Goal: Task Accomplishment & Management: Use online tool/utility

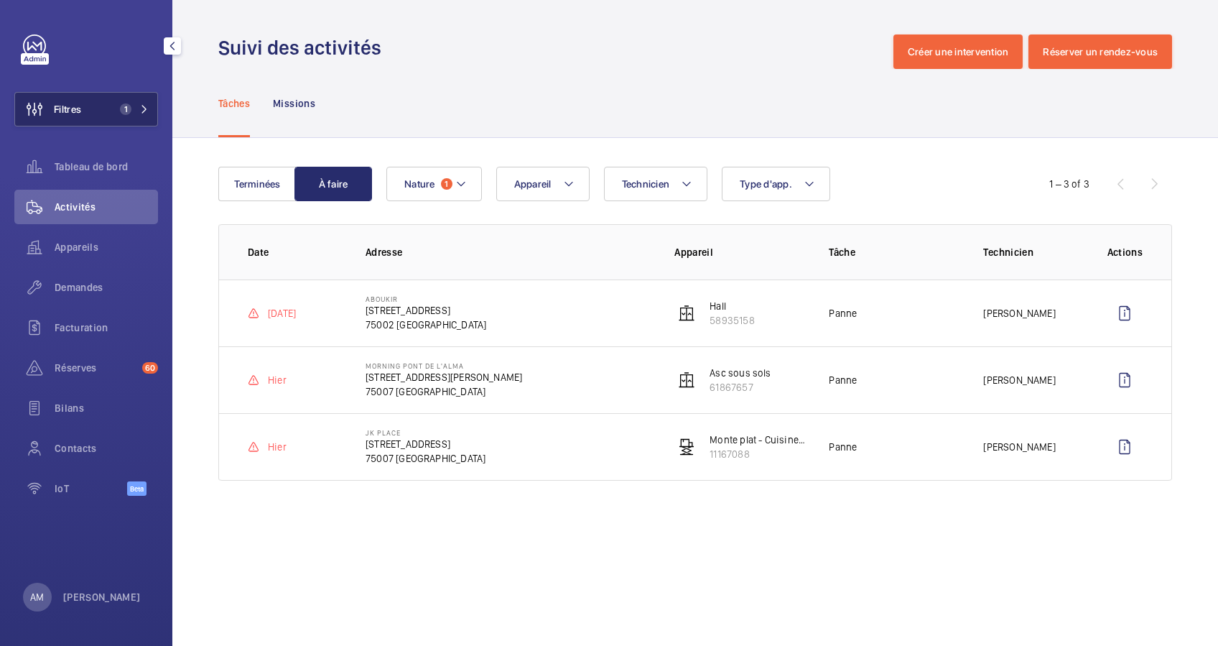
click at [124, 98] on button "Filtres 1" at bounding box center [86, 109] width 144 height 34
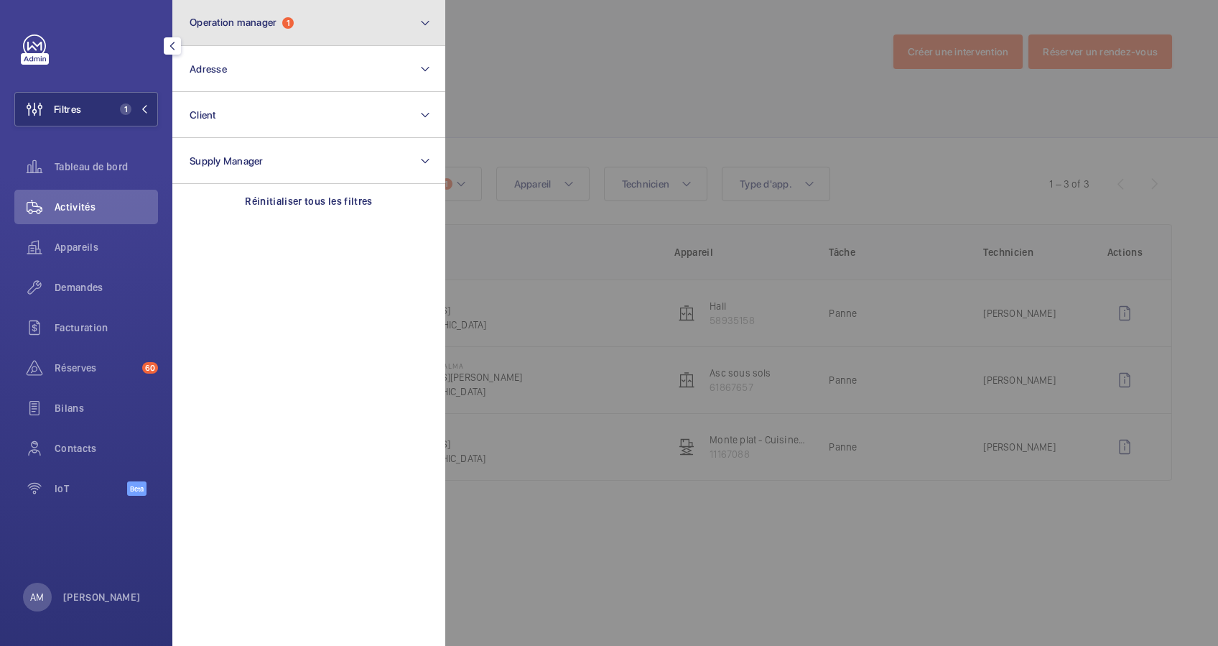
click at [259, 32] on button "Operation manager 1" at bounding box center [308, 23] width 273 height 46
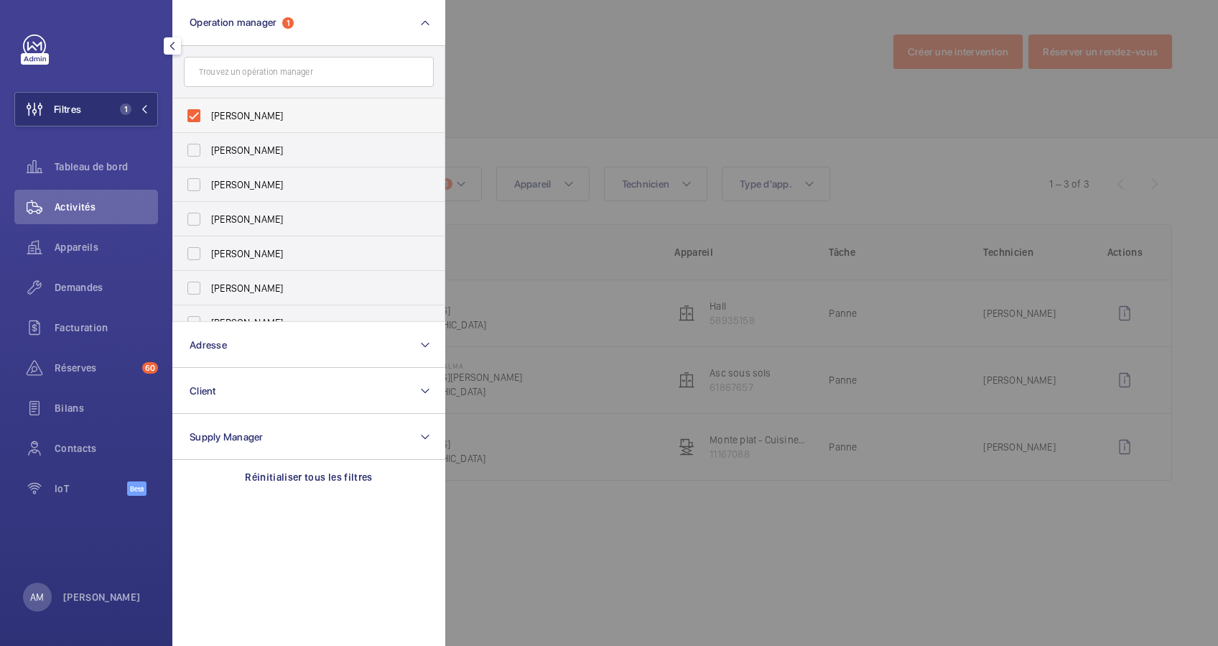
click at [192, 111] on label "[PERSON_NAME]" at bounding box center [298, 115] width 250 height 34
click at [192, 111] on input "[PERSON_NAME]" at bounding box center [194, 115] width 29 height 29
checkbox input "false"
click at [88, 291] on span "Demandes" at bounding box center [106, 287] width 103 height 14
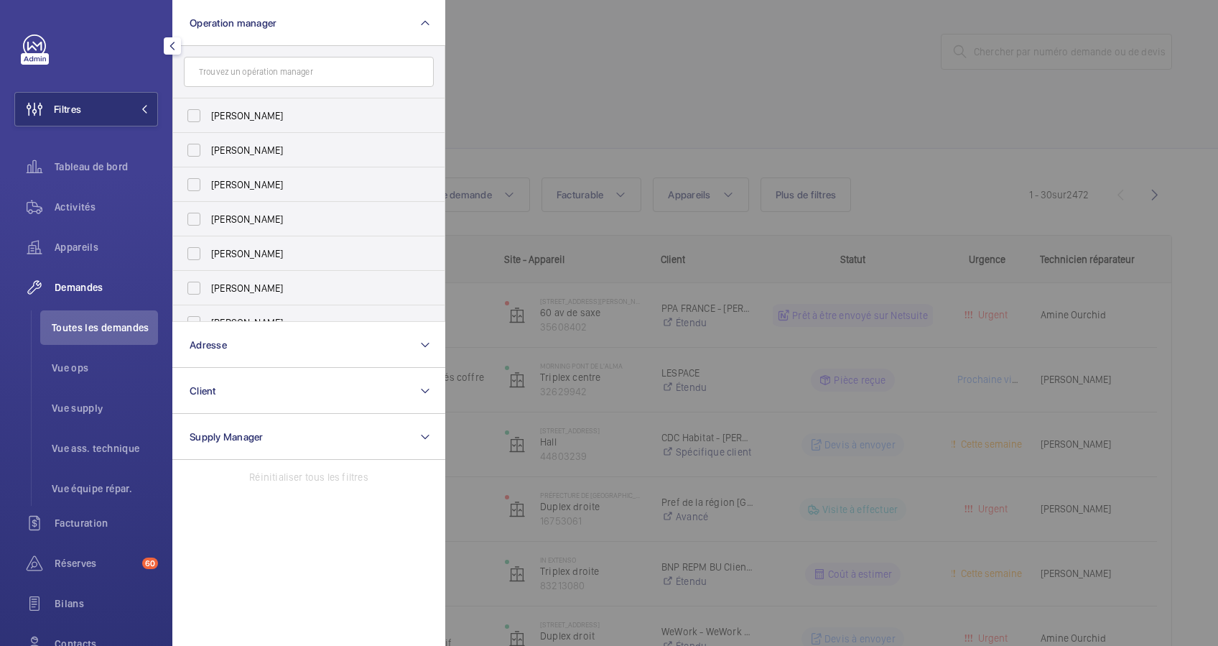
click at [662, 75] on div at bounding box center [1054, 323] width 1218 height 646
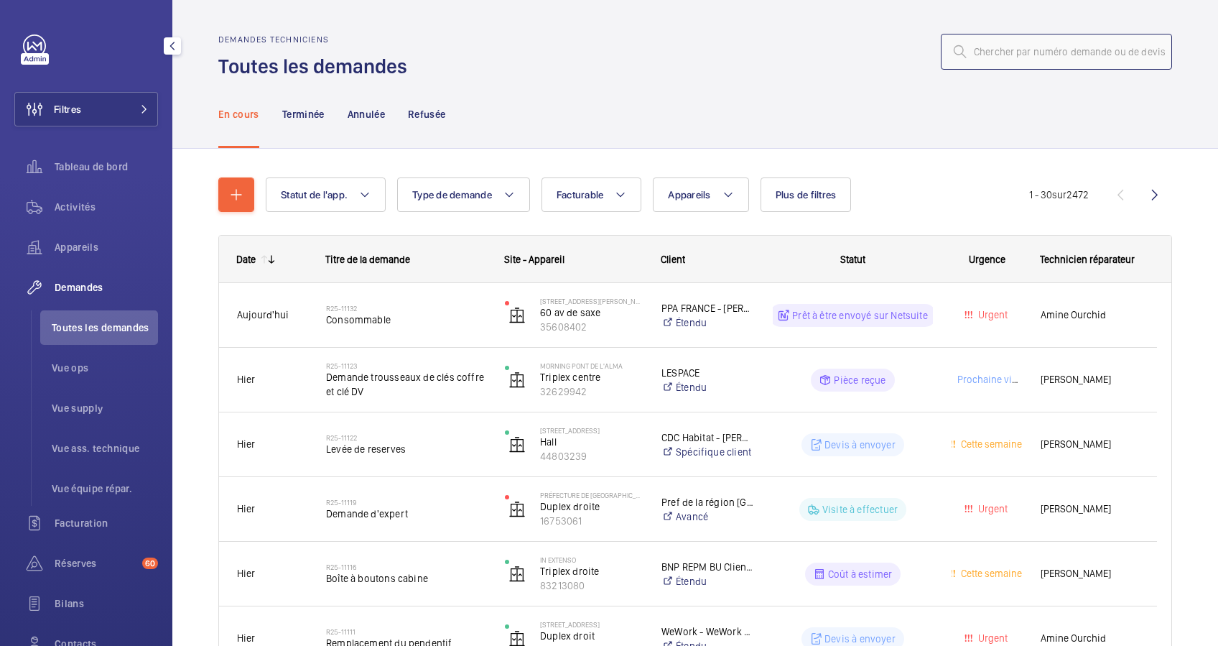
click at [1032, 57] on input "text" at bounding box center [1056, 52] width 231 height 36
click at [1034, 57] on input "text" at bounding box center [1056, 52] width 231 height 36
click at [96, 409] on span "Vue supply" at bounding box center [105, 408] width 106 height 14
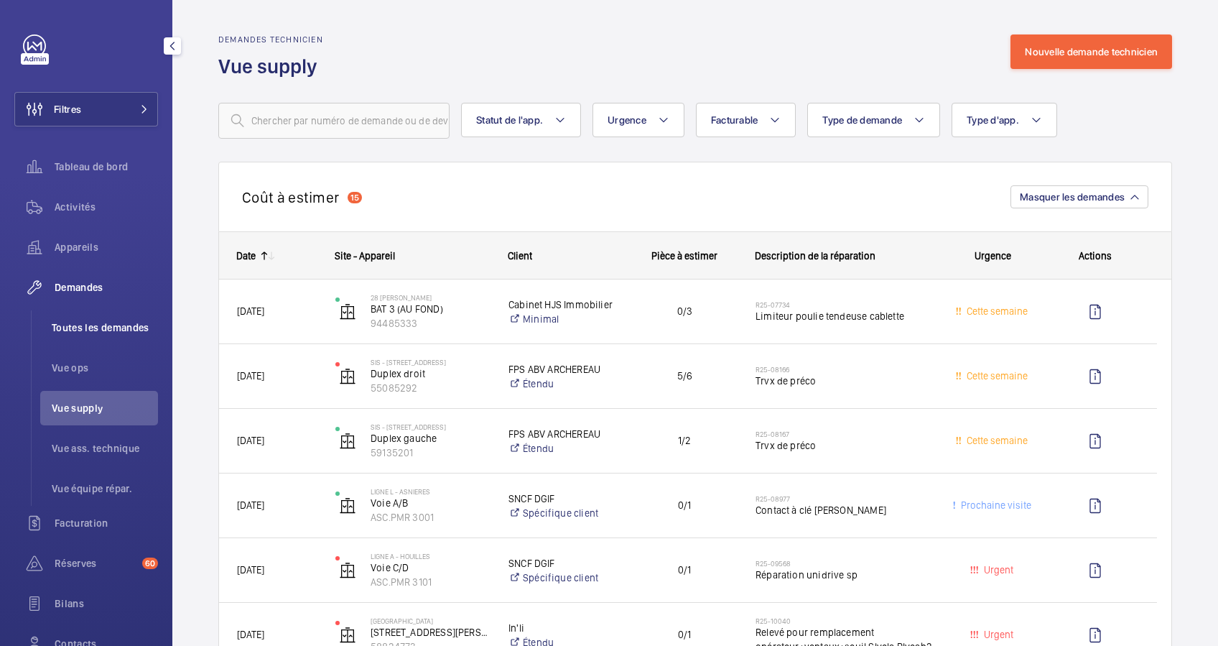
click at [92, 330] on span "Toutes les demandes" at bounding box center [105, 327] width 106 height 14
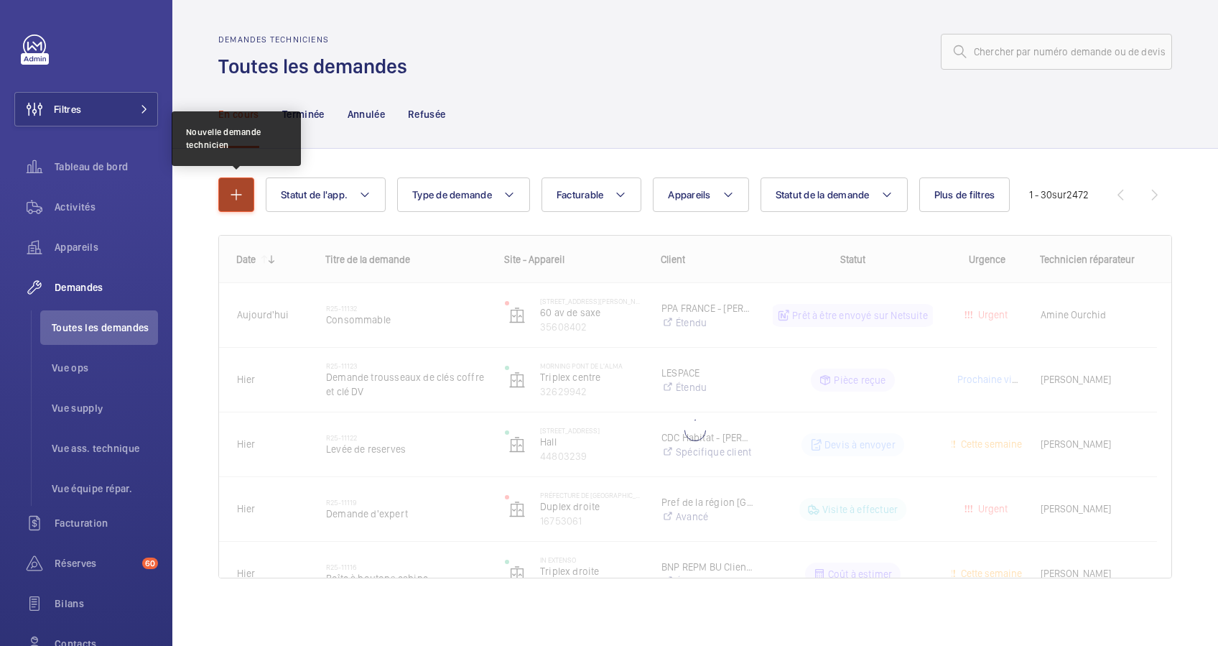
click at [233, 193] on mat-icon "button" at bounding box center [236, 194] width 17 height 17
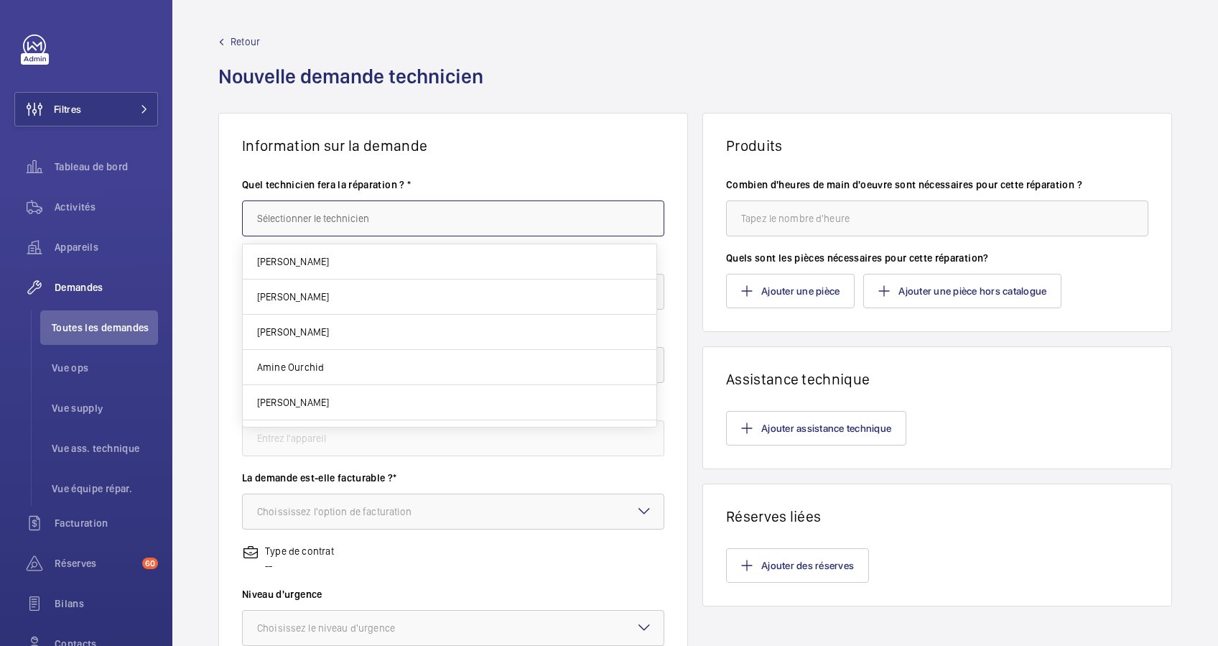
click at [358, 224] on input "text" at bounding box center [453, 218] width 422 height 36
click at [233, 37] on span "Retour" at bounding box center [245, 41] width 29 height 14
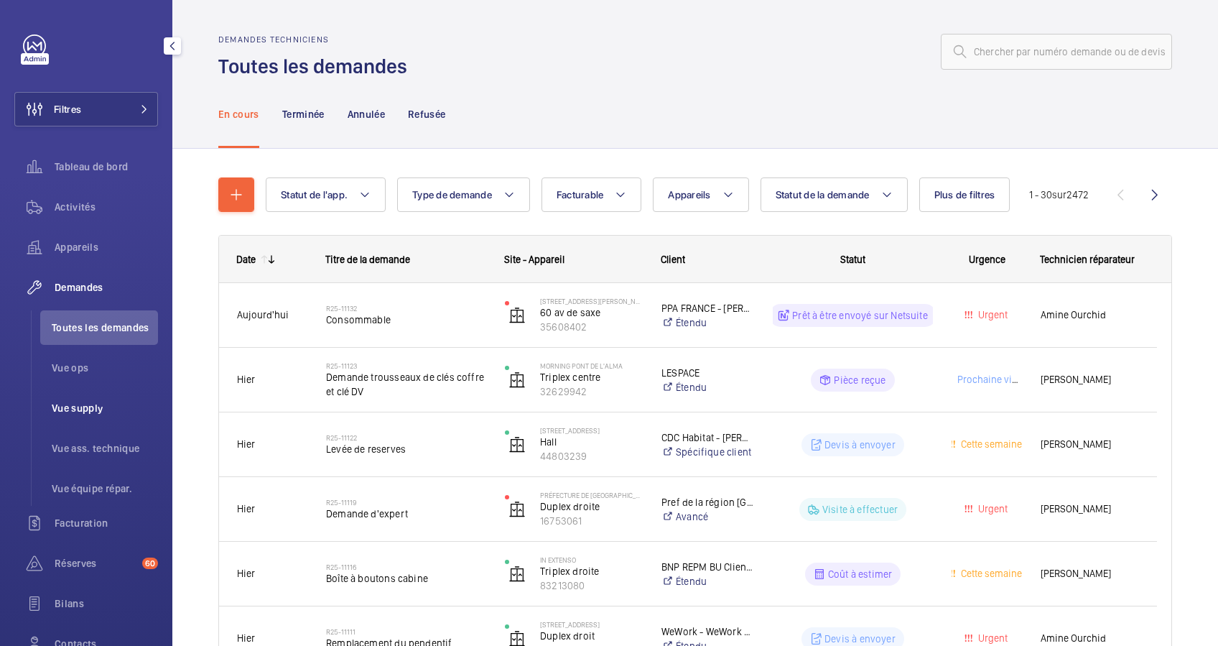
click at [84, 413] on span "Vue supply" at bounding box center [105, 408] width 106 height 14
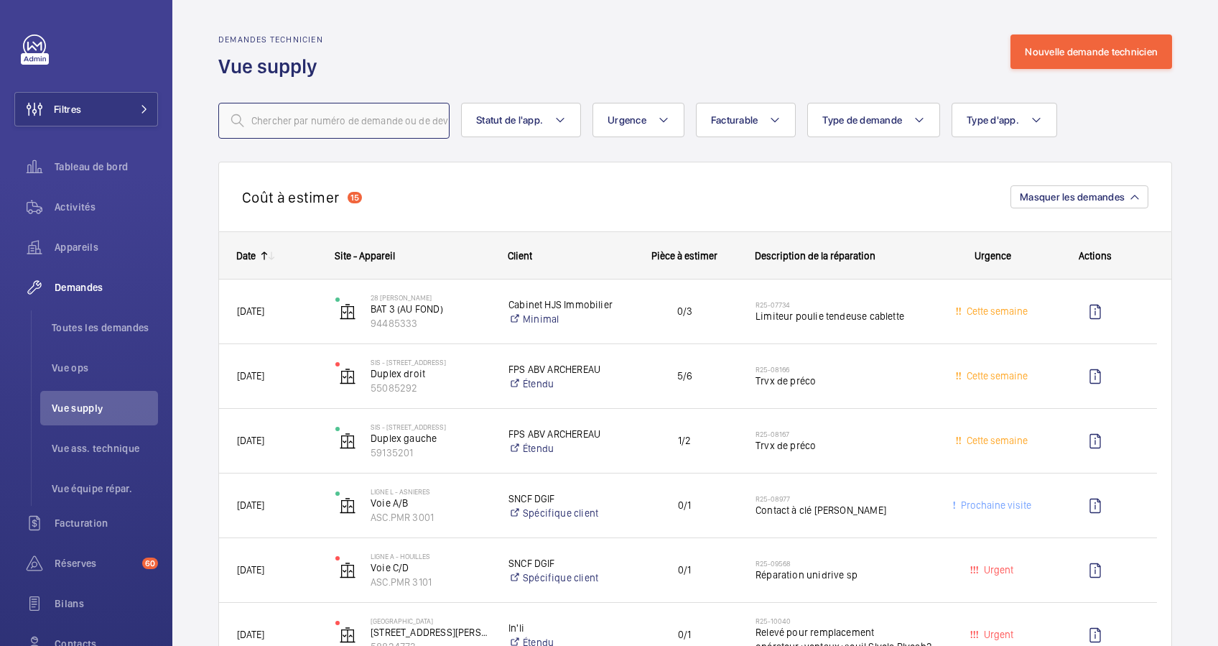
click at [320, 115] on input "text" at bounding box center [333, 121] width 231 height 36
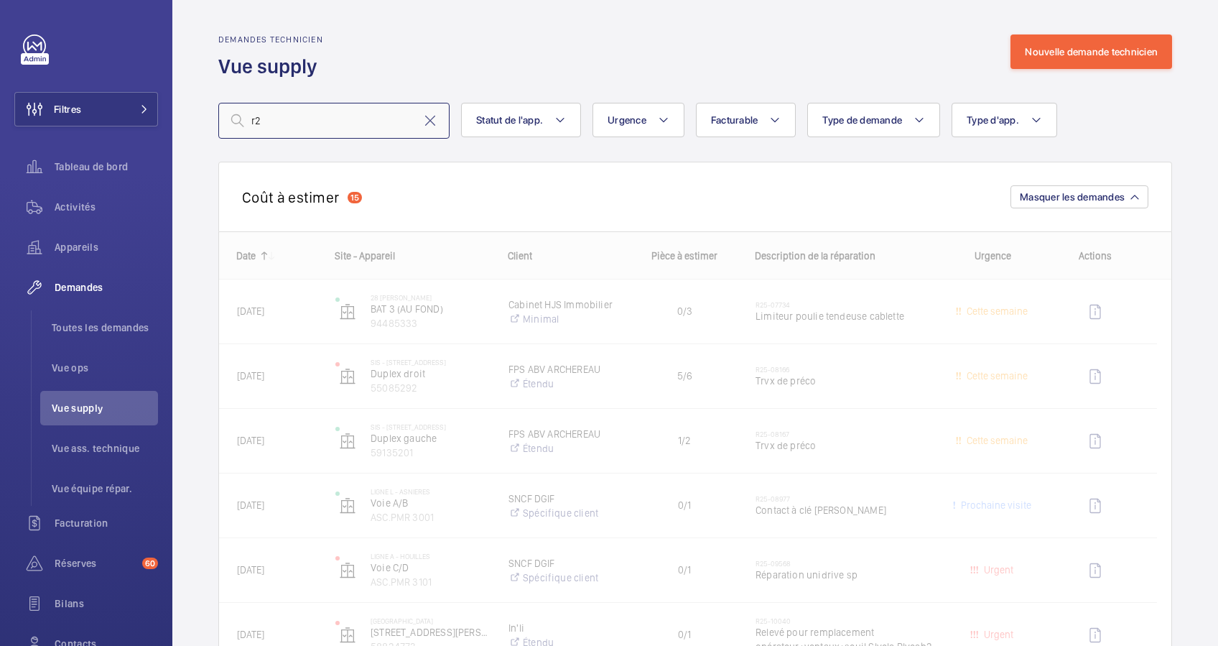
type input "r"
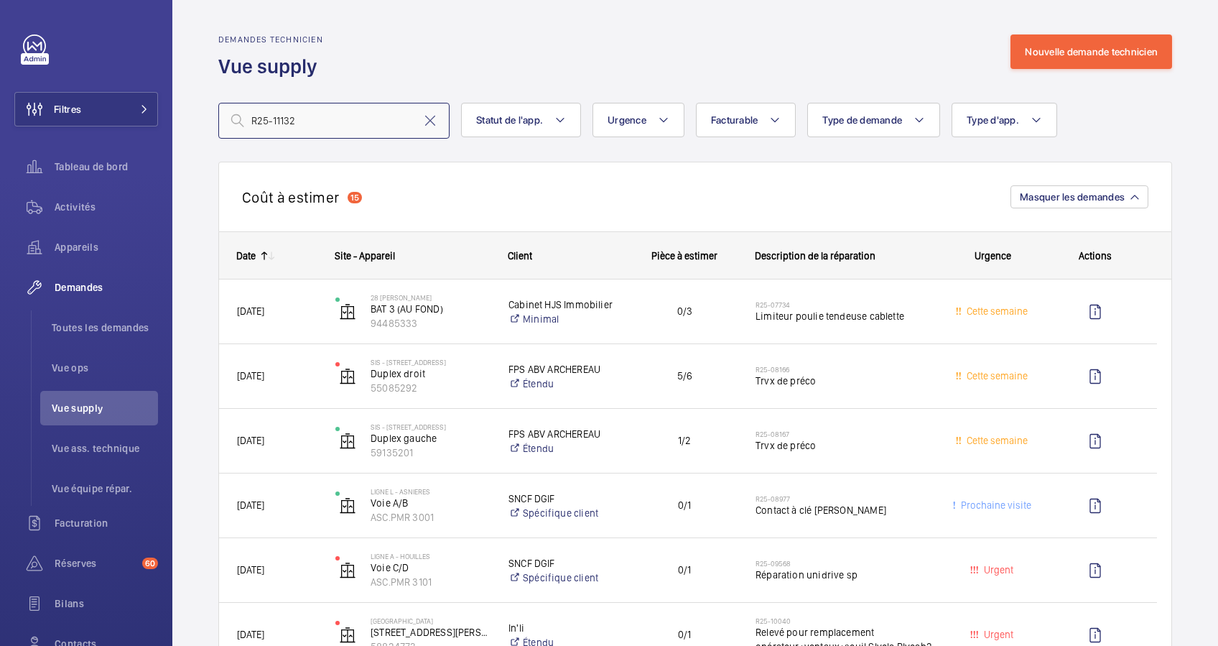
drag, startPoint x: 335, startPoint y: 116, endPoint x: 250, endPoint y: 116, distance: 85.5
click at [250, 116] on input "R25-11132" at bounding box center [333, 121] width 231 height 36
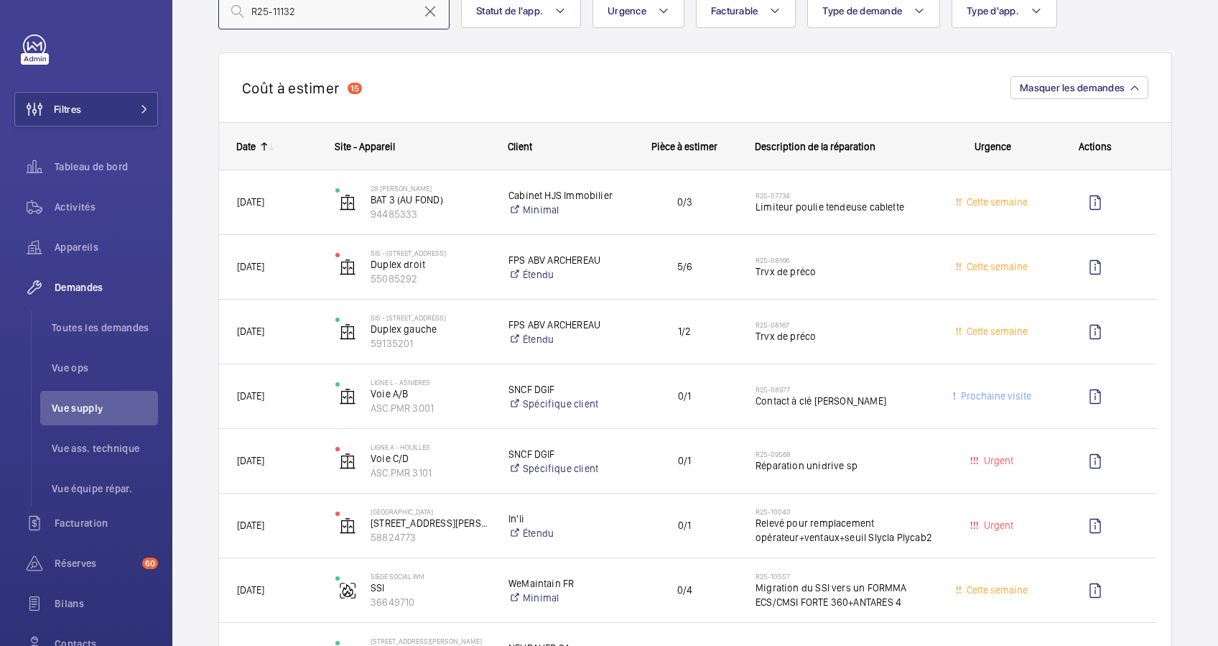
scroll to position [40, 0]
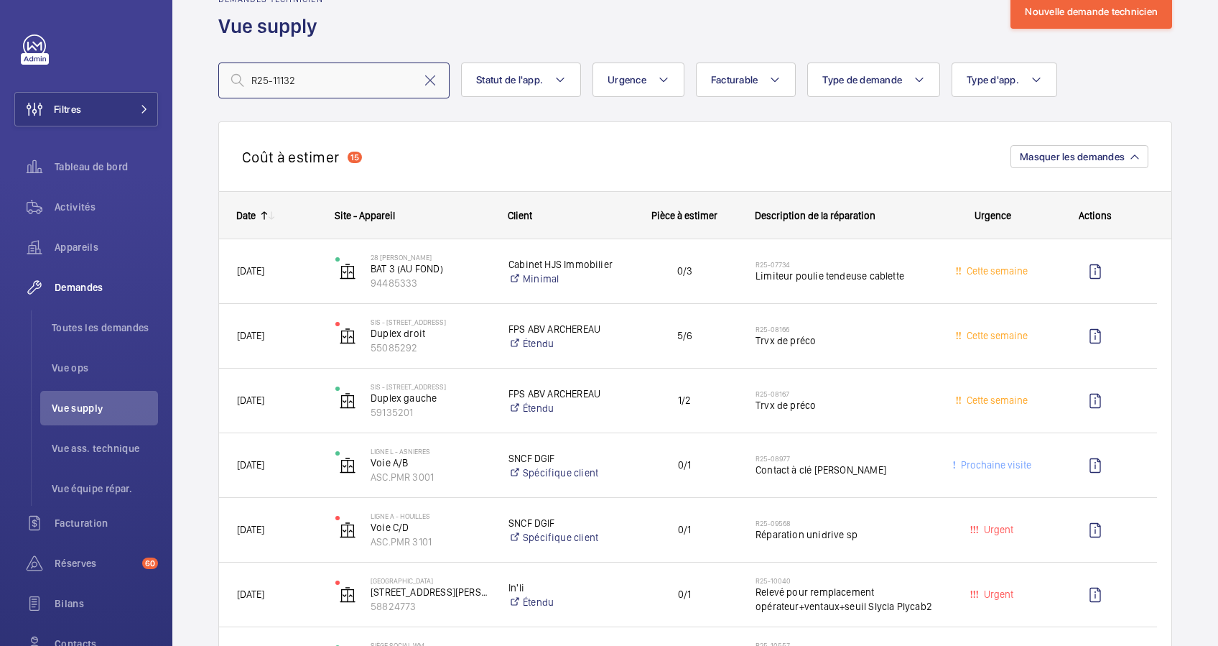
click at [354, 86] on input "R25-11132" at bounding box center [333, 80] width 231 height 36
type input "R25-11132"
click at [315, 80] on input "R25-11132" at bounding box center [333, 80] width 231 height 36
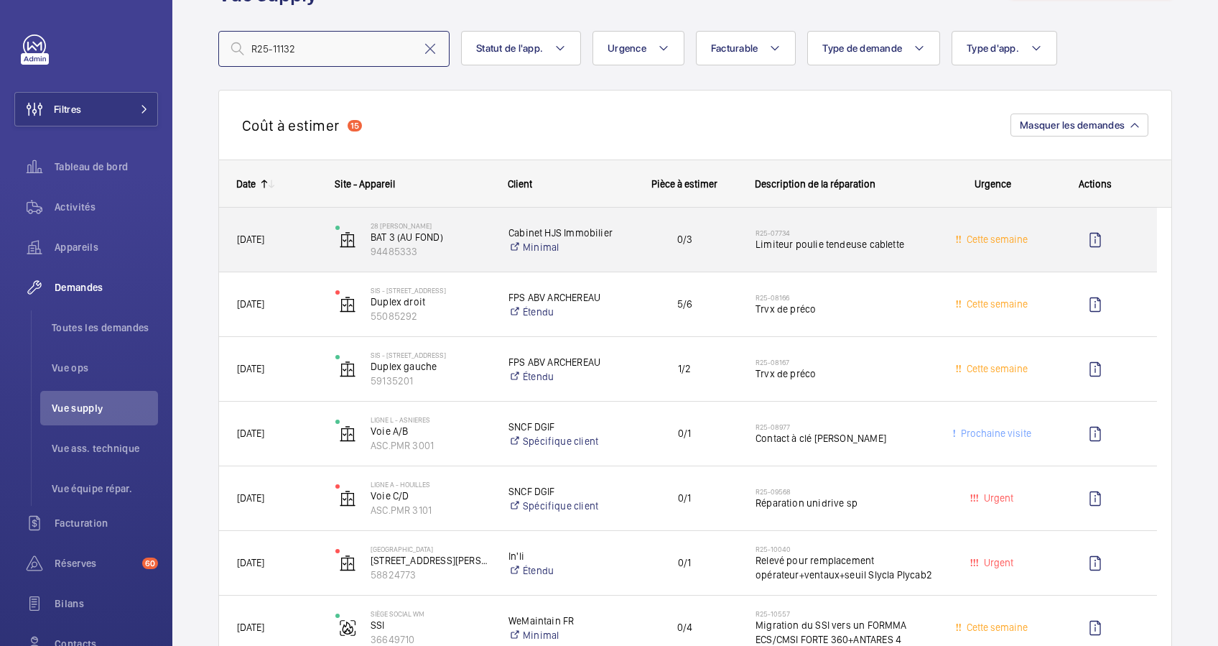
scroll to position [96, 0]
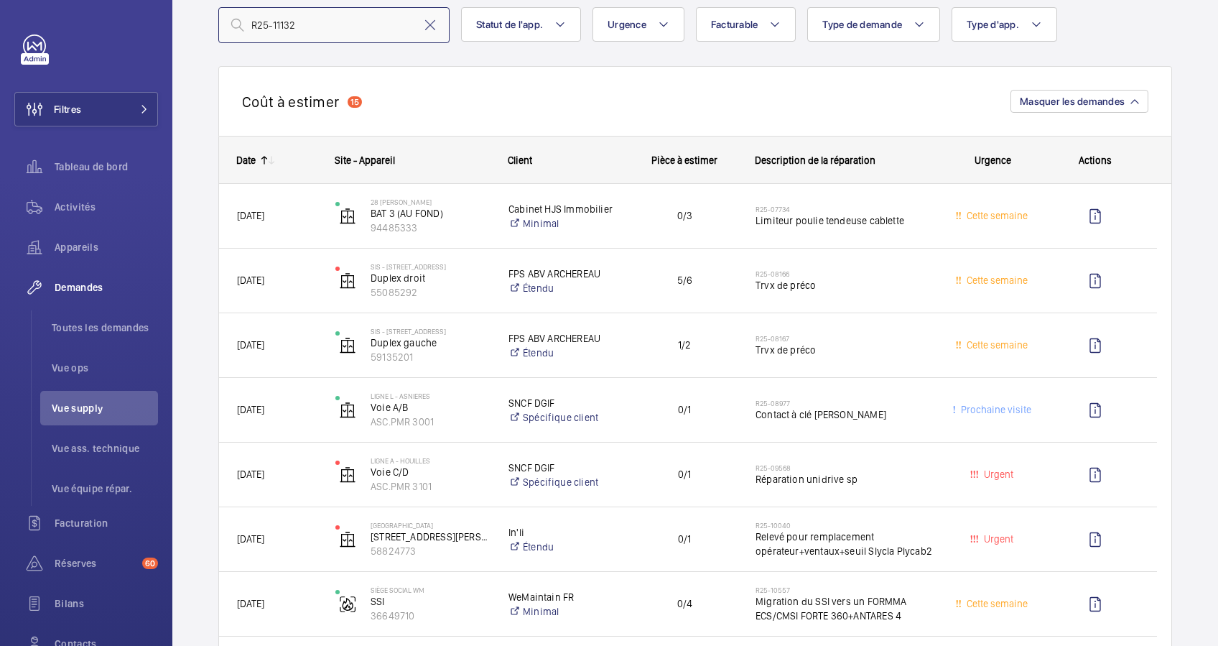
click at [320, 20] on input "R25-11132" at bounding box center [333, 25] width 231 height 36
click at [319, 20] on input "R25-11132" at bounding box center [333, 25] width 231 height 36
click at [329, 24] on input "R25-11132" at bounding box center [333, 25] width 231 height 36
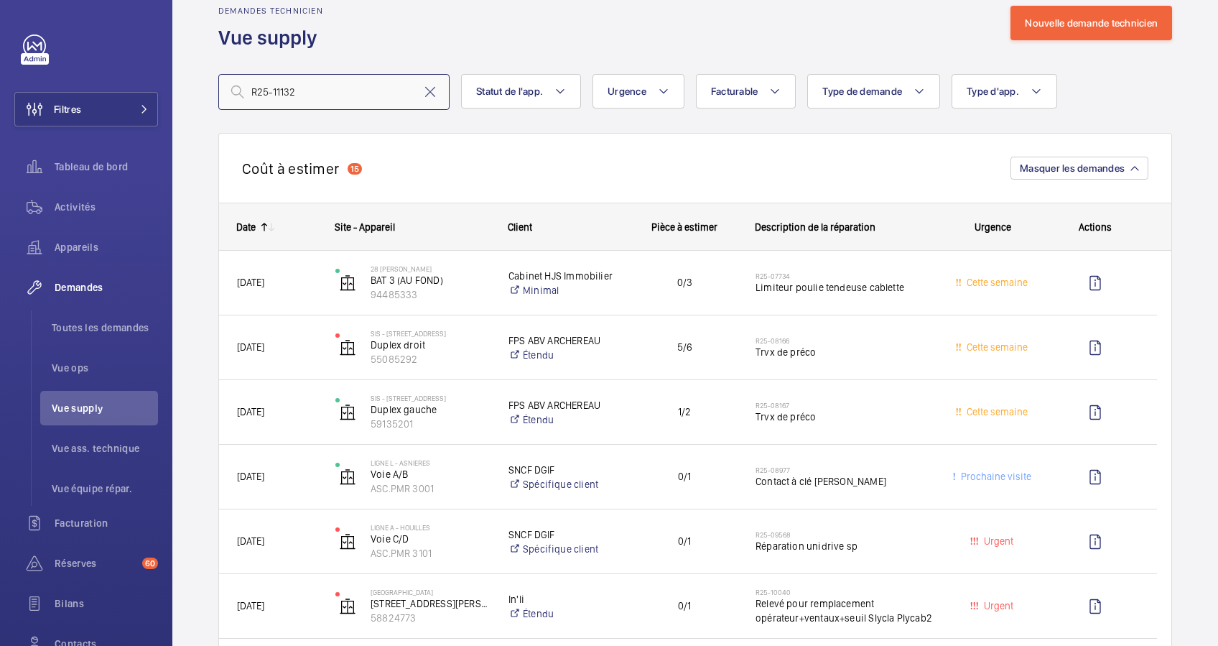
scroll to position [0, 0]
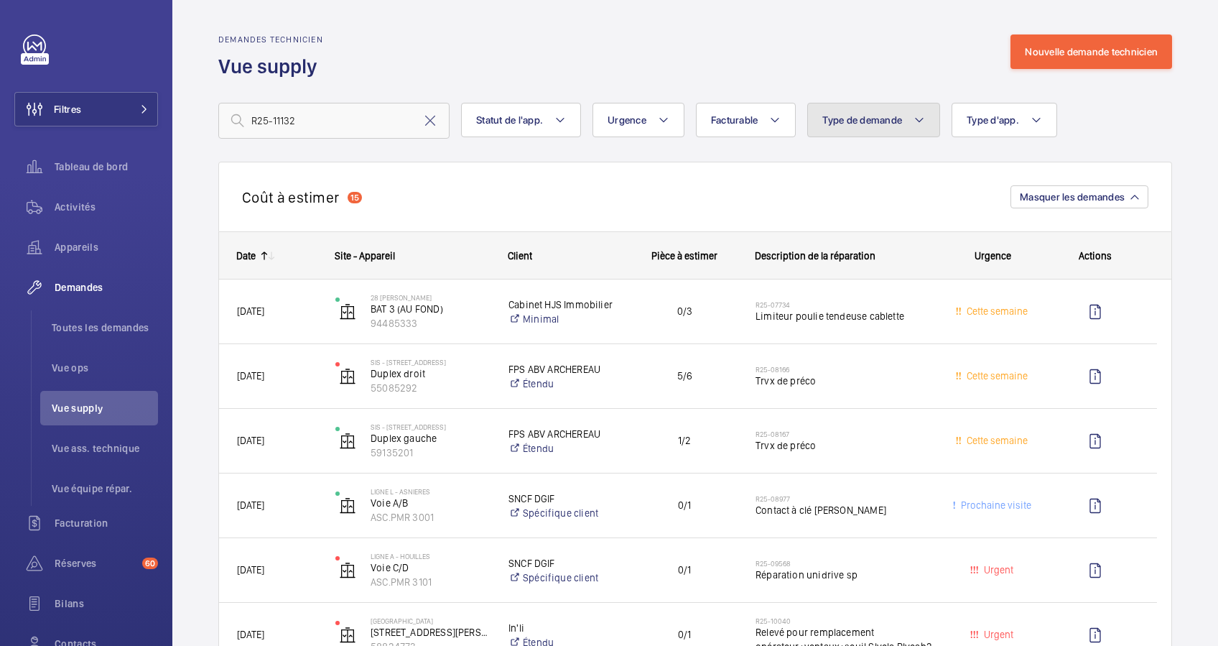
click at [839, 115] on span "Type de demande" at bounding box center [862, 119] width 80 height 11
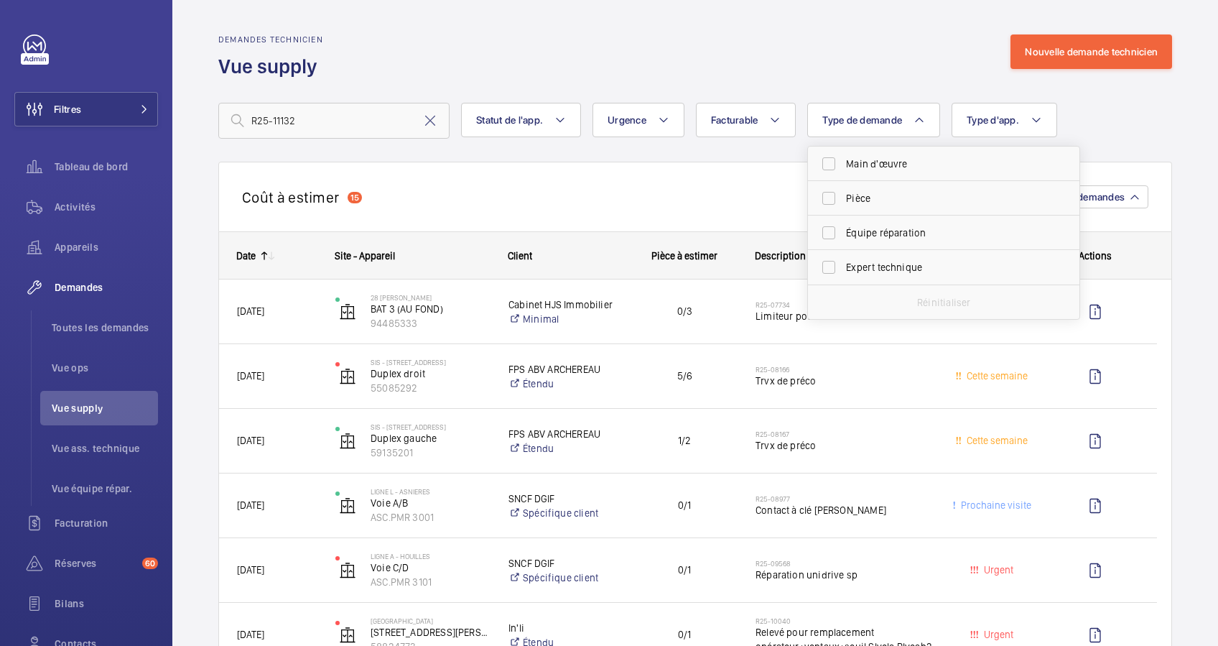
click at [700, 60] on div "Demandes technicien Vue supply Nouvelle demande technicien" at bounding box center [695, 56] width 954 height 45
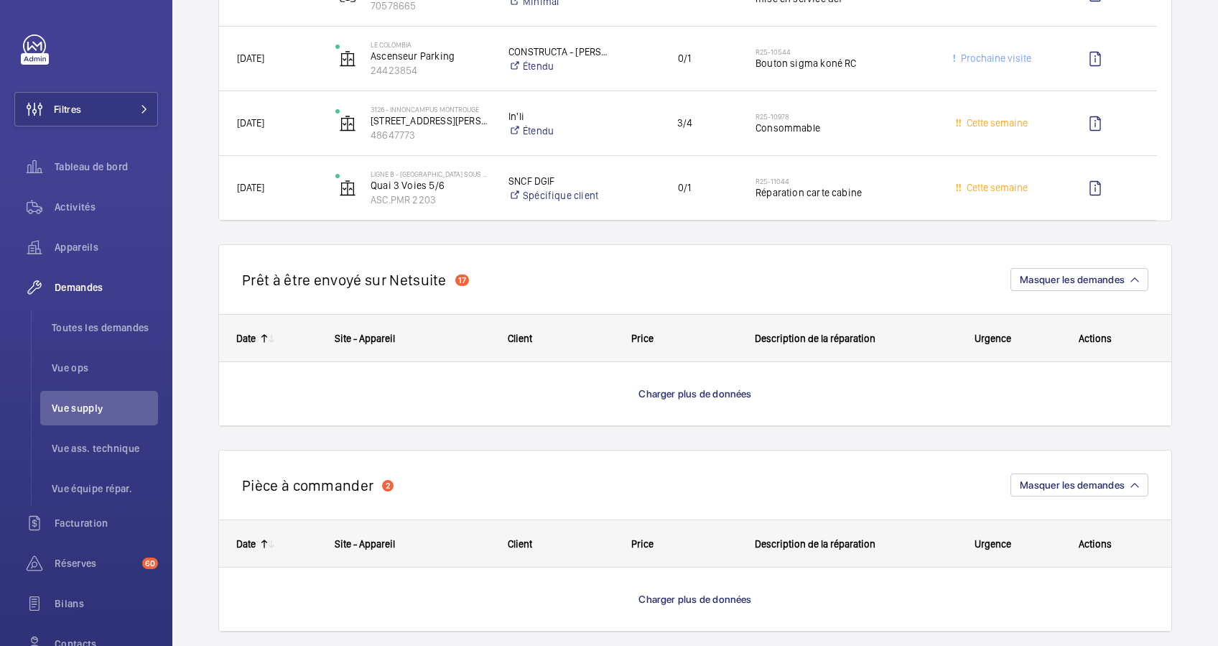
scroll to position [1724, 0]
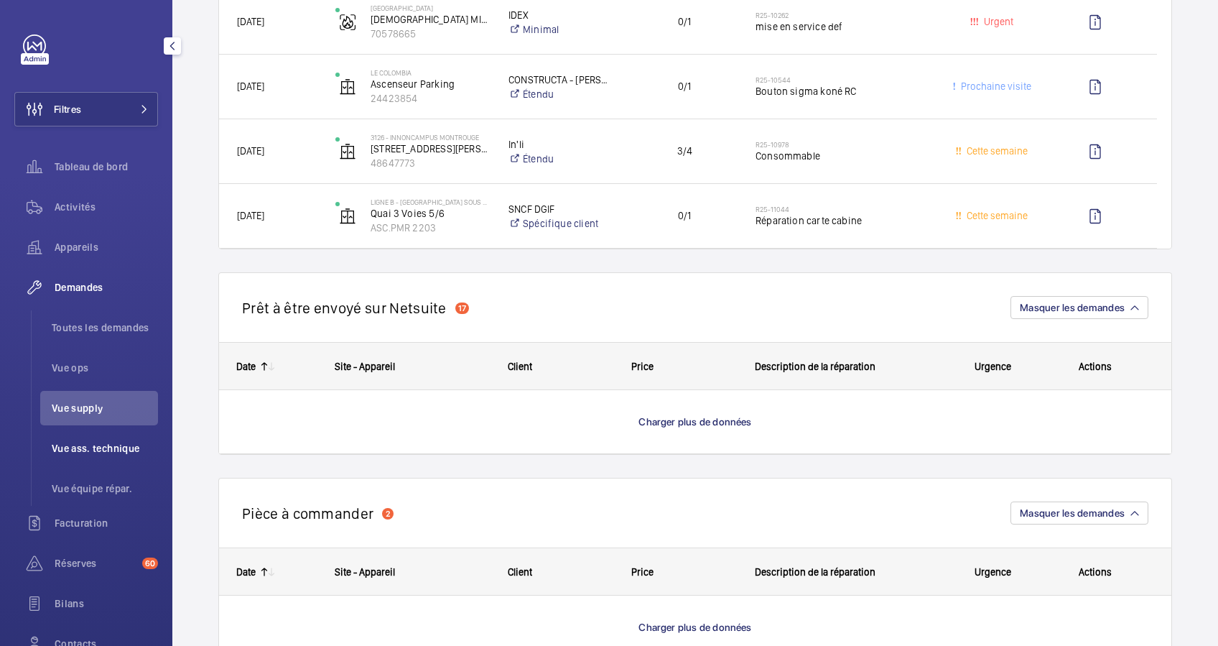
click at [93, 441] on span "Vue ass. technique" at bounding box center [105, 448] width 106 height 14
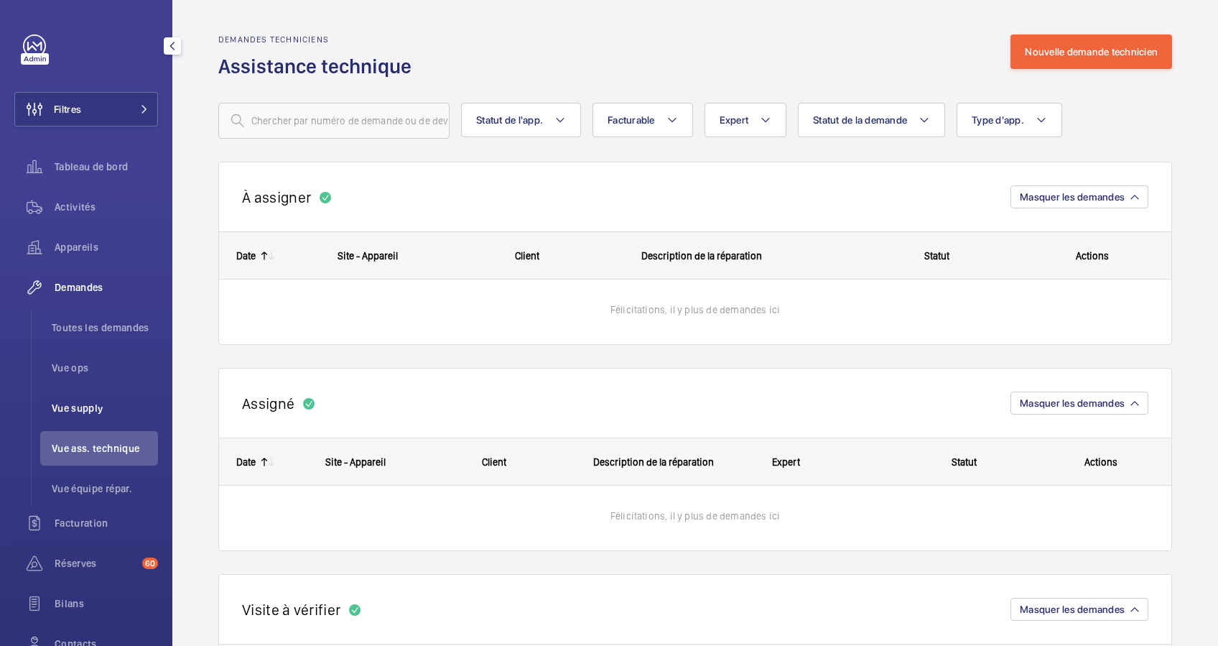
click at [99, 408] on span "Vue supply" at bounding box center [105, 408] width 106 height 14
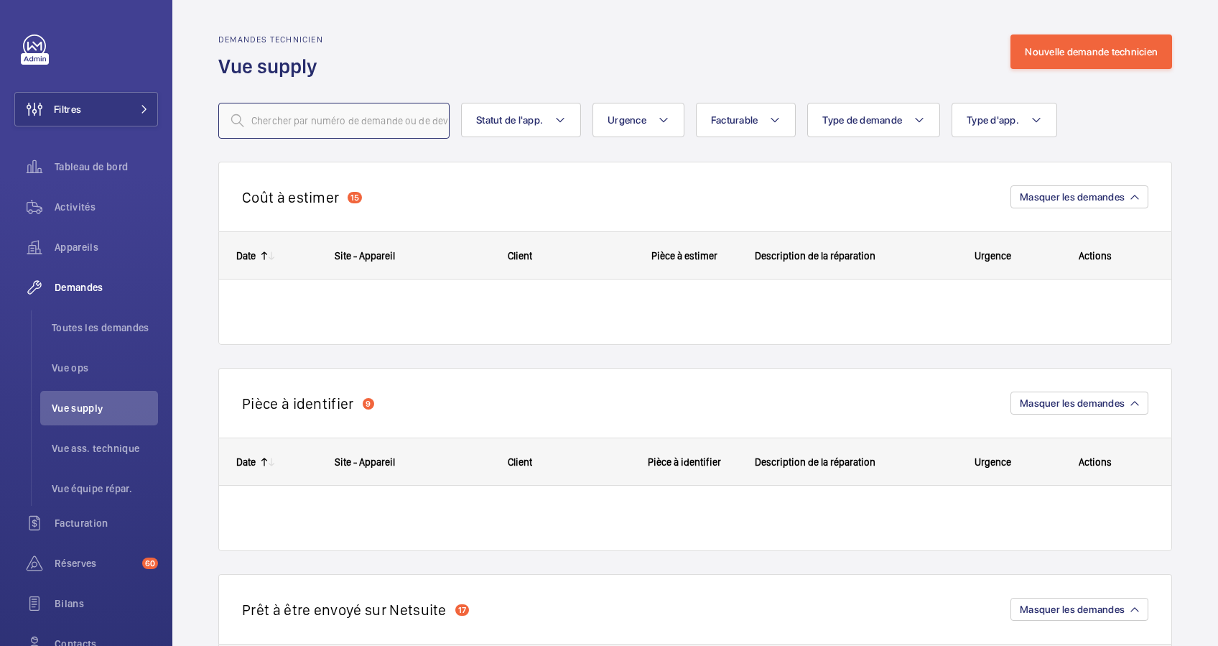
click at [347, 116] on input "text" at bounding box center [333, 121] width 231 height 36
paste input "R25-11132"
type input "R25-11132"
click at [317, 131] on input "R25-11132" at bounding box center [333, 121] width 231 height 36
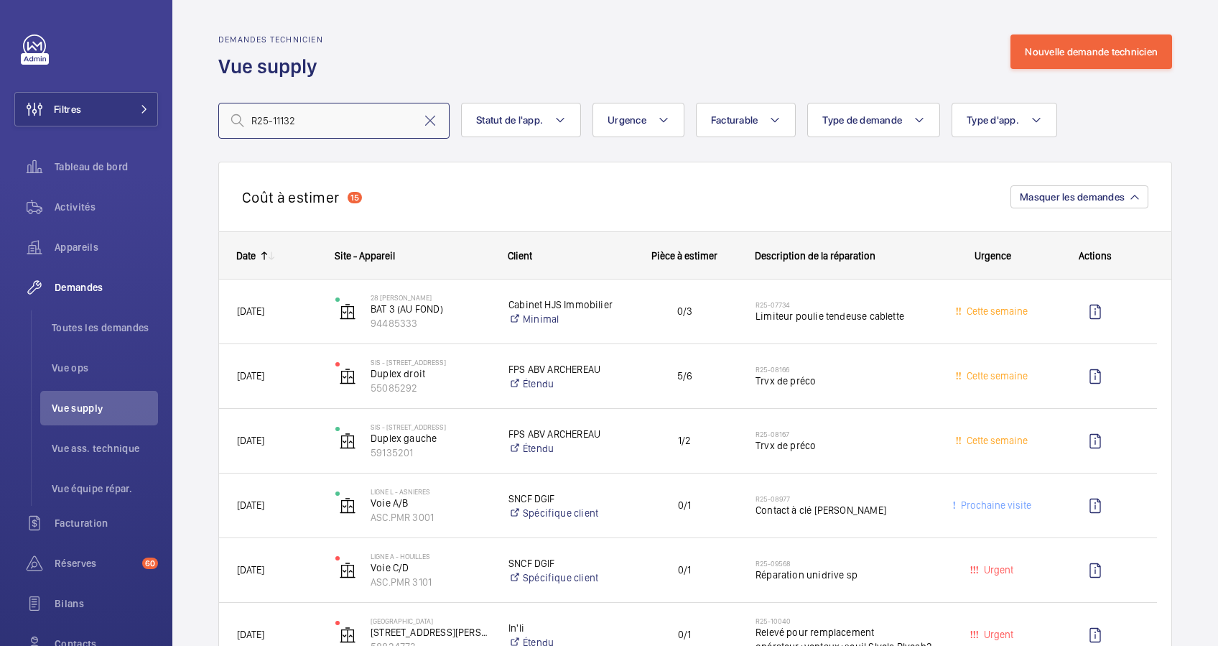
drag, startPoint x: 339, startPoint y: 119, endPoint x: 241, endPoint y: 115, distance: 97.7
click at [241, 115] on div "R25-11132" at bounding box center [333, 121] width 231 height 36
click at [98, 331] on span "Toutes les demandes" at bounding box center [105, 327] width 106 height 14
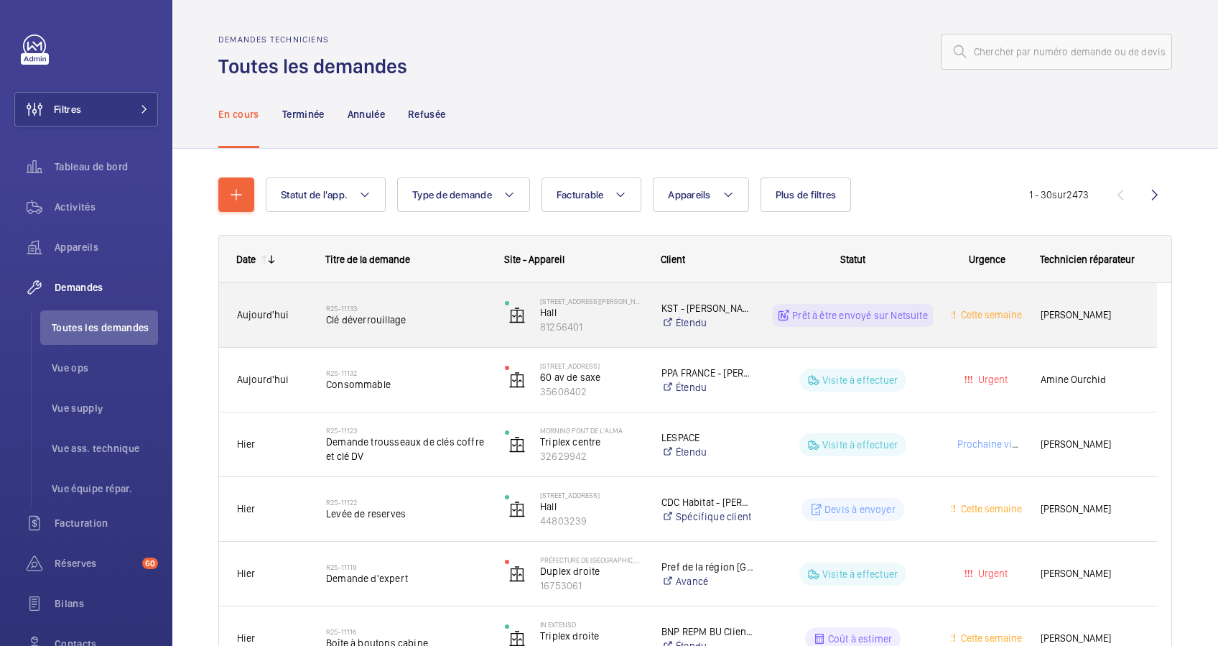
scroll to position [96, 0]
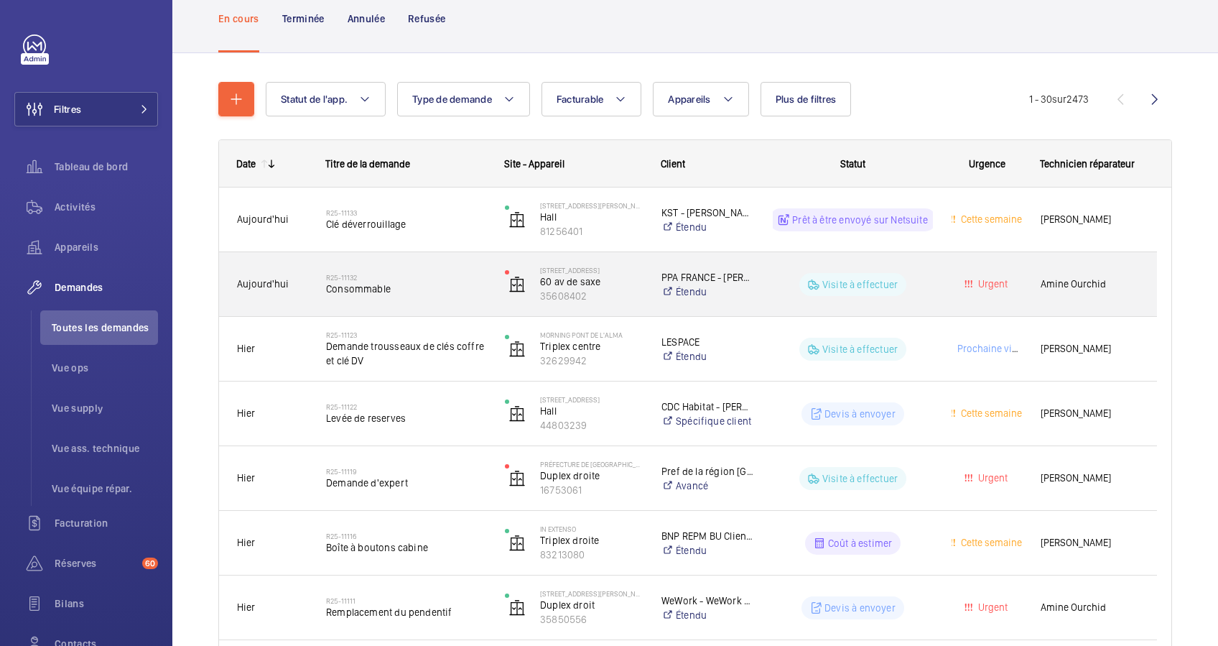
click at [433, 287] on span "Consommable" at bounding box center [406, 289] width 160 height 14
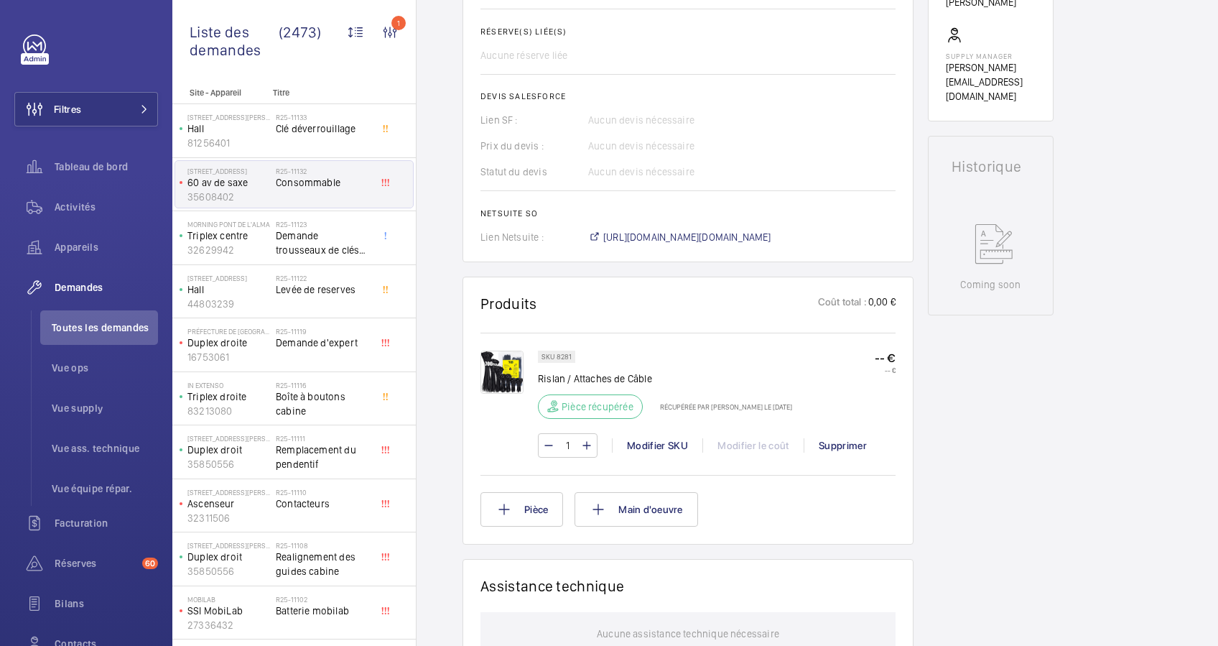
scroll to position [538, 0]
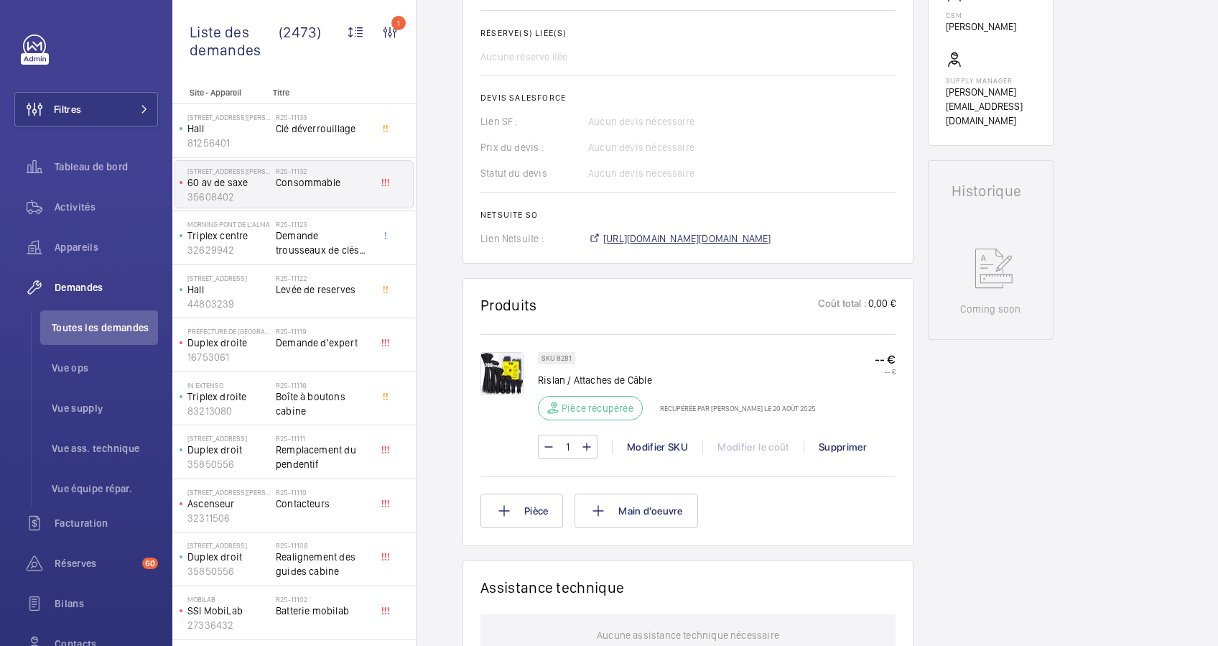
click at [720, 243] on span "https://6461500.app.netsuite.com/app/accounting/transactions/salesord.nl?id=292…" at bounding box center [687, 238] width 168 height 14
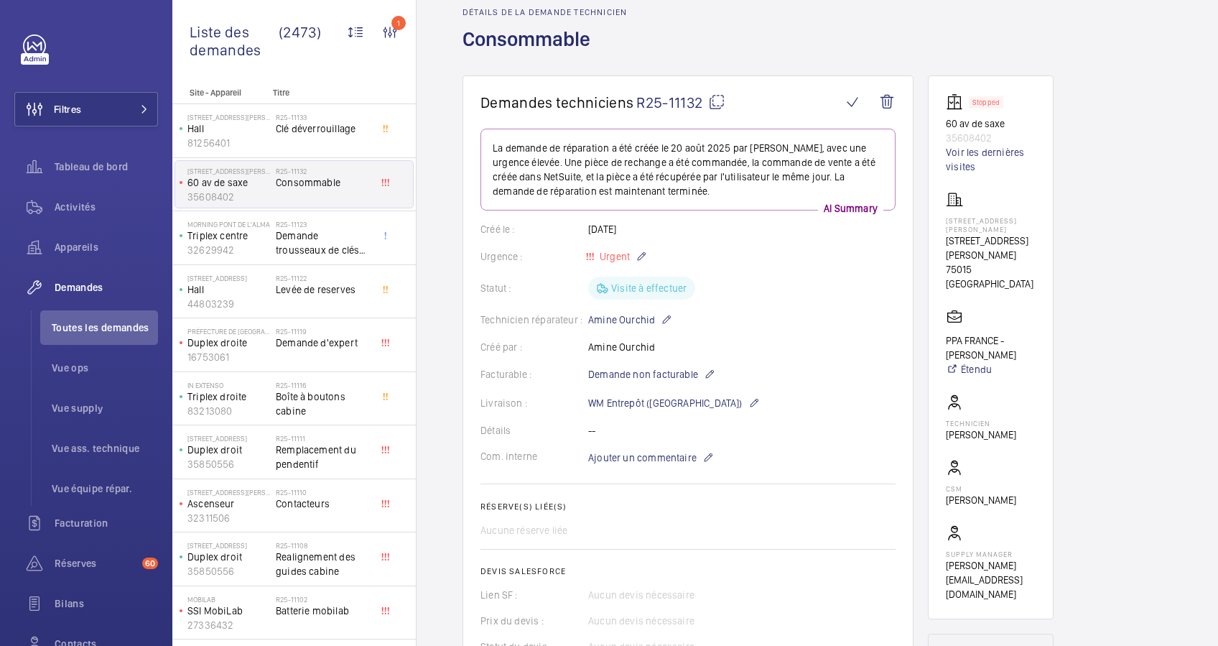
scroll to position [0, 0]
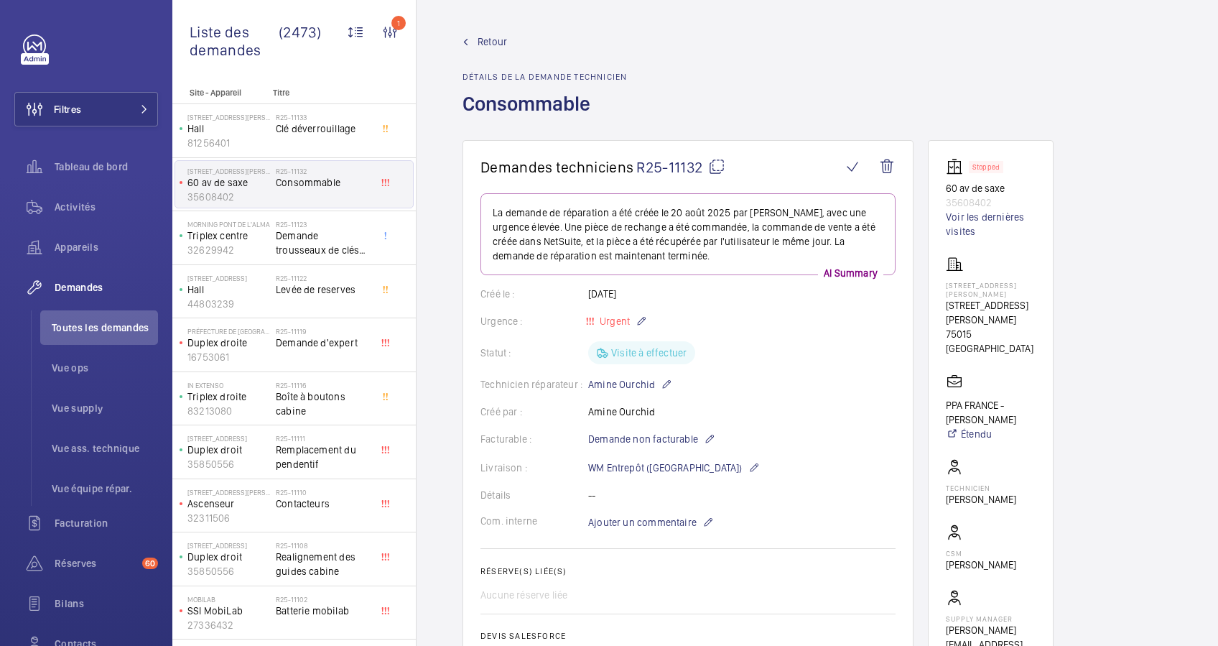
click at [486, 41] on span "Retour" at bounding box center [492, 41] width 29 height 14
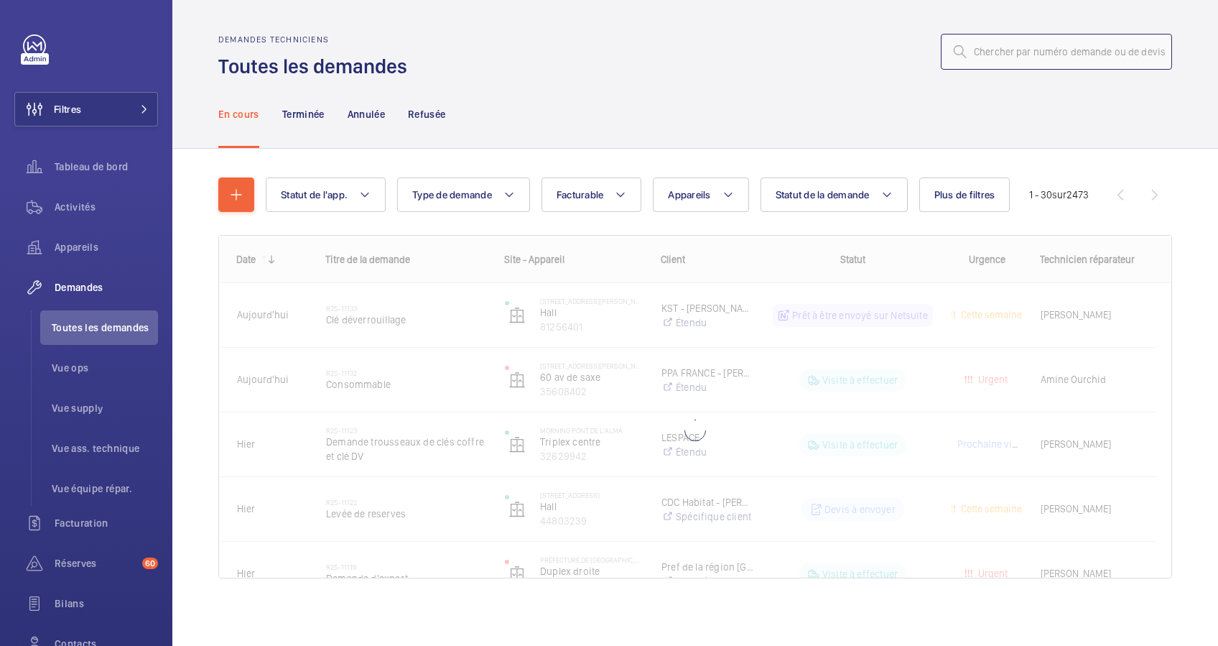
click at [1039, 49] on input "text" at bounding box center [1056, 52] width 231 height 36
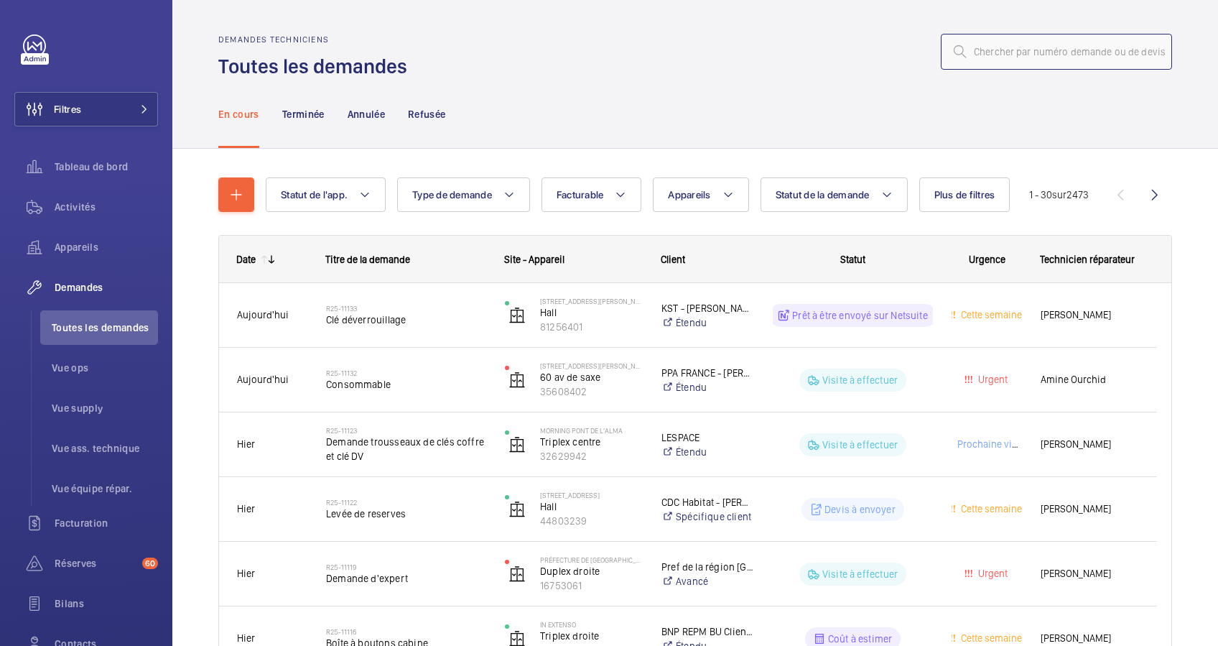
click at [1001, 53] on input "text" at bounding box center [1056, 52] width 231 height 36
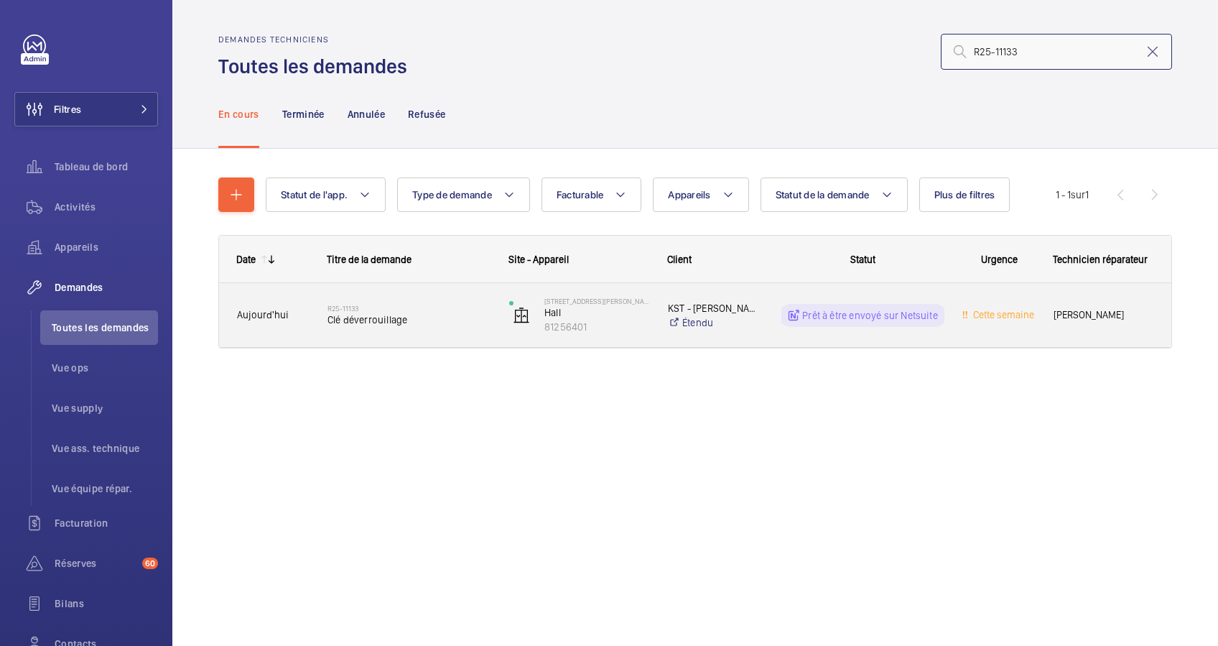
type input "R25-11133"
click at [425, 300] on div "R25-11133 Clé déverrouillage" at bounding box center [409, 315] width 163 height 42
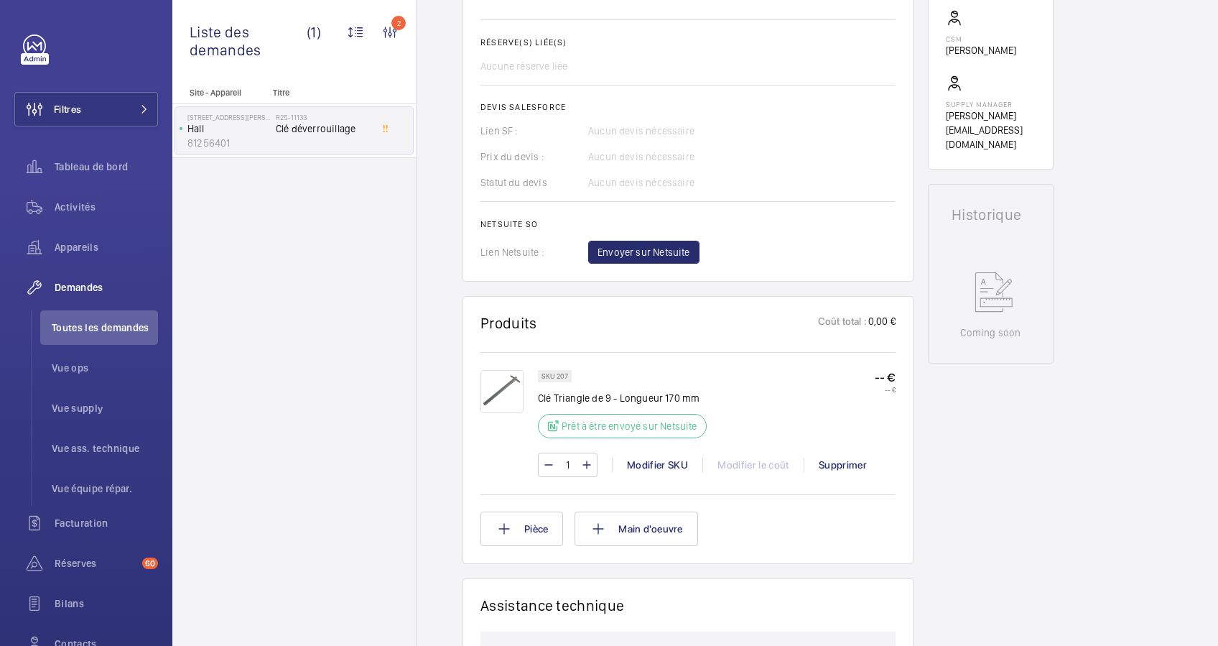
scroll to position [532, 0]
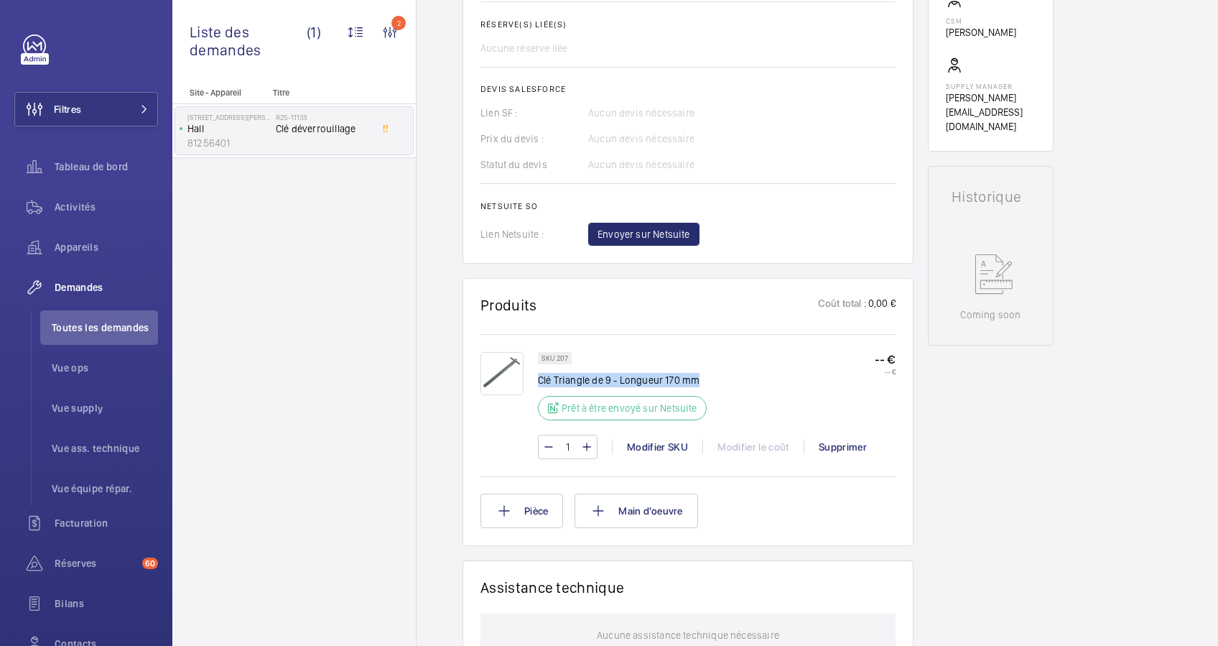
drag, startPoint x: 708, startPoint y: 377, endPoint x: 537, endPoint y: 380, distance: 171.0
click at [538, 380] on p "Clé Triangle de 9 - Longueur 170 mm" at bounding box center [626, 380] width 177 height 14
copy p "Clé Triangle de 9 - Longueur 170 mm"
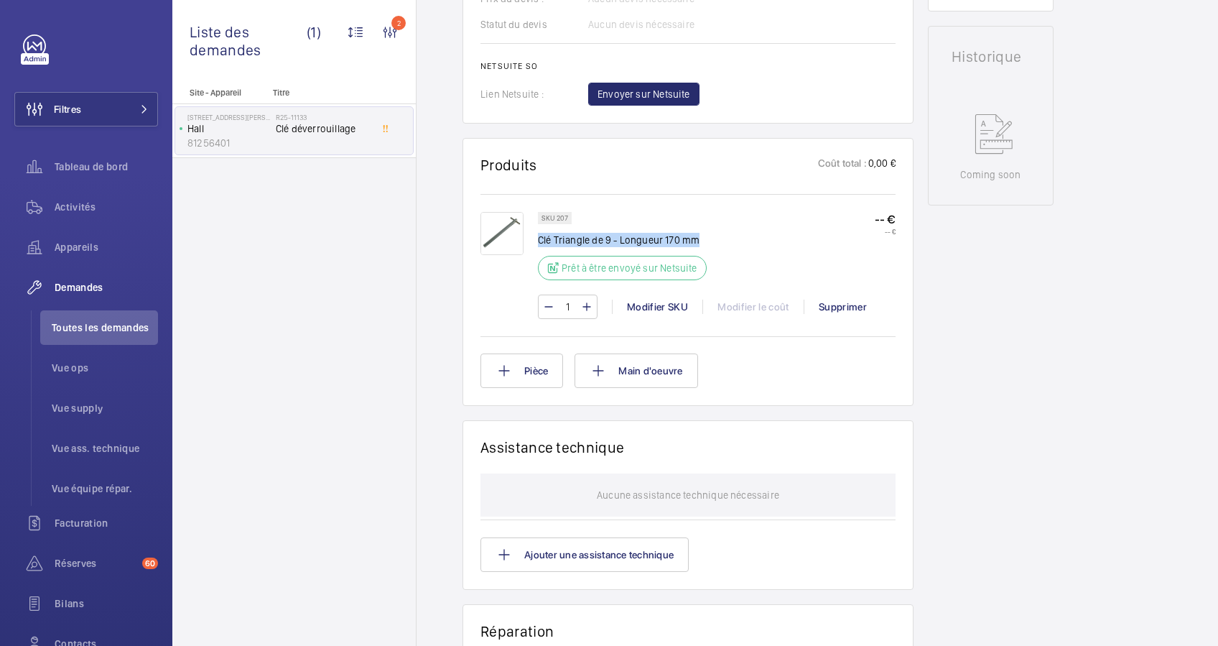
scroll to position [628, 0]
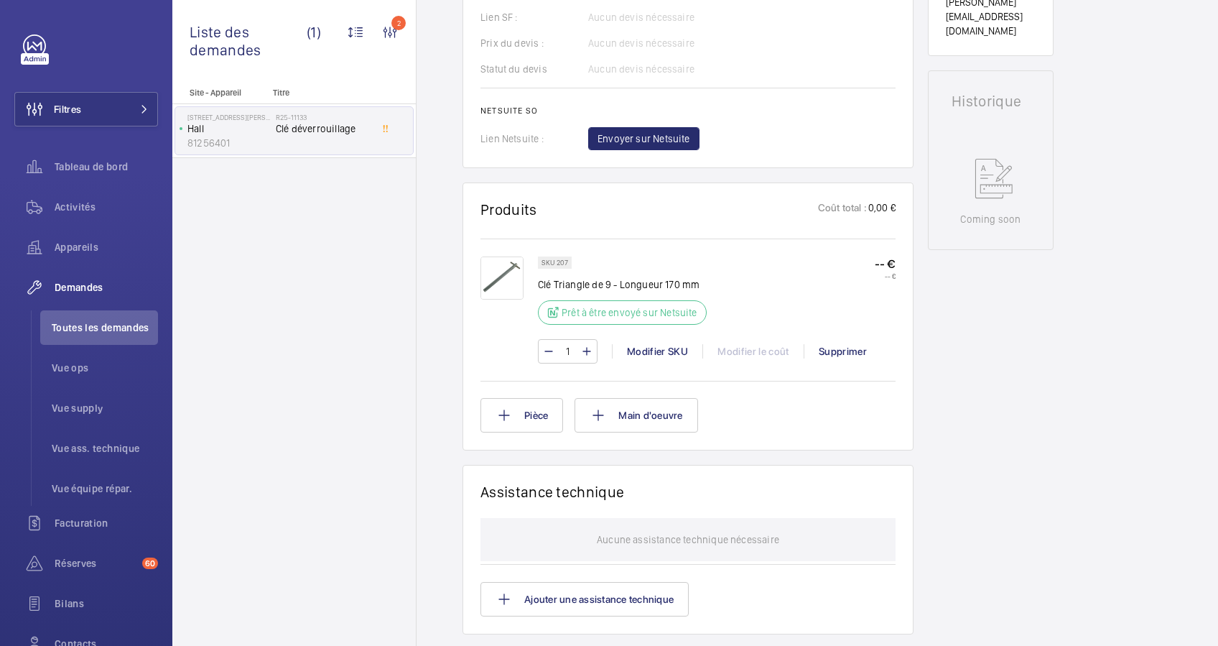
click at [637, 249] on div "SKU 207 Clé Triangle de 9 - Longueur 170 mm Prêt à être envoyé sur Netsuite -- …" at bounding box center [688, 307] width 415 height 139
click at [661, 133] on span "Envoyer sur Netsuite" at bounding box center [644, 138] width 93 height 14
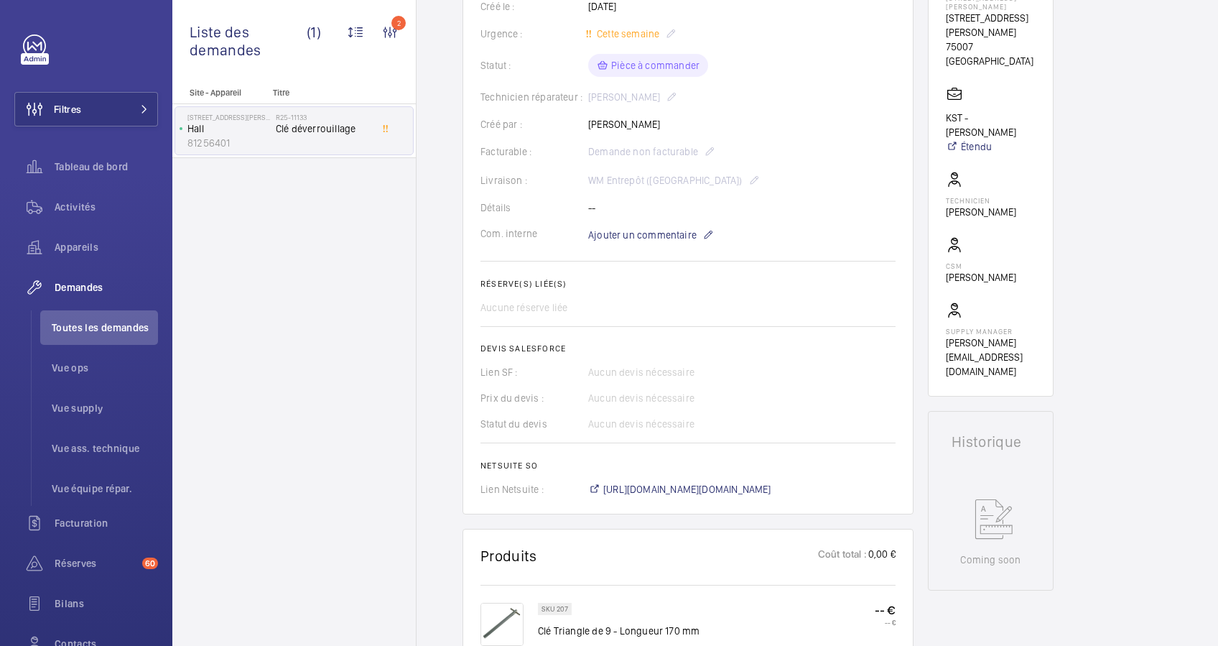
scroll to position [383, 0]
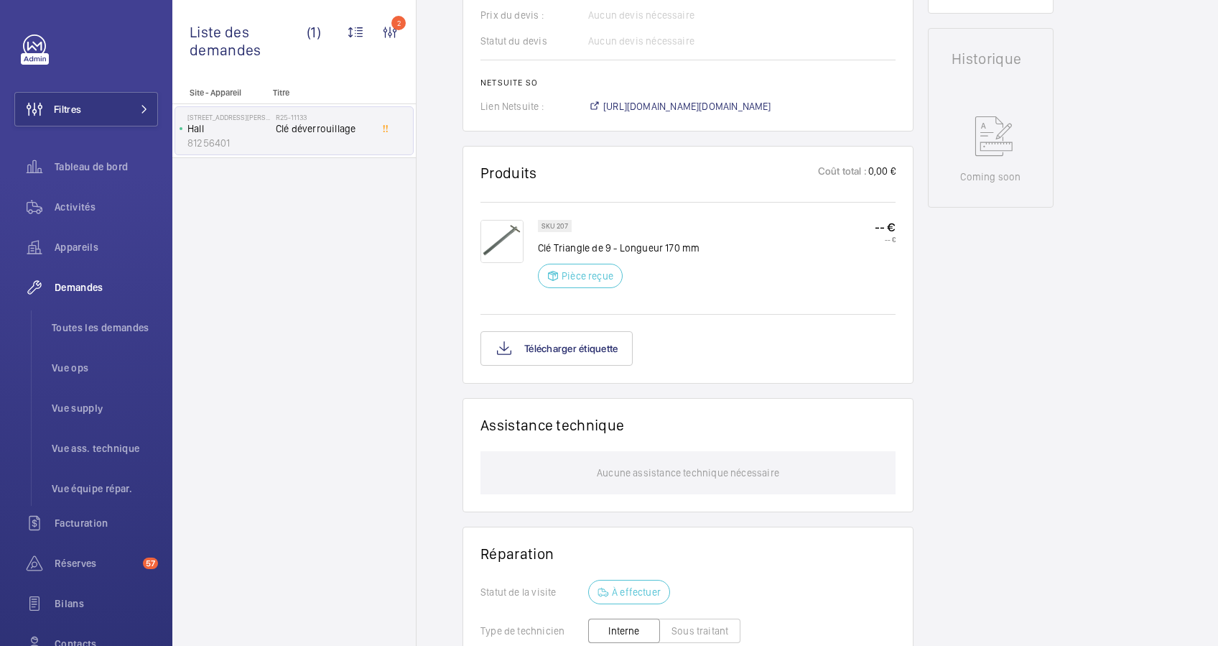
scroll to position [575, 0]
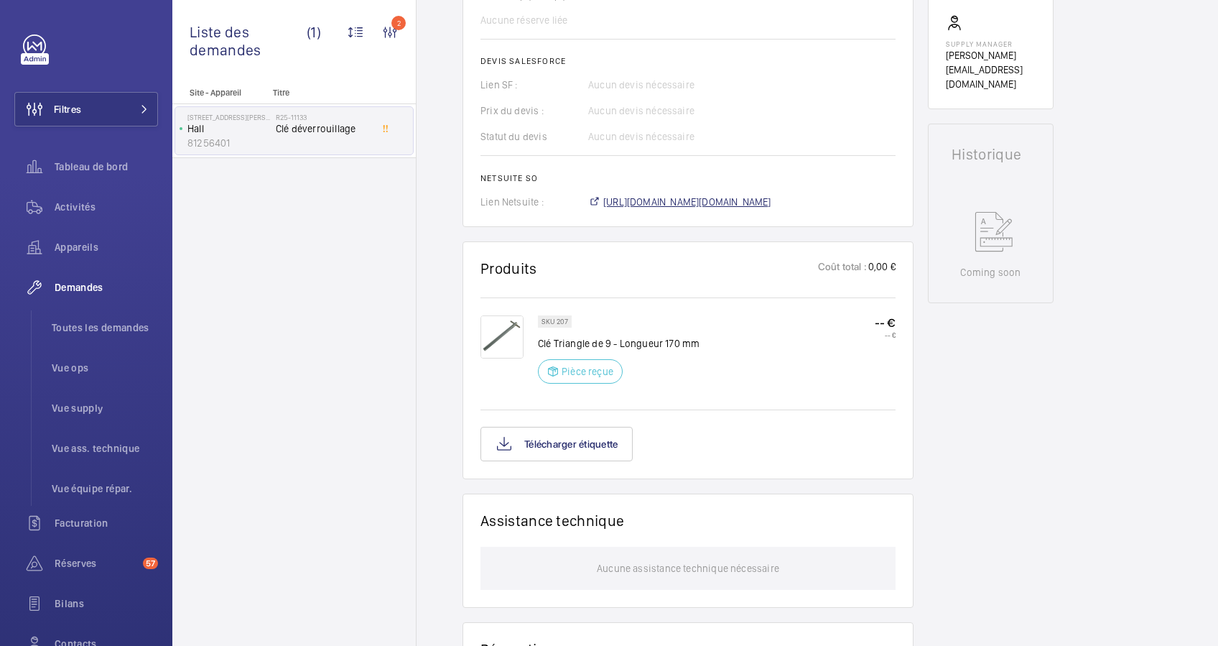
click at [674, 203] on span "[URL][DOMAIN_NAME][DOMAIN_NAME]" at bounding box center [687, 202] width 168 height 14
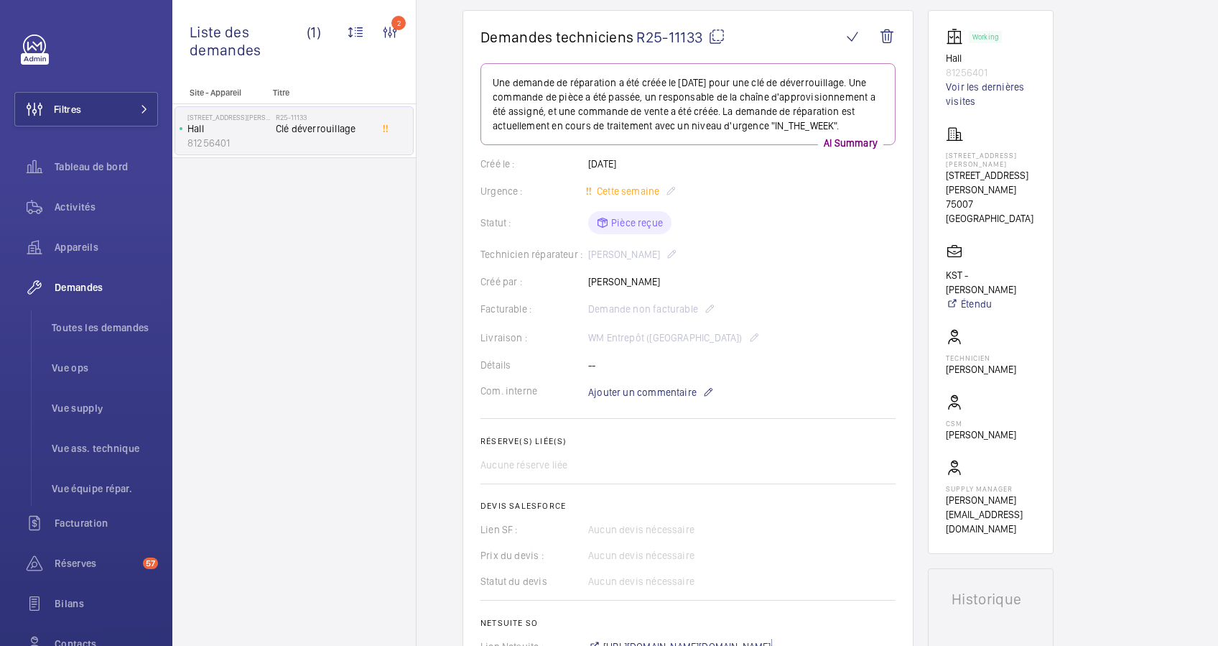
scroll to position [0, 0]
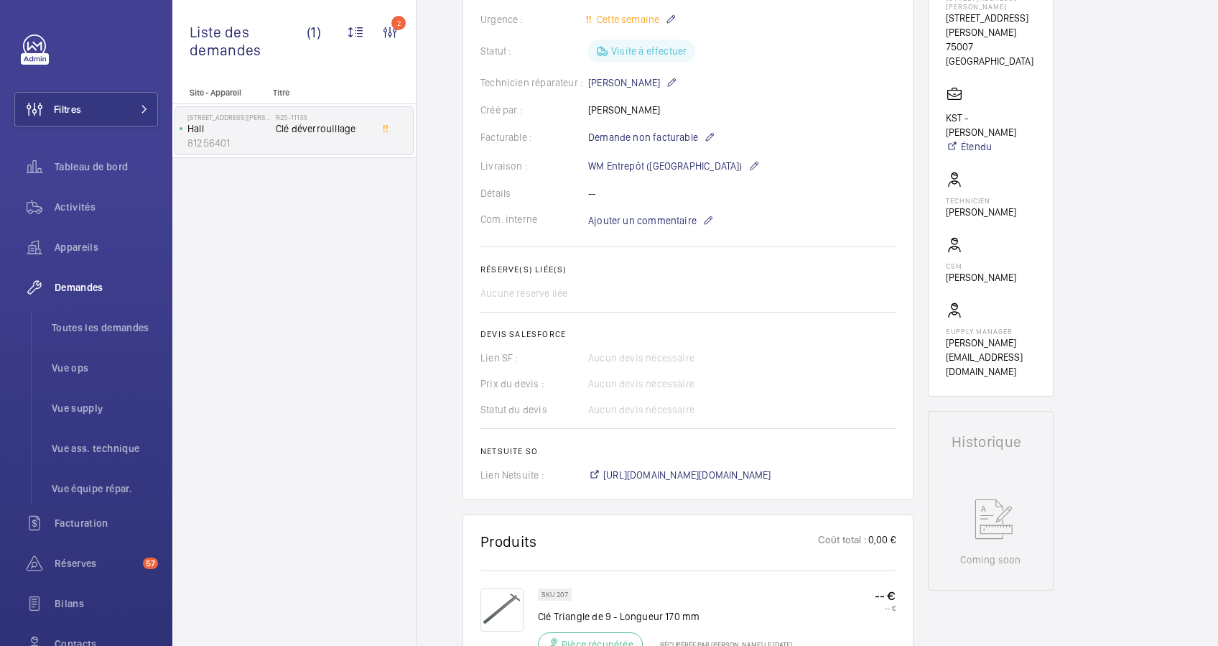
scroll to position [191, 0]
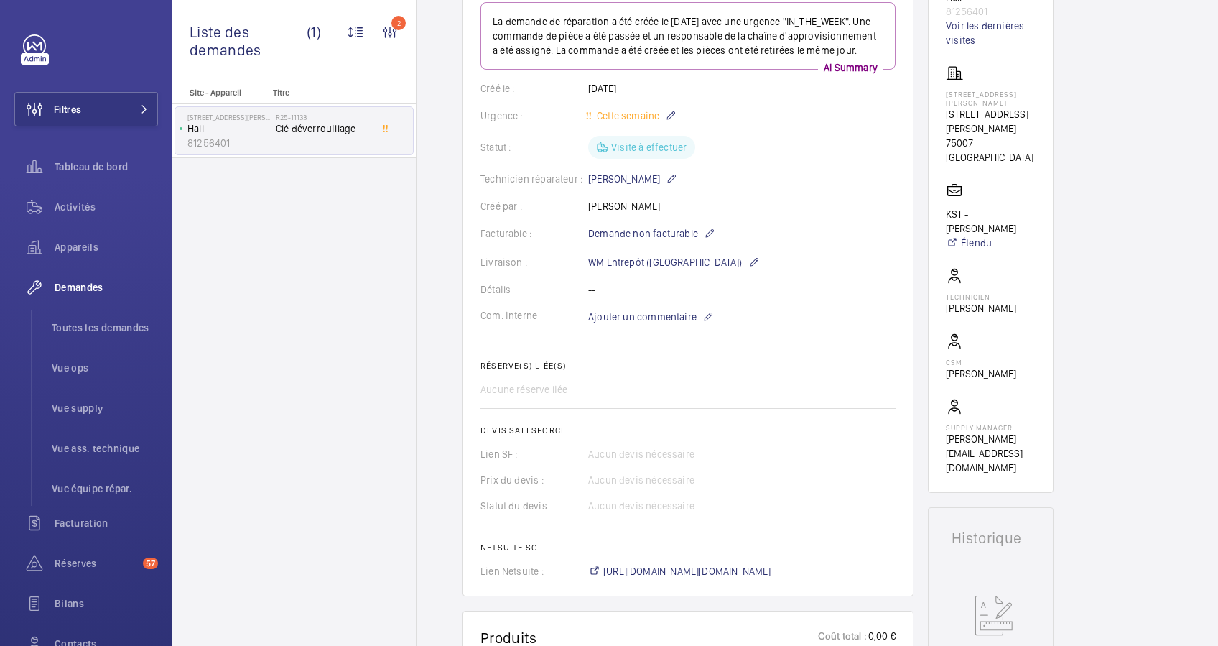
click at [928, 322] on wm-front-card "Working Hall 81256401 Voir les dernières visites 13 Rue Jean Nicot 13 Rue Jean …" at bounding box center [991, 221] width 126 height 544
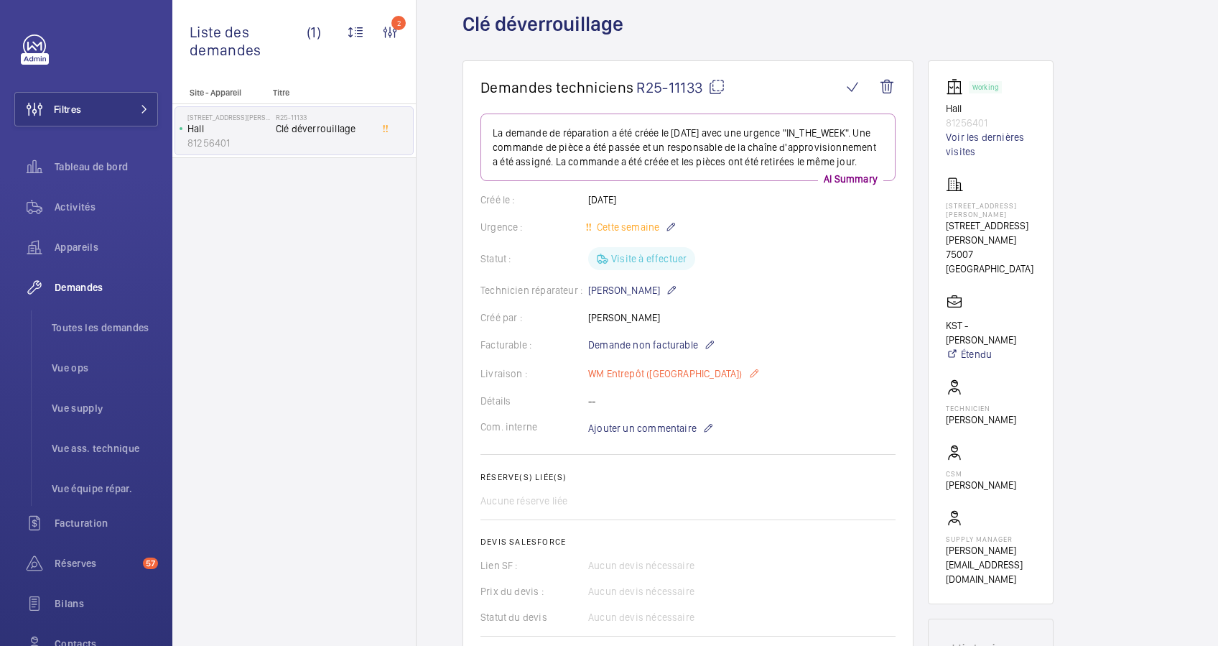
scroll to position [0, 0]
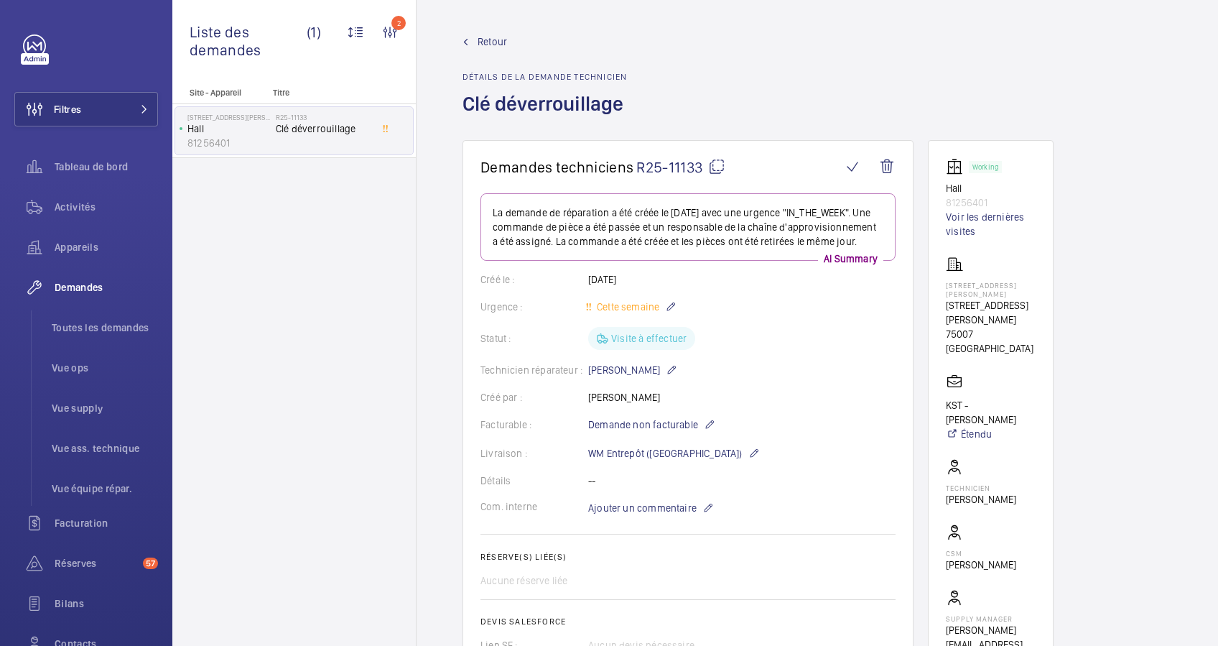
click at [478, 40] on span "Retour" at bounding box center [492, 41] width 29 height 14
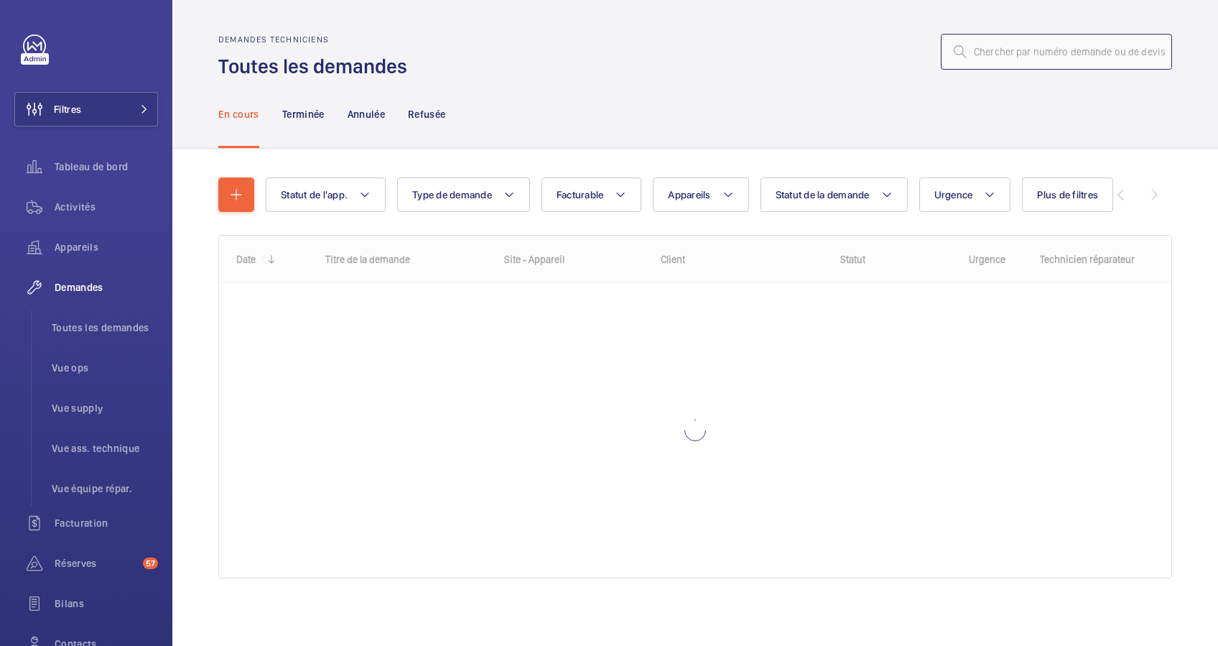
click at [994, 52] on input "text" at bounding box center [1056, 52] width 231 height 36
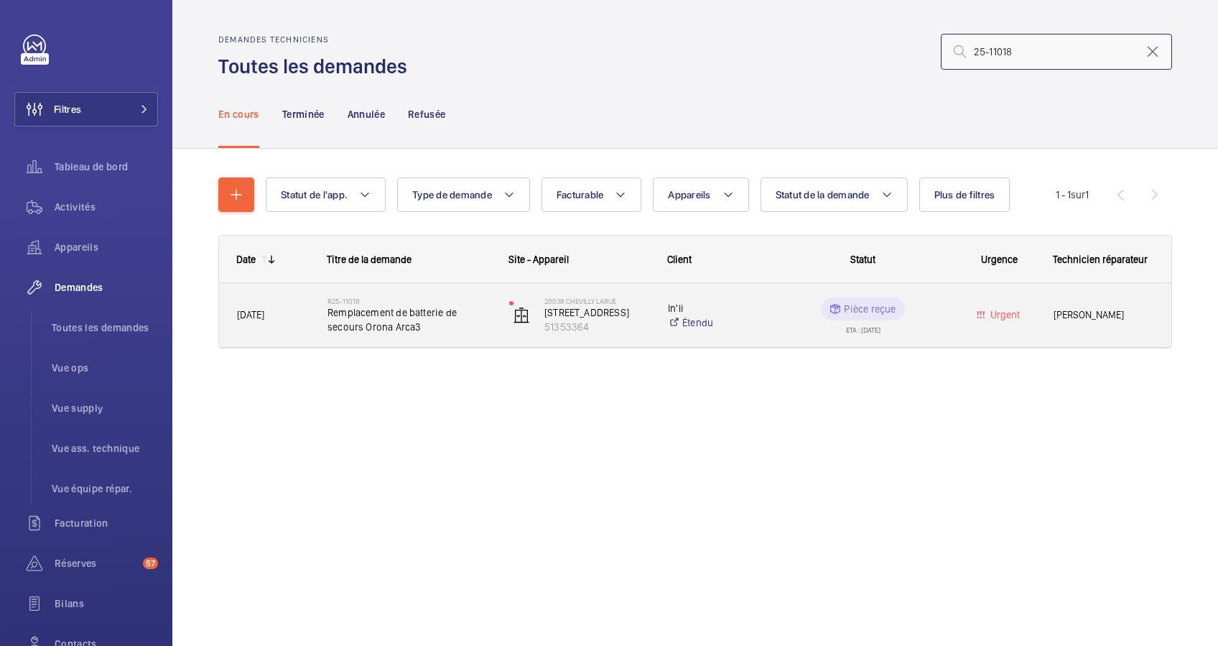
type input "25-11018"
click at [394, 308] on span "Remplacement de batterie de secours Orona Arca3" at bounding box center [409, 319] width 163 height 29
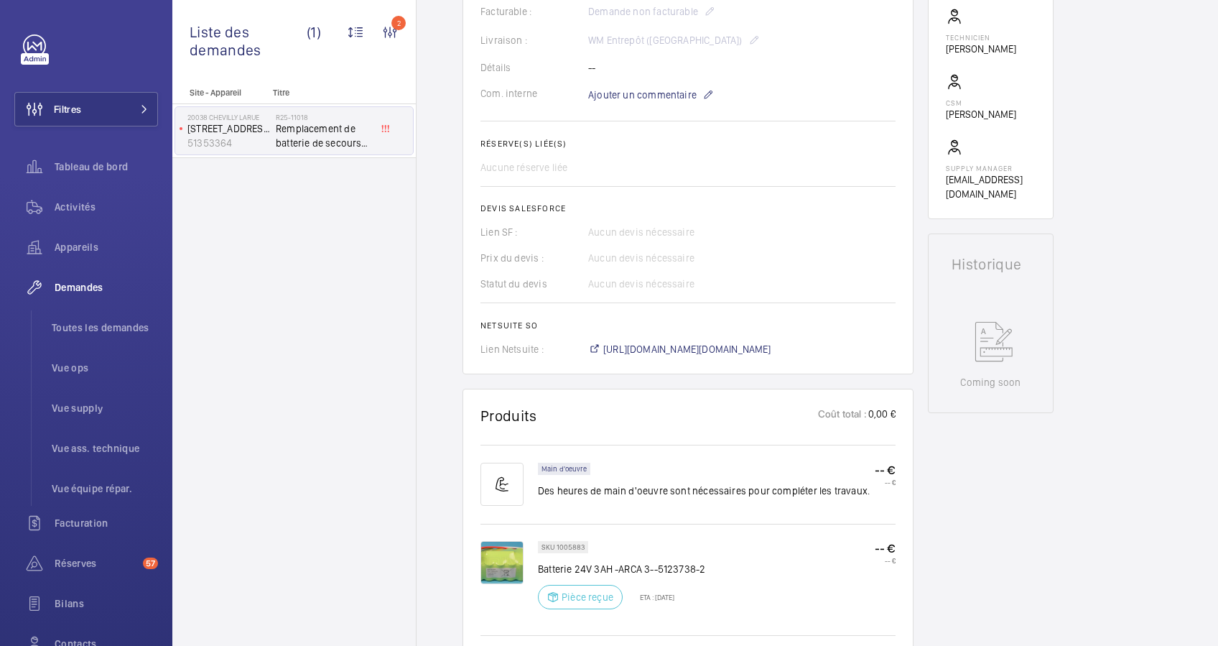
scroll to position [478, 0]
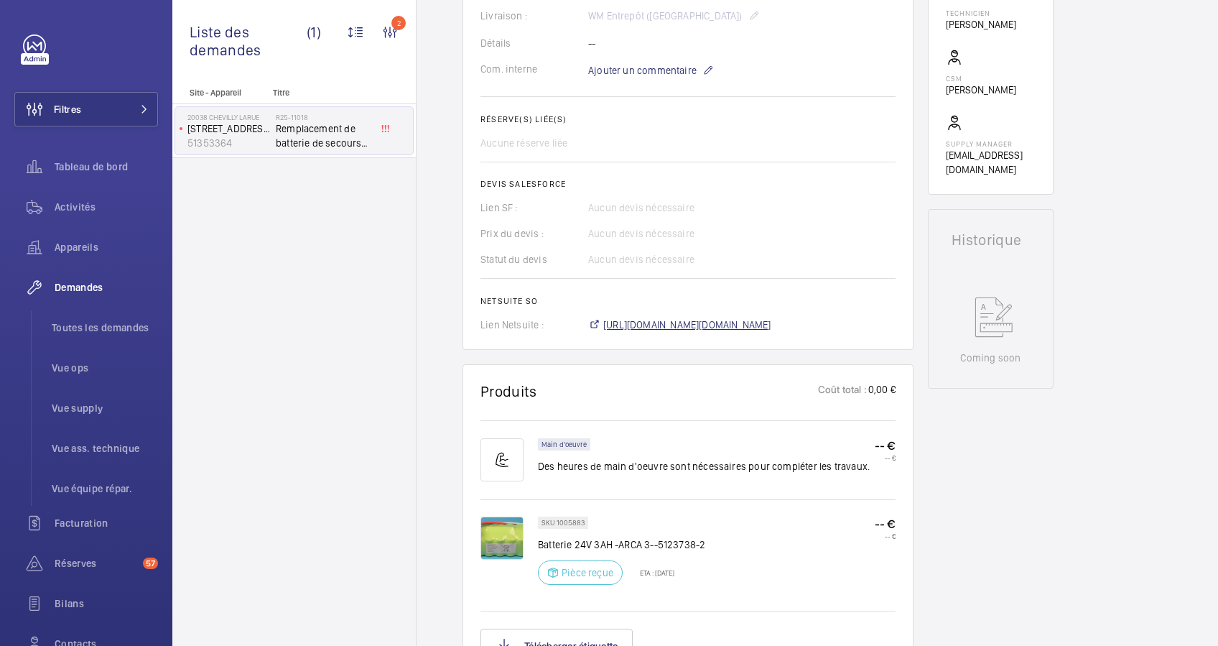
click at [696, 329] on span "https://6461500.app.netsuite.com/app/accounting/transactions/salesord.nl?id=291…" at bounding box center [687, 324] width 168 height 14
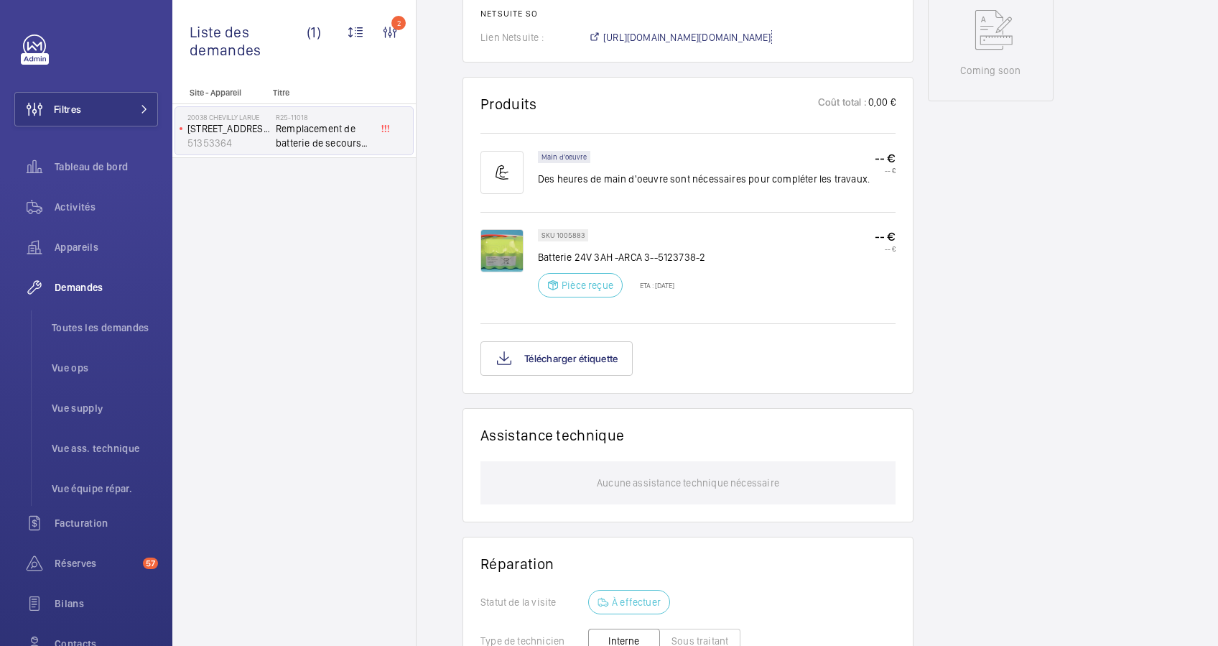
scroll to position [1036, 0]
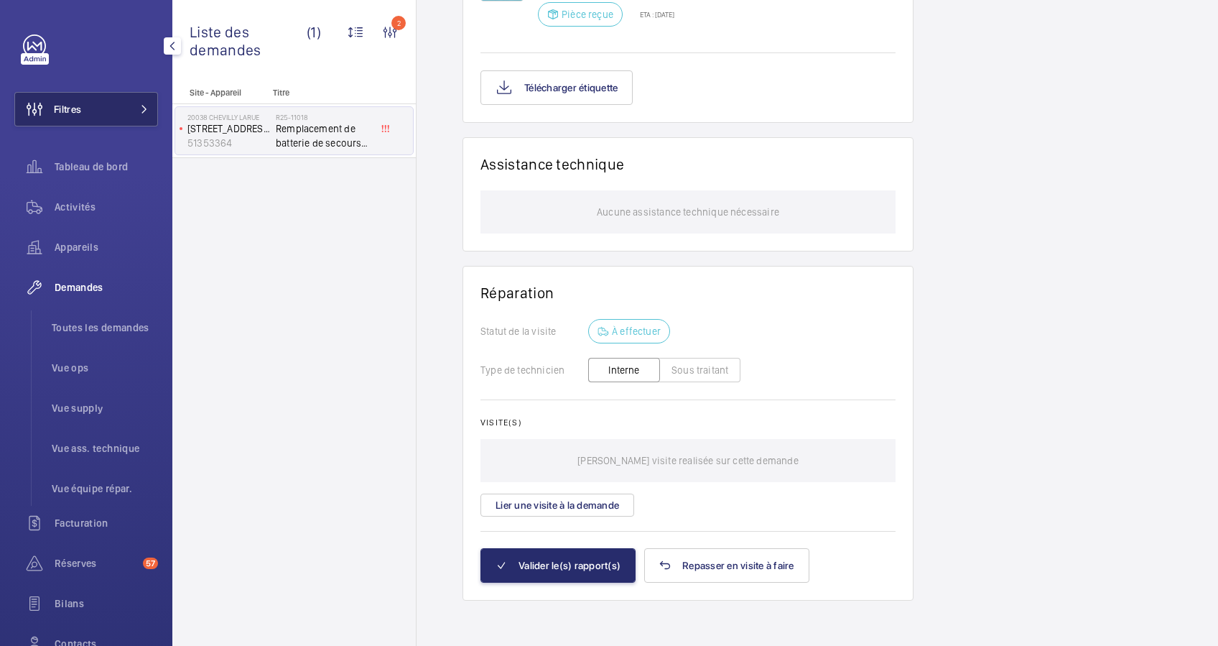
click at [120, 102] on button "Filtres" at bounding box center [86, 109] width 144 height 34
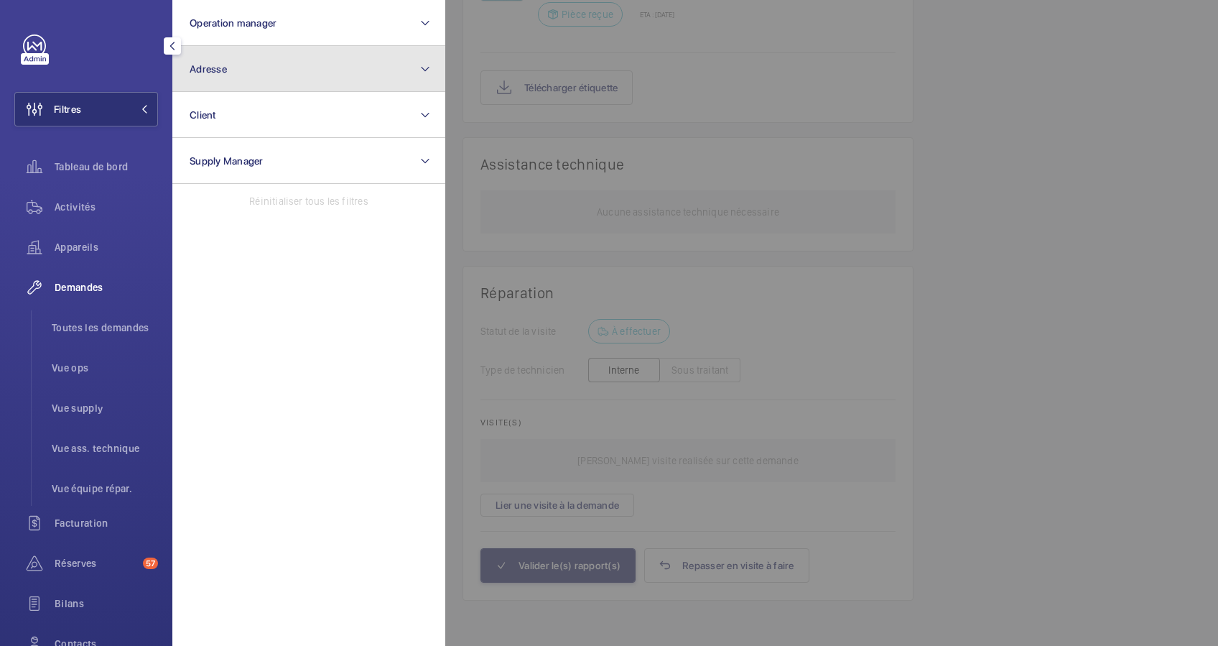
click at [221, 75] on button "Adresse" at bounding box center [308, 69] width 273 height 46
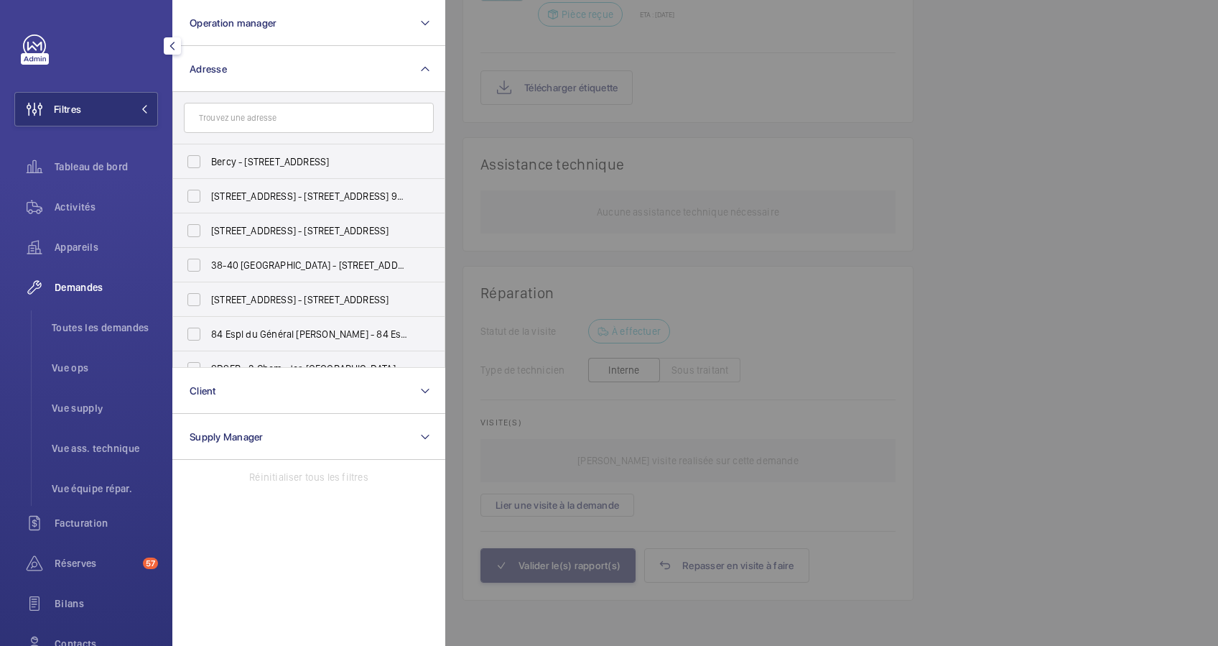
click at [234, 124] on input "text" at bounding box center [309, 118] width 250 height 30
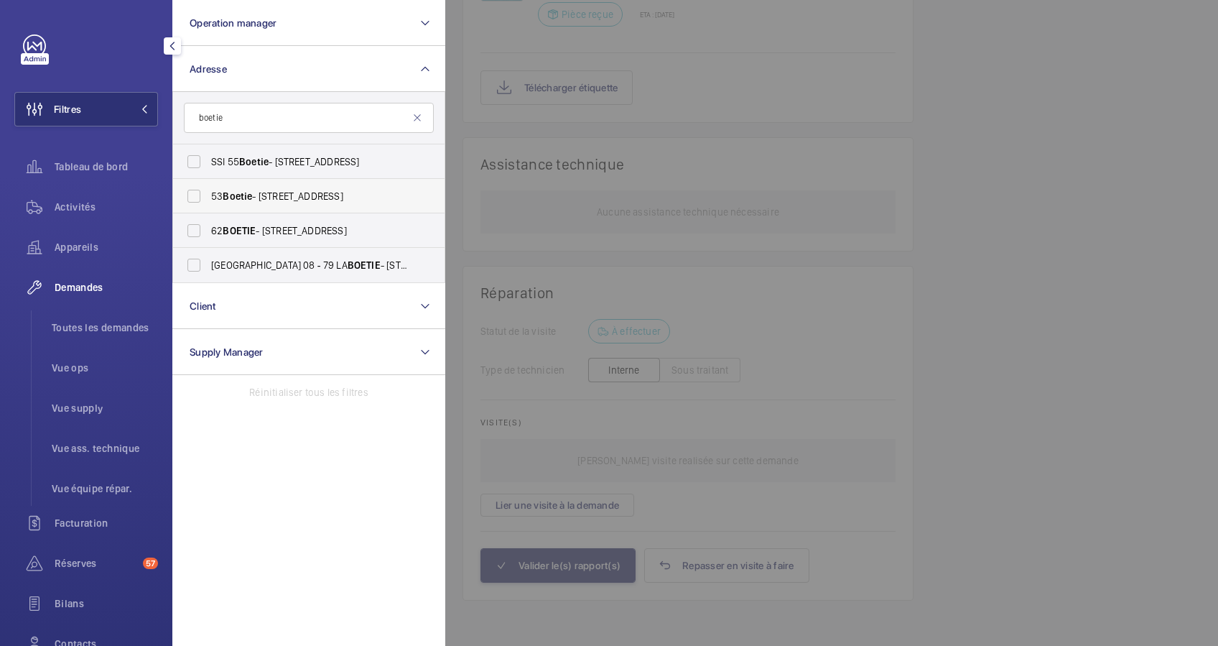
type input "boetie"
click at [193, 199] on label "53 Boetie - 53 Rue la Boétie, PARIS 75008" at bounding box center [298, 196] width 250 height 34
click at [193, 199] on input "53 Boetie - 53 Rue la Boétie, PARIS 75008" at bounding box center [194, 196] width 29 height 29
checkbox input "true"
click at [86, 242] on span "Appareils" at bounding box center [106, 247] width 103 height 14
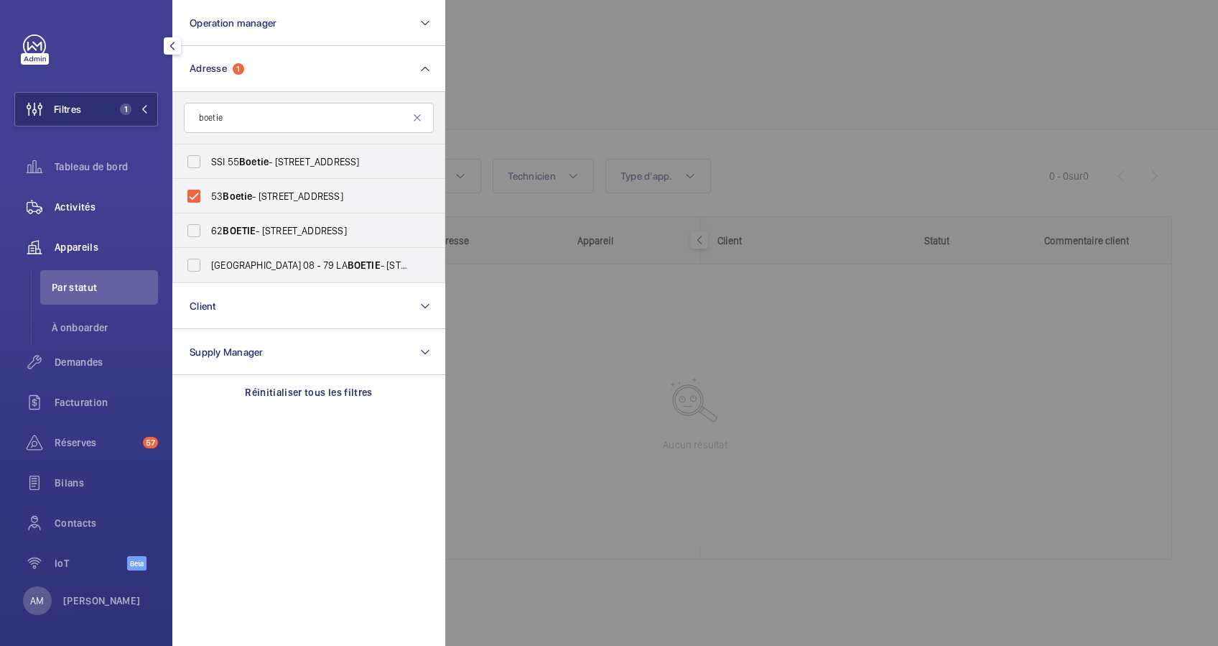
click at [75, 207] on span "Activités" at bounding box center [106, 207] width 103 height 14
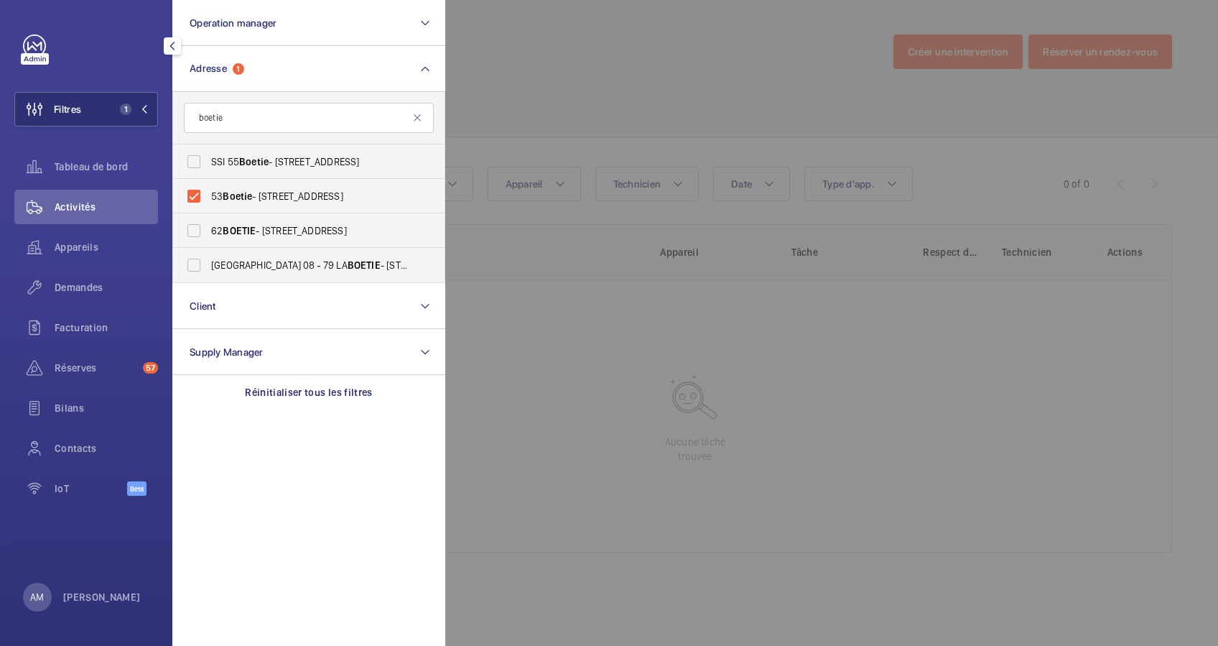
click at [739, 61] on div at bounding box center [1054, 323] width 1218 height 646
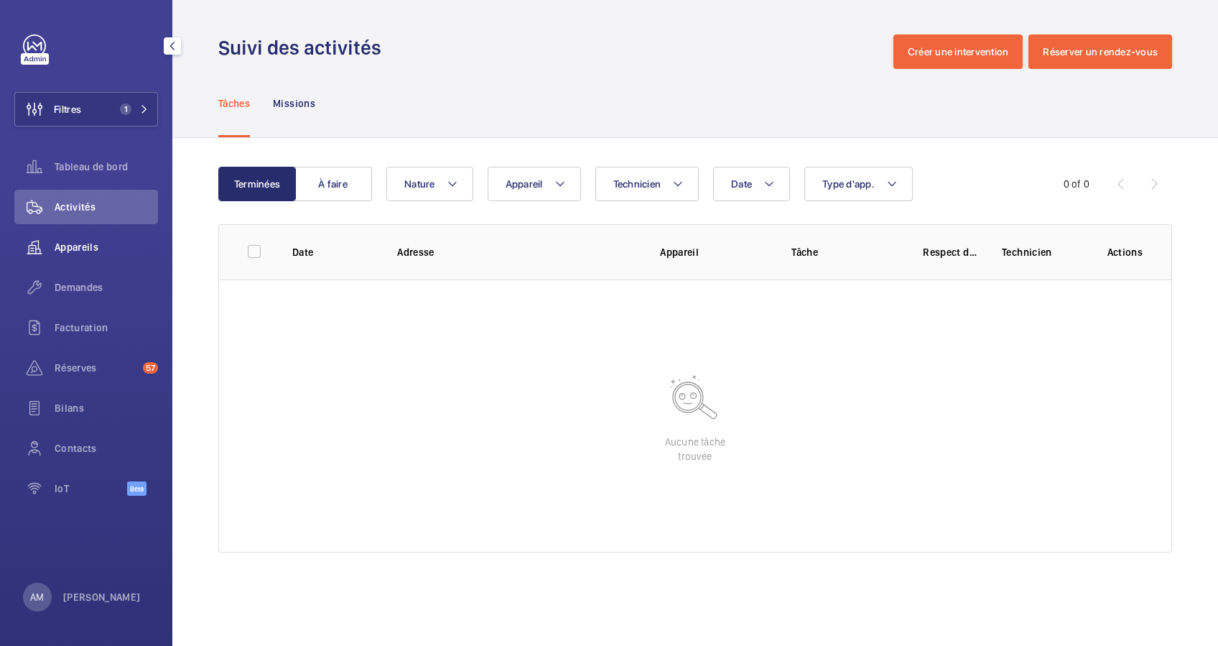
click at [101, 247] on span "Appareils" at bounding box center [106, 247] width 103 height 14
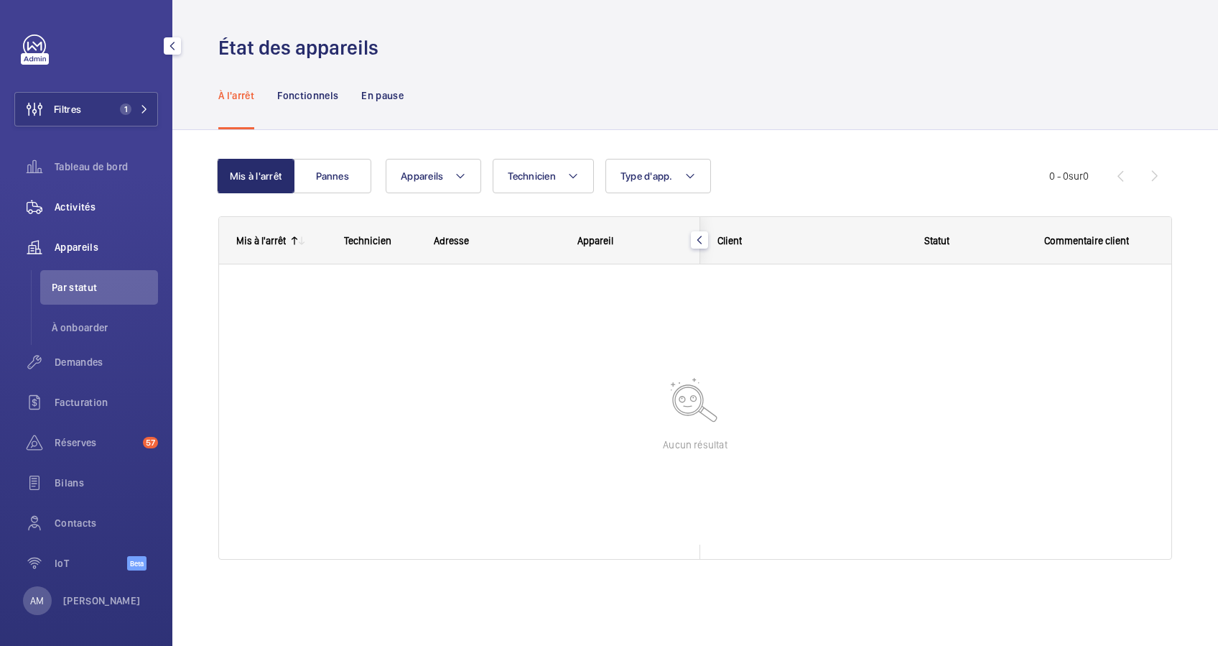
click at [81, 209] on span "Activités" at bounding box center [106, 207] width 103 height 14
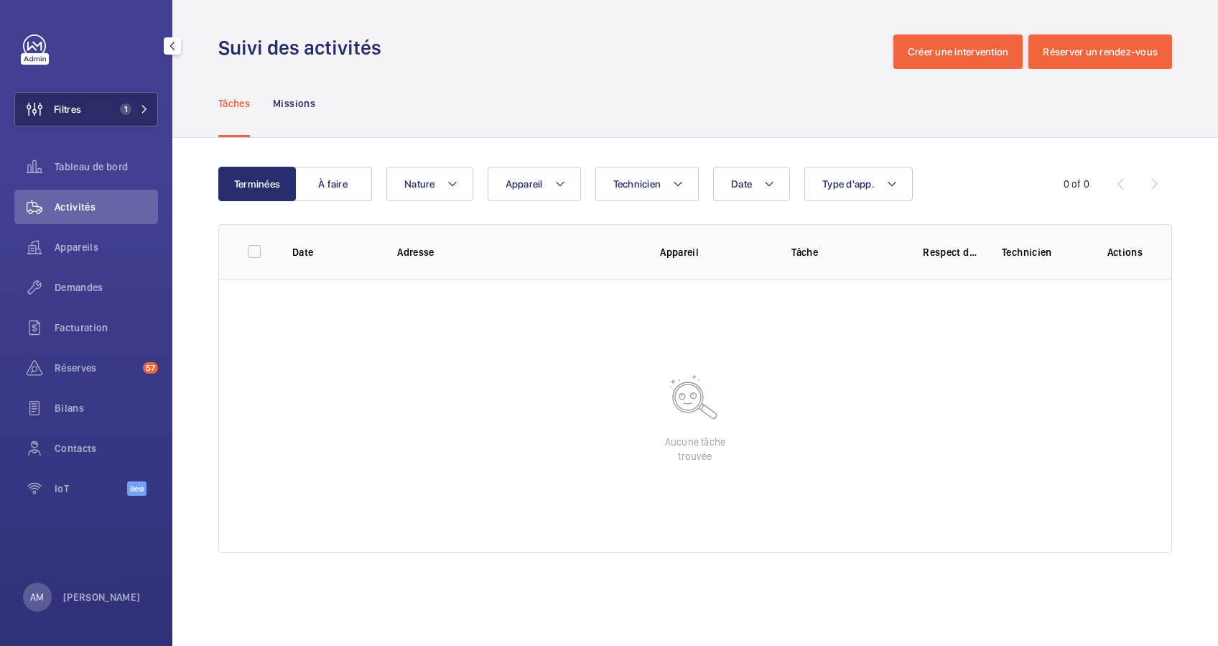
click at [101, 116] on button "Filtres 1" at bounding box center [86, 109] width 144 height 34
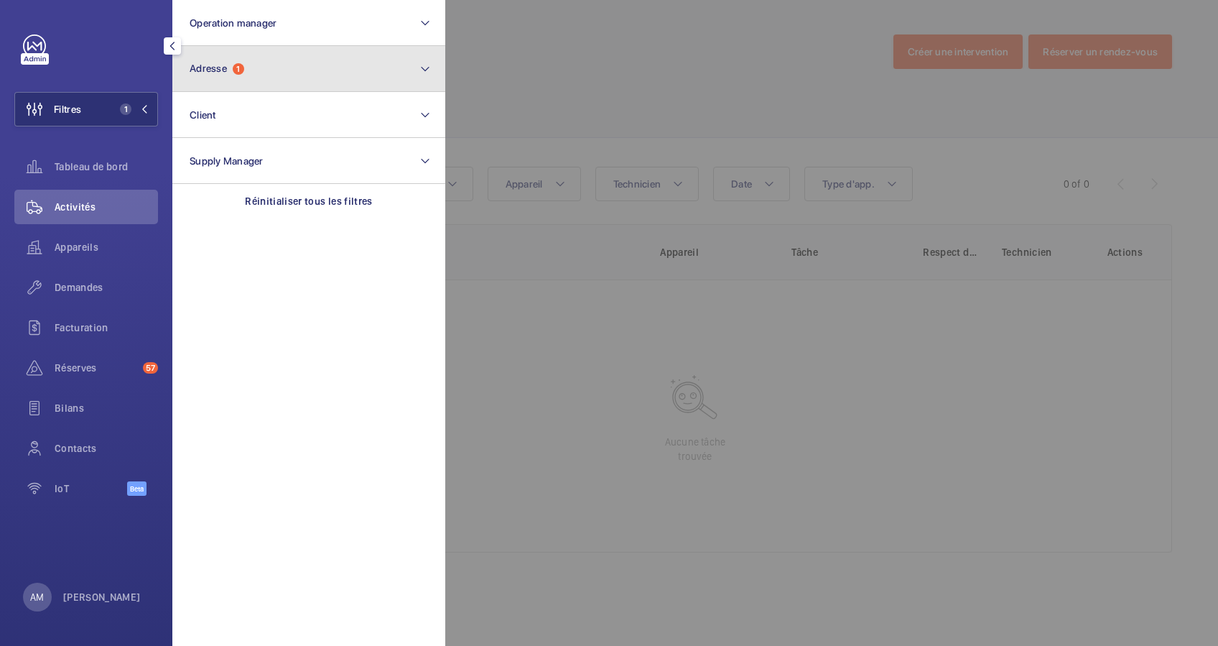
click at [263, 76] on button "Adresse 1" at bounding box center [308, 69] width 273 height 46
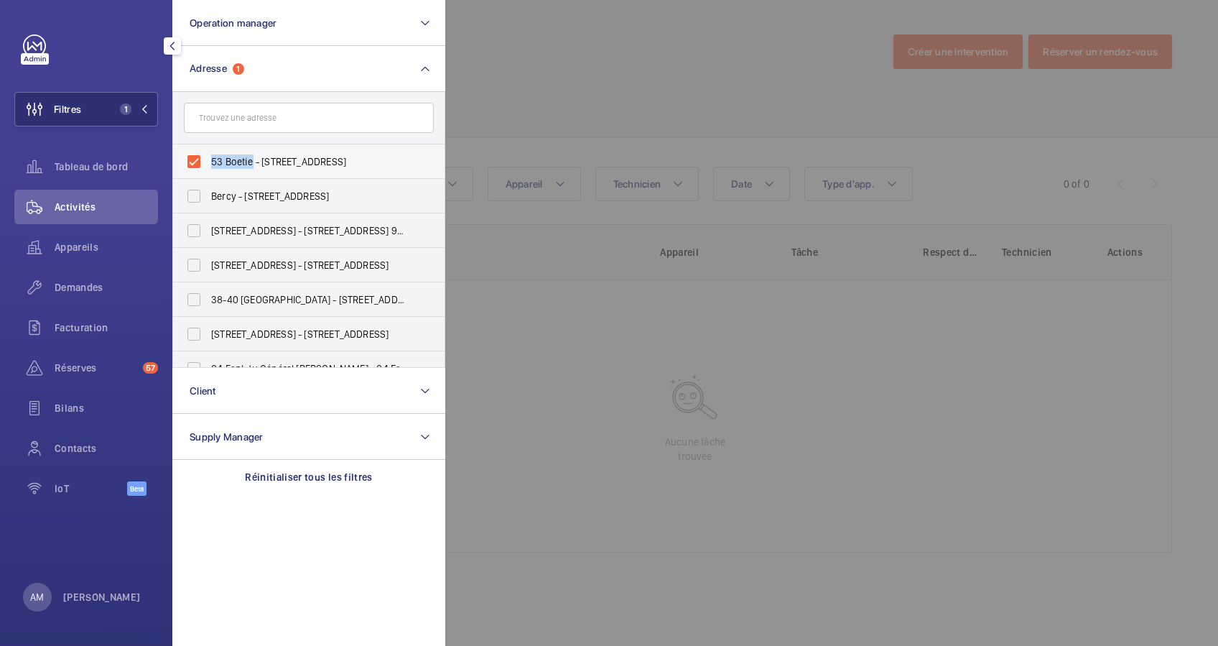
drag, startPoint x: 208, startPoint y: 163, endPoint x: 252, endPoint y: 164, distance: 44.5
click at [252, 164] on label "53 Boetie - 53 Rue la Boétie, PARIS 75008" at bounding box center [298, 161] width 250 height 34
copy span "53 Boetie"
click at [260, 110] on input "text" at bounding box center [309, 118] width 250 height 30
paste input "53 Boetie"
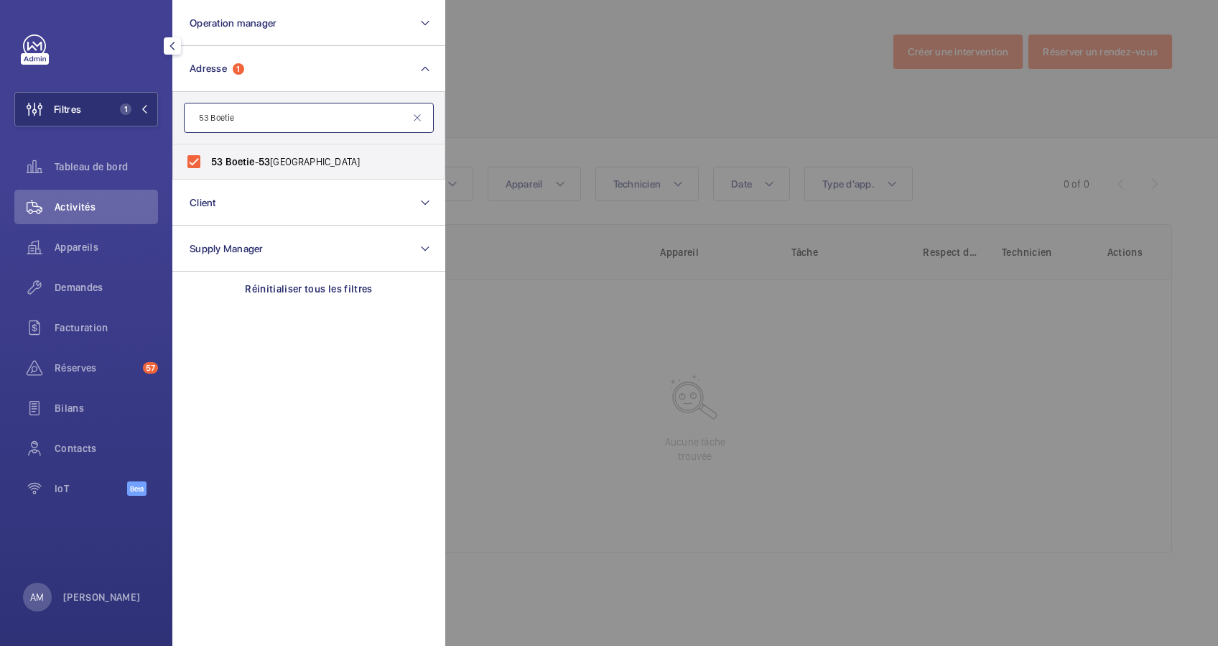
drag, startPoint x: 208, startPoint y: 114, endPoint x: 231, endPoint y: 124, distance: 24.4
click at [210, 114] on input "53 Boetie" at bounding box center [309, 118] width 250 height 30
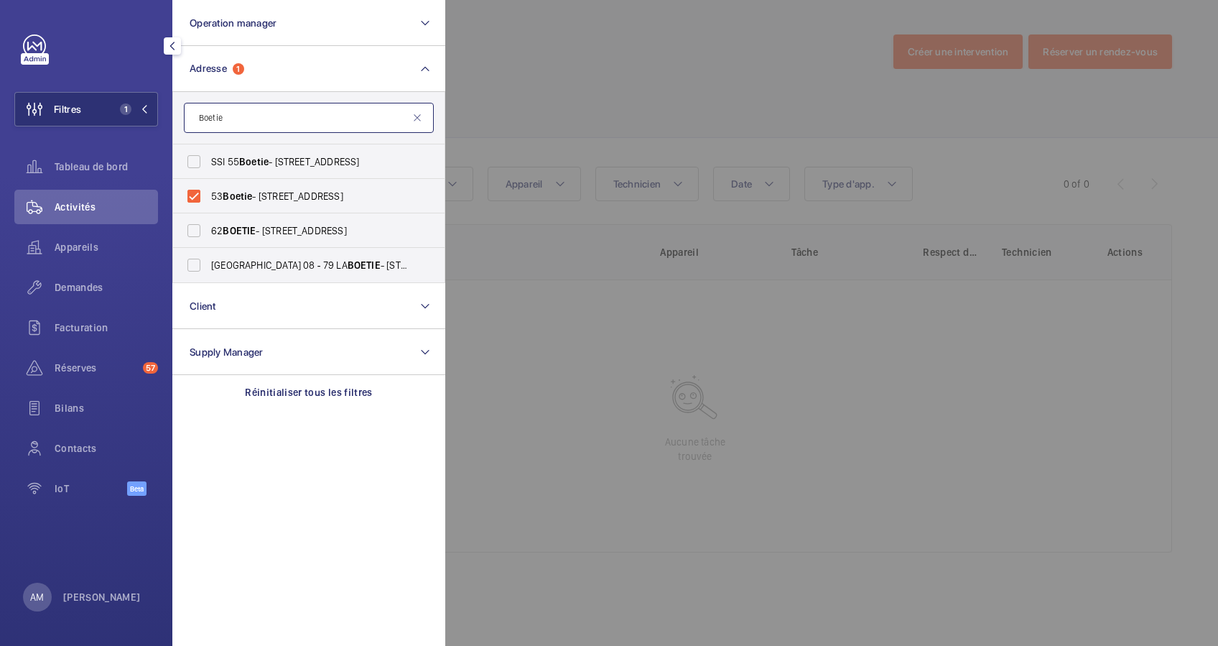
click at [210, 119] on input "Boetie" at bounding box center [309, 118] width 250 height 30
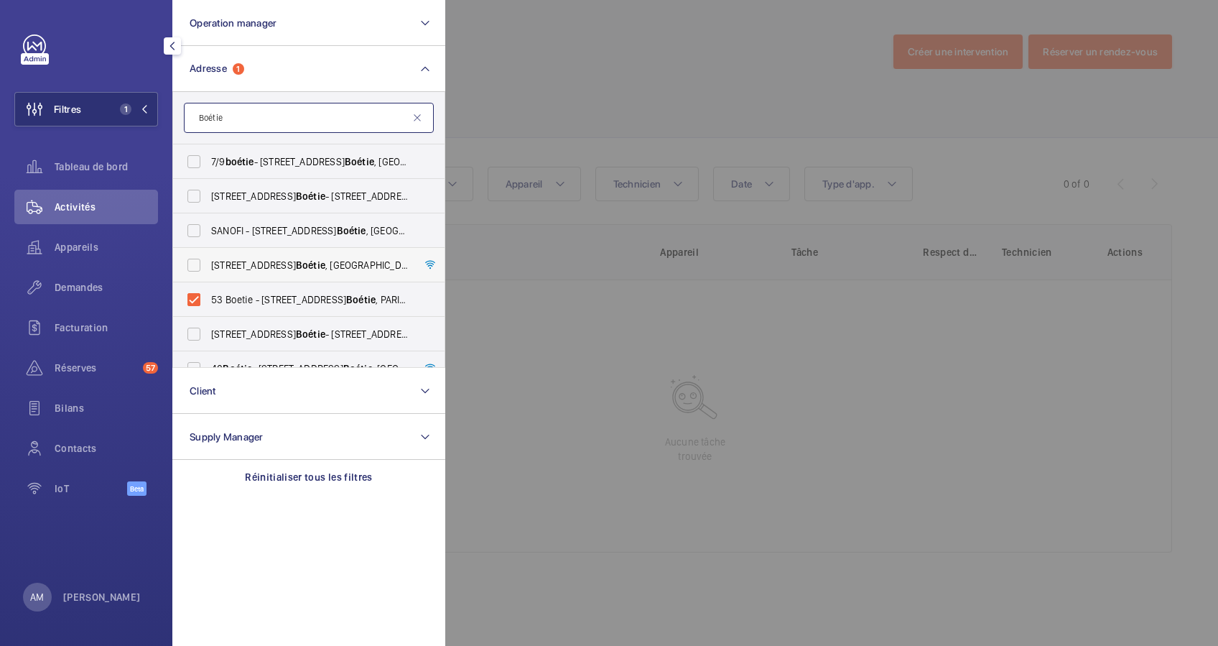
type input "Boétie"
click at [191, 259] on label "53/55 Rue la Boétie , 75008 PARIS - 53/55 Rue la Boétie , 75008 PARIS, PARIS 75…" at bounding box center [298, 265] width 250 height 34
click at [191, 259] on input "53/55 Rue la Boétie , 75008 PARIS - 53/55 Rue la Boétie , 75008 PARIS, PARIS 75…" at bounding box center [194, 265] width 29 height 29
checkbox input "true"
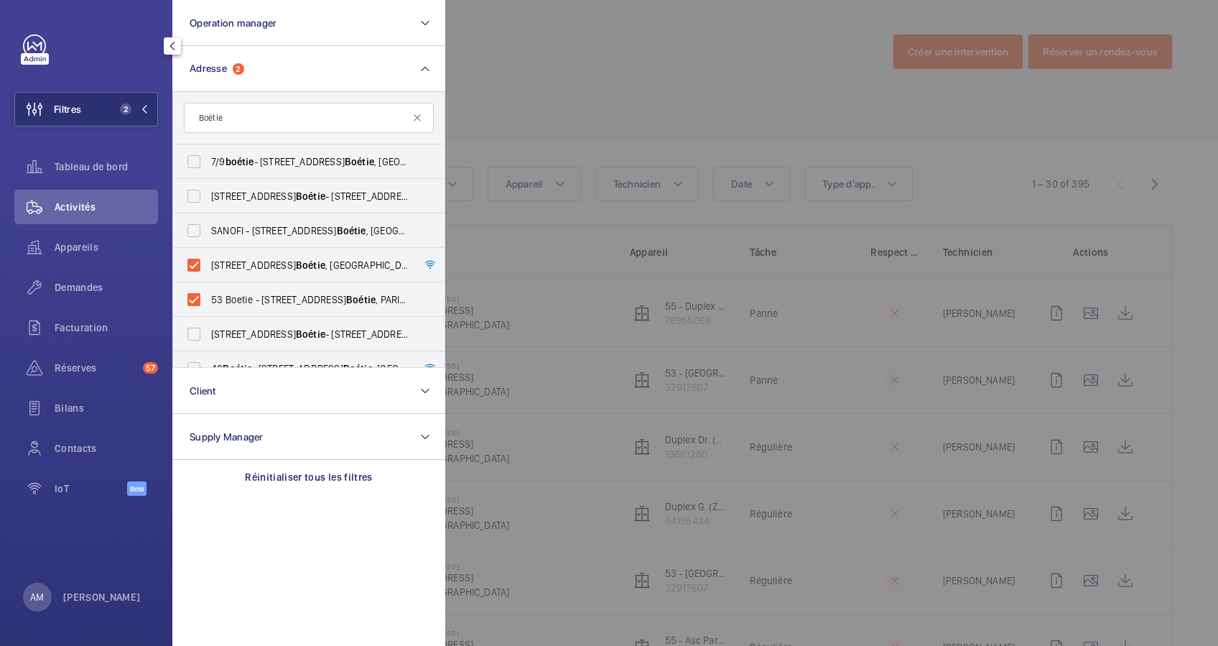
click at [648, 52] on div at bounding box center [1054, 323] width 1218 height 646
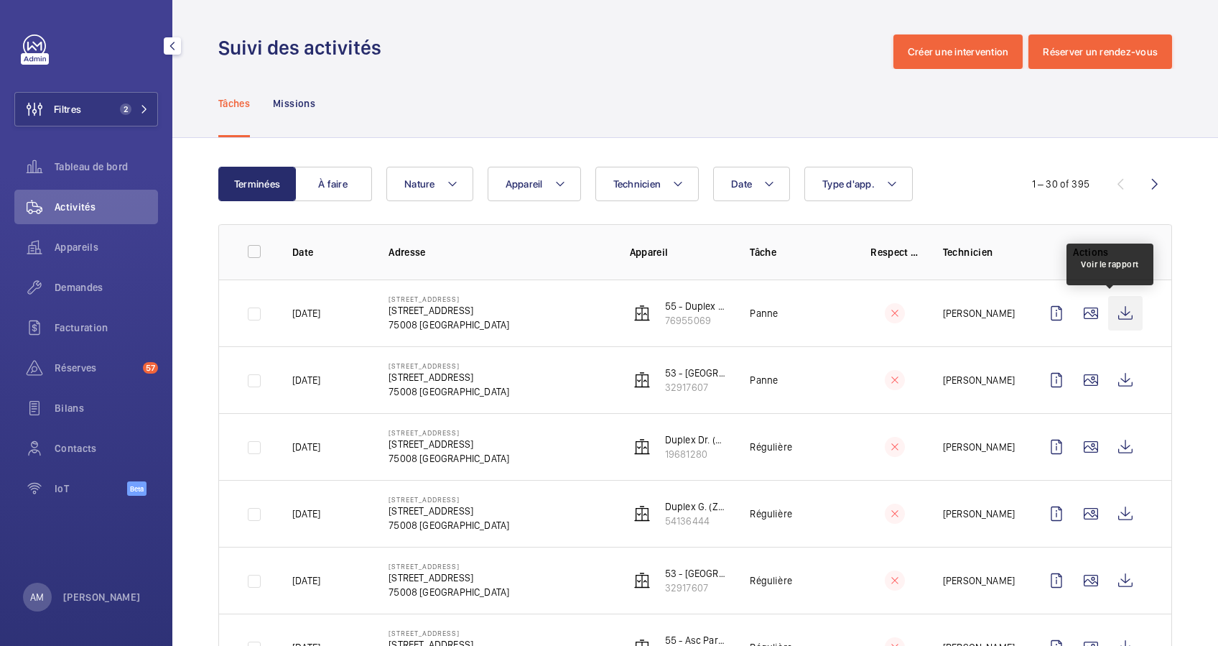
click at [1109, 316] on wm-front-icon-button at bounding box center [1125, 313] width 34 height 34
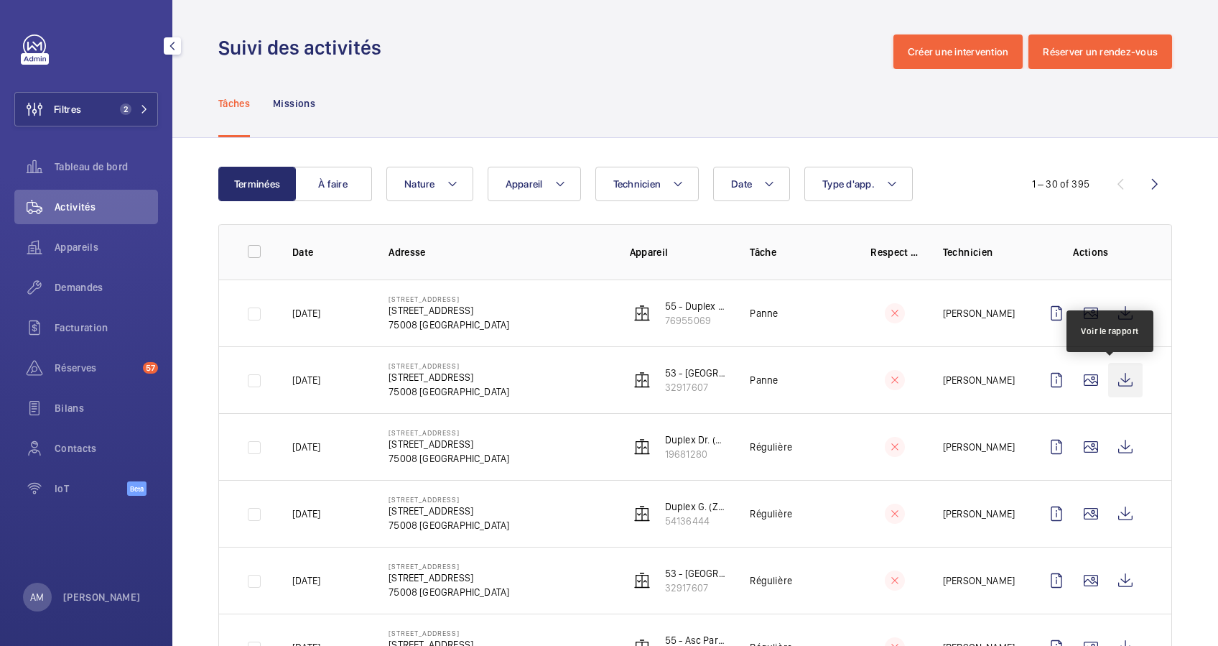
click at [1113, 373] on wm-front-icon-button at bounding box center [1125, 380] width 34 height 34
click at [63, 283] on span "Demandes" at bounding box center [106, 287] width 103 height 14
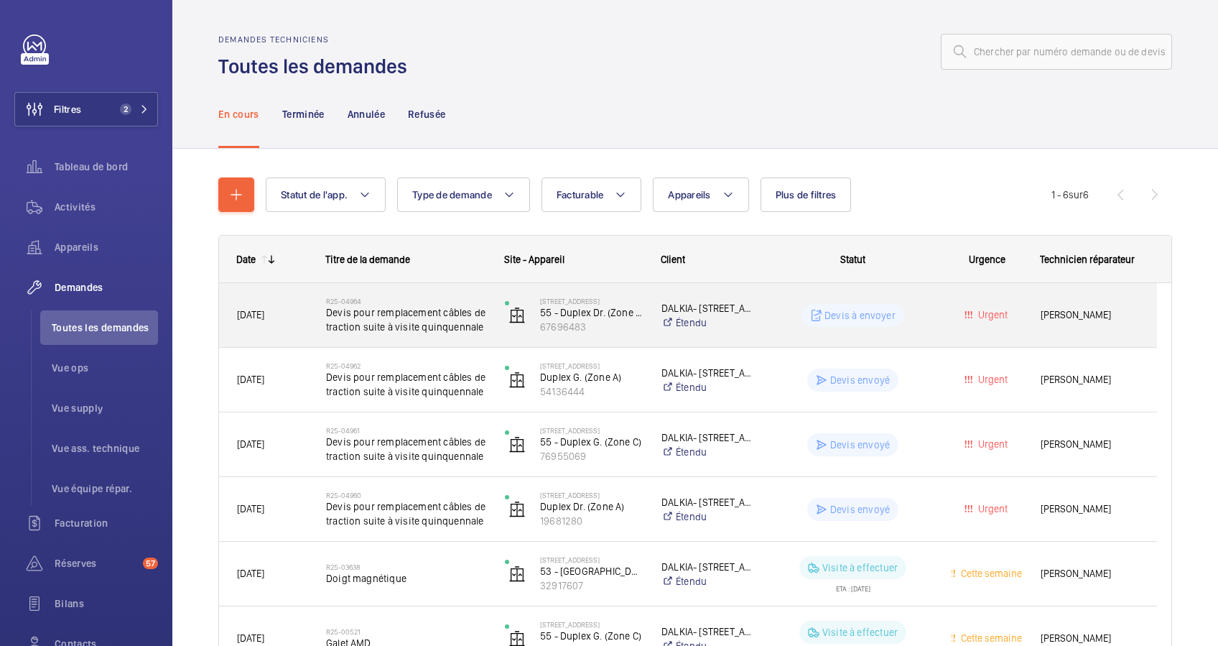
scroll to position [95, 0]
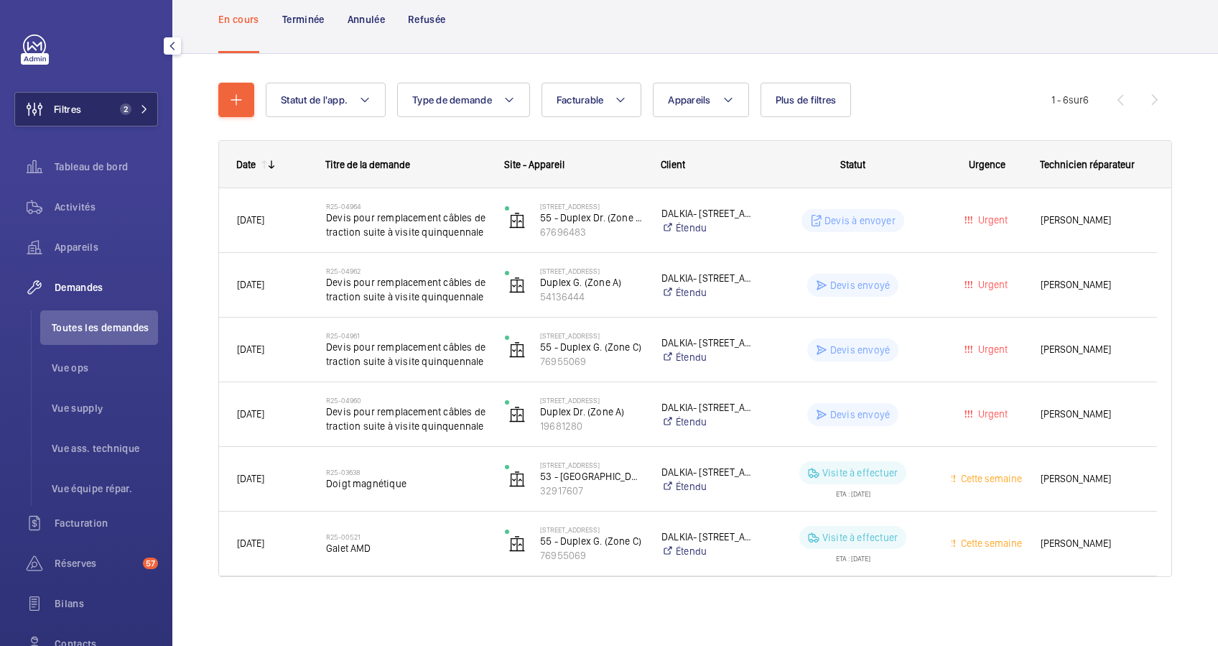
click at [126, 108] on span "2" at bounding box center [125, 108] width 11 height 11
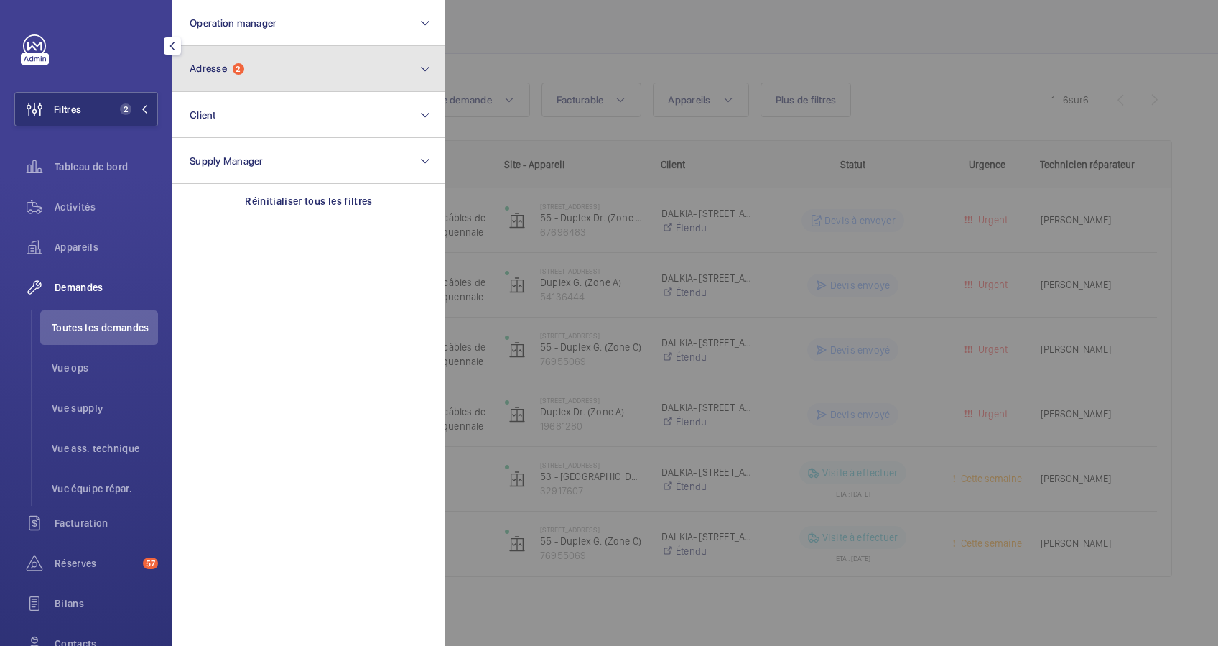
click at [300, 76] on button "Adresse 2" at bounding box center [308, 69] width 273 height 46
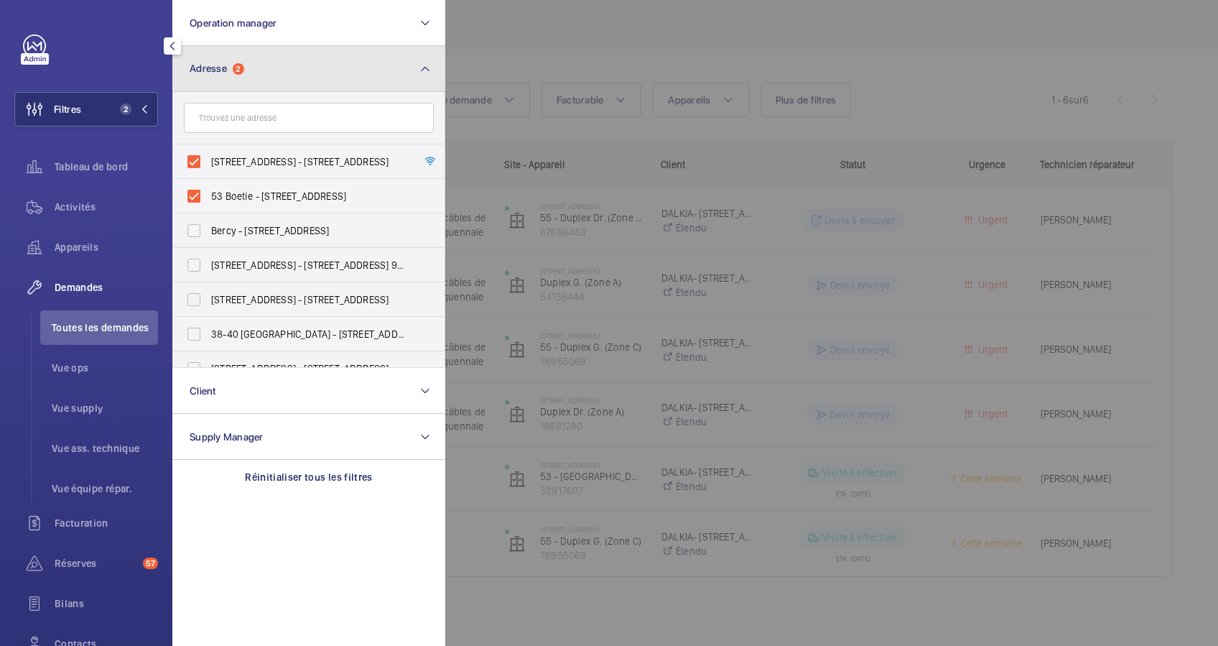
click at [319, 77] on button "Adresse 2" at bounding box center [308, 69] width 273 height 46
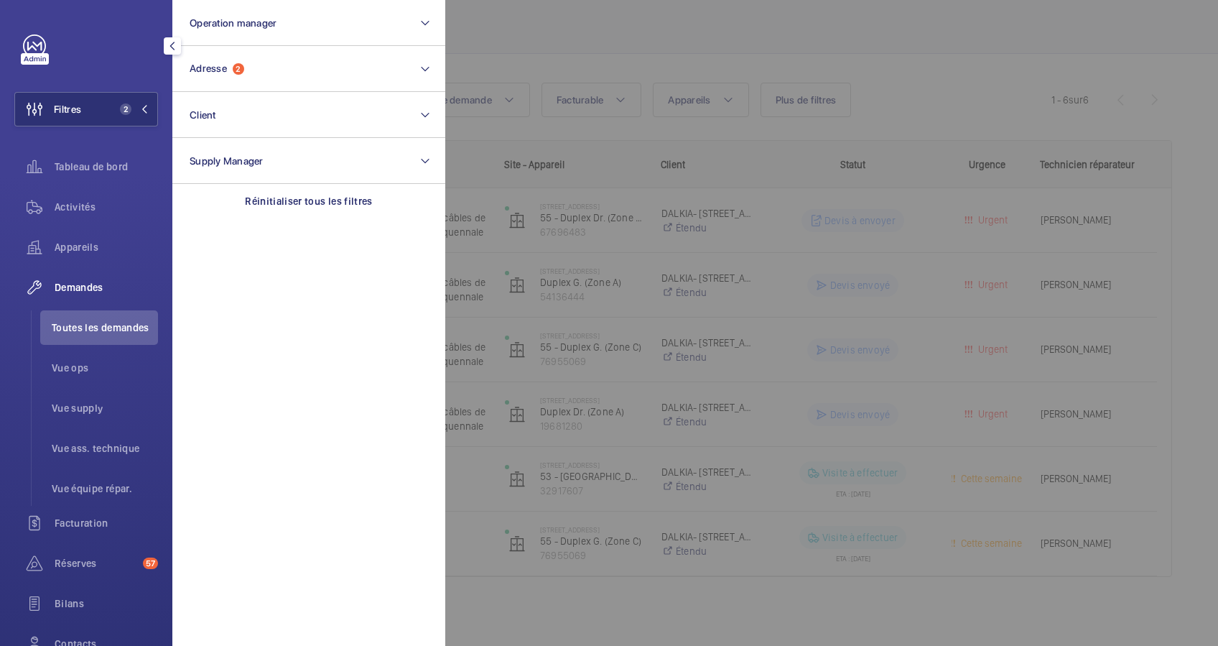
click at [541, 27] on div at bounding box center [1054, 323] width 1218 height 646
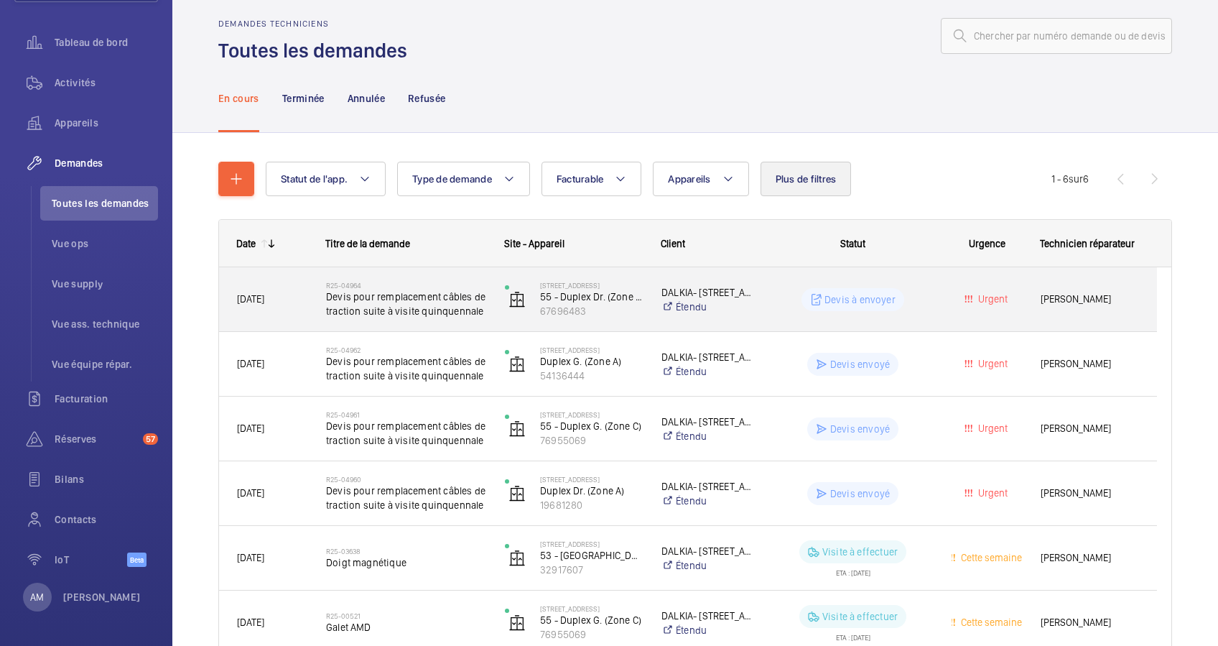
scroll to position [0, 0]
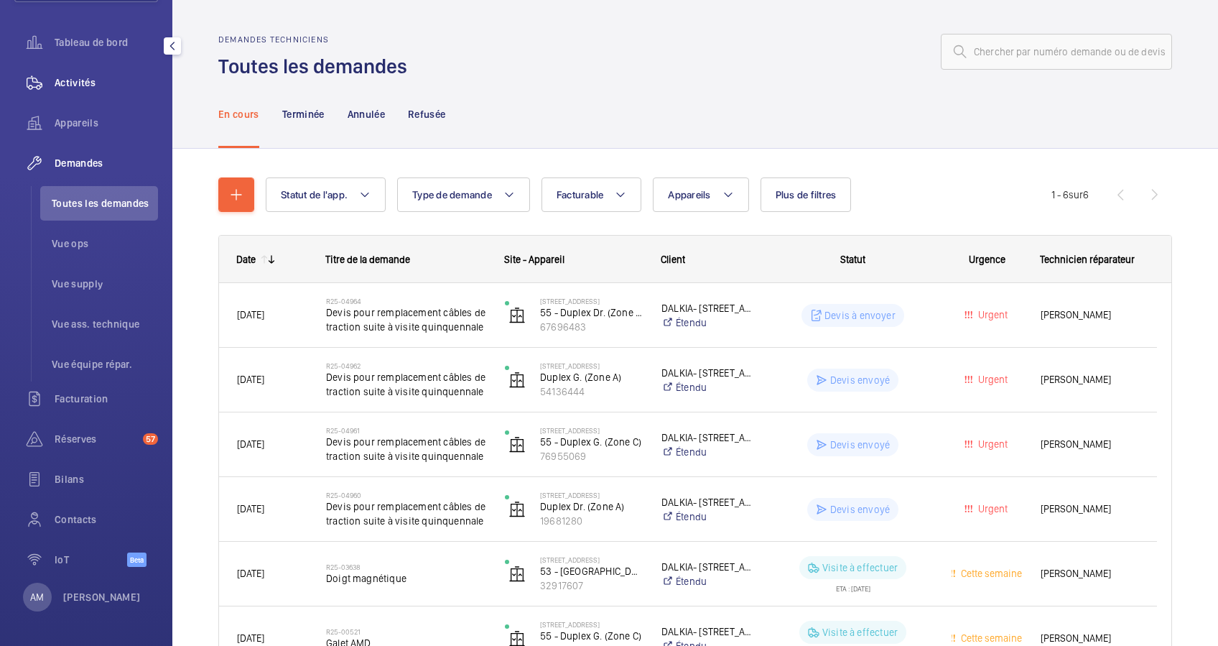
click at [78, 85] on span "Activités" at bounding box center [106, 82] width 103 height 14
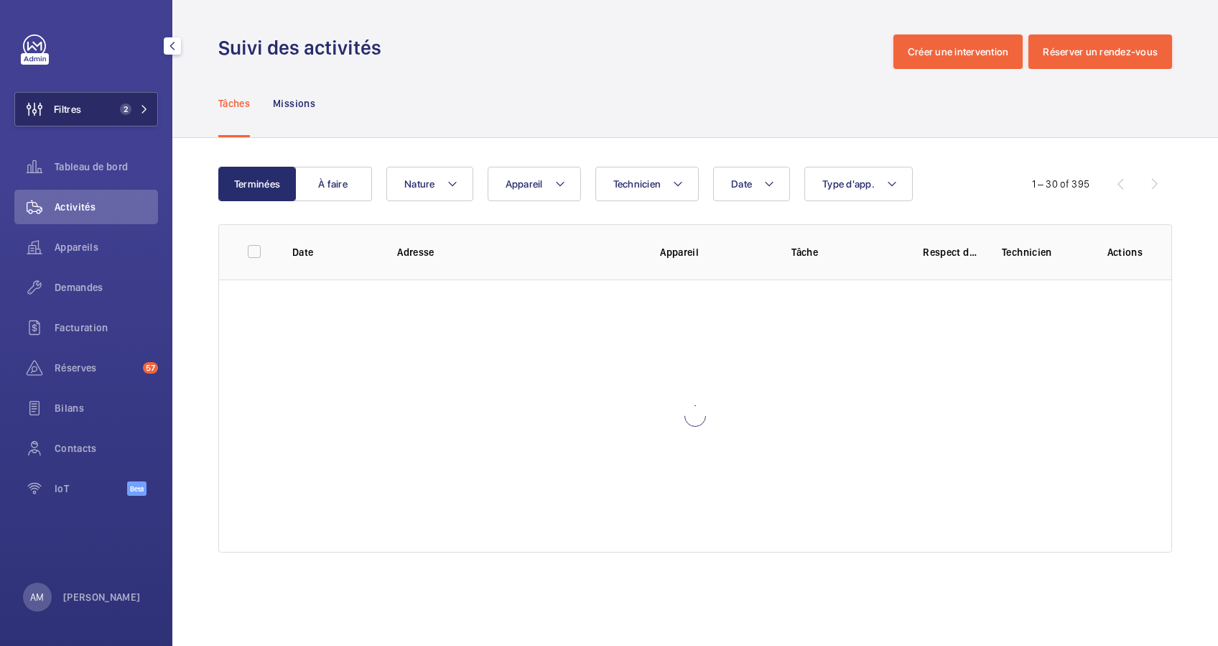
click at [133, 111] on span "2" at bounding box center [131, 108] width 34 height 11
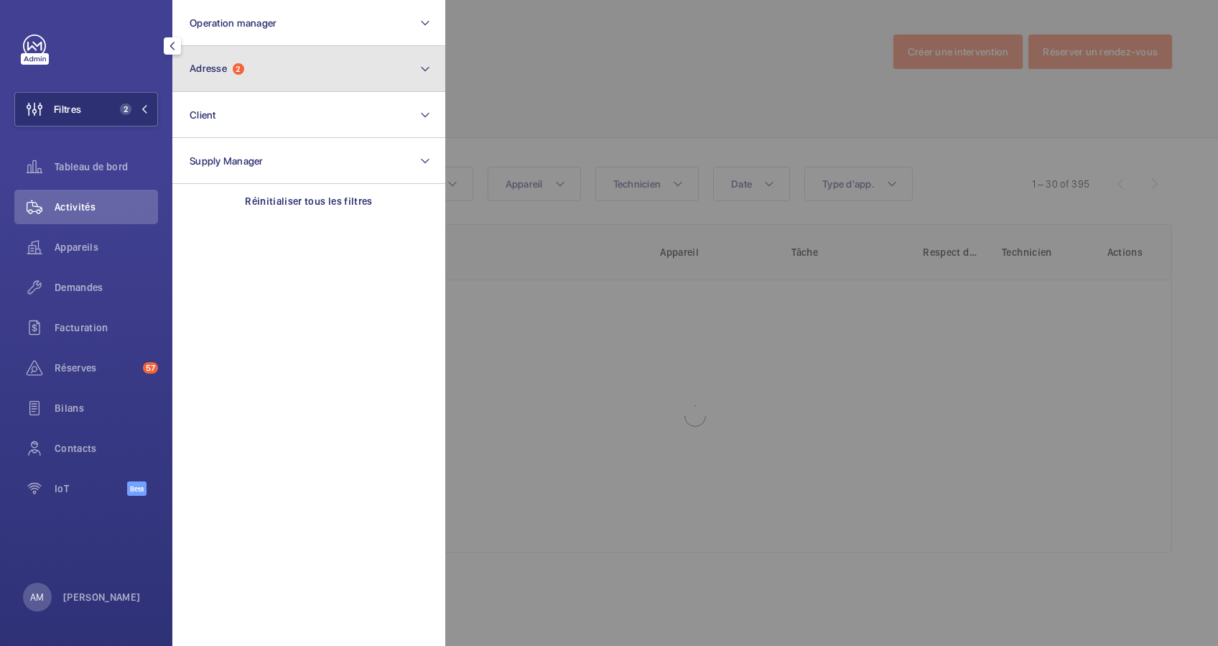
click at [256, 80] on button "Adresse 2" at bounding box center [308, 69] width 273 height 46
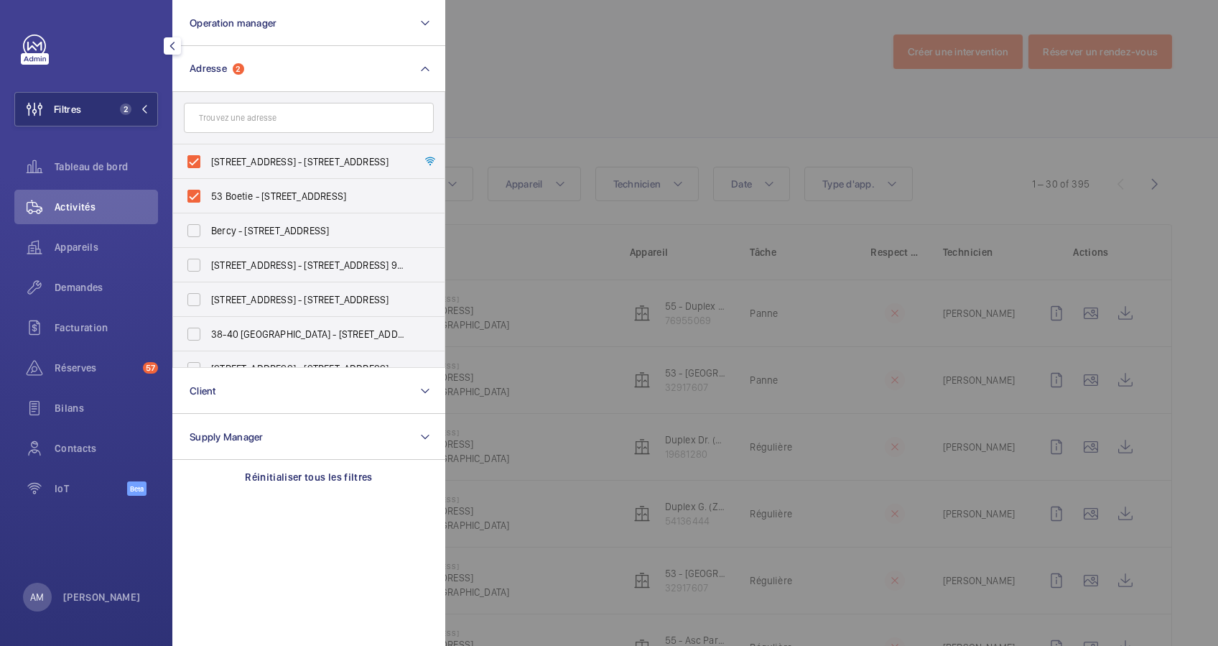
drag, startPoint x: 591, startPoint y: 69, endPoint x: 618, endPoint y: 57, distance: 29.2
click at [592, 68] on div at bounding box center [1054, 323] width 1218 height 646
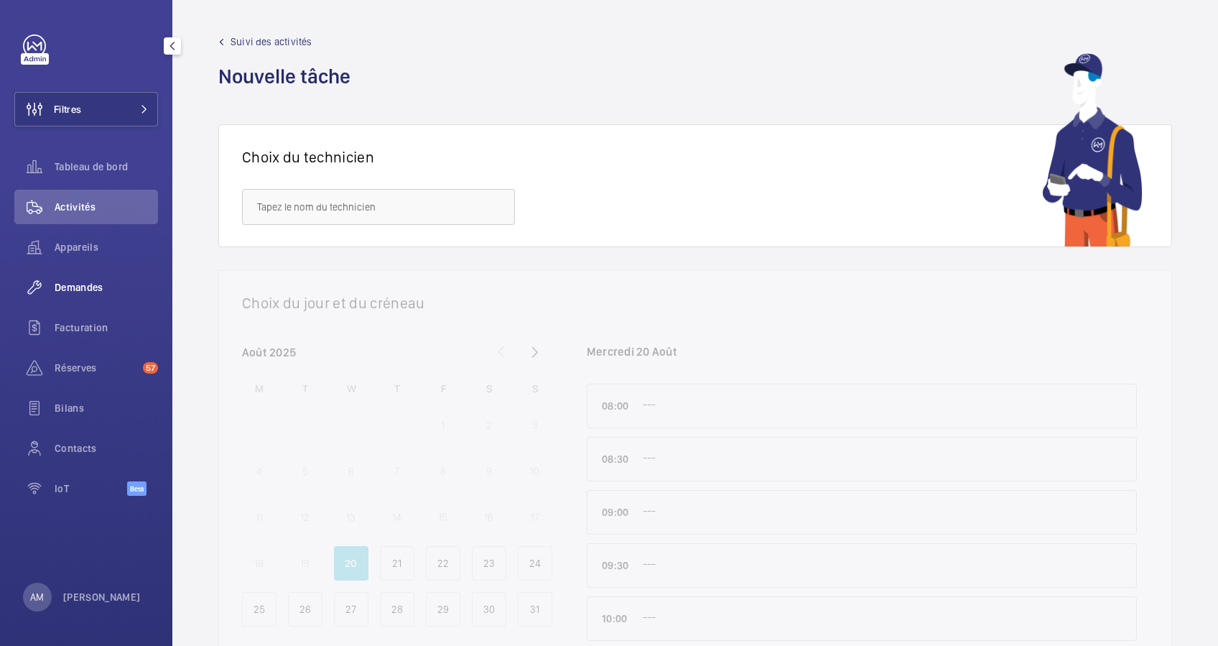
click at [88, 276] on div "Demandes" at bounding box center [86, 287] width 144 height 34
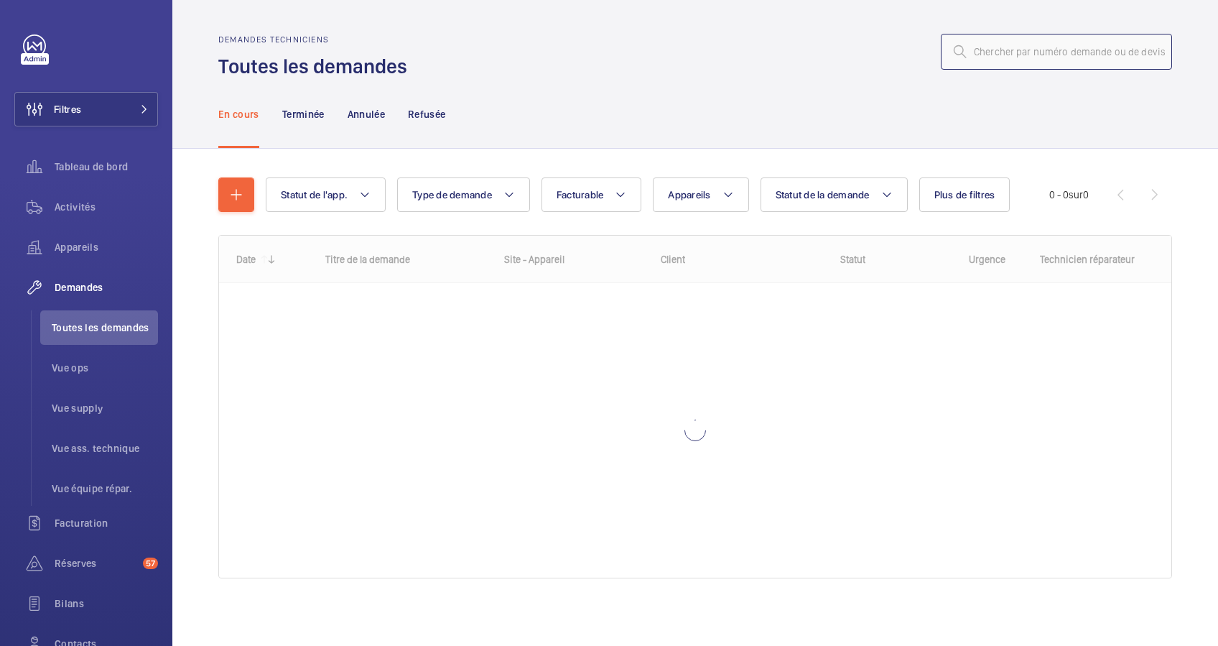
click at [1066, 45] on input "text" at bounding box center [1056, 52] width 231 height 36
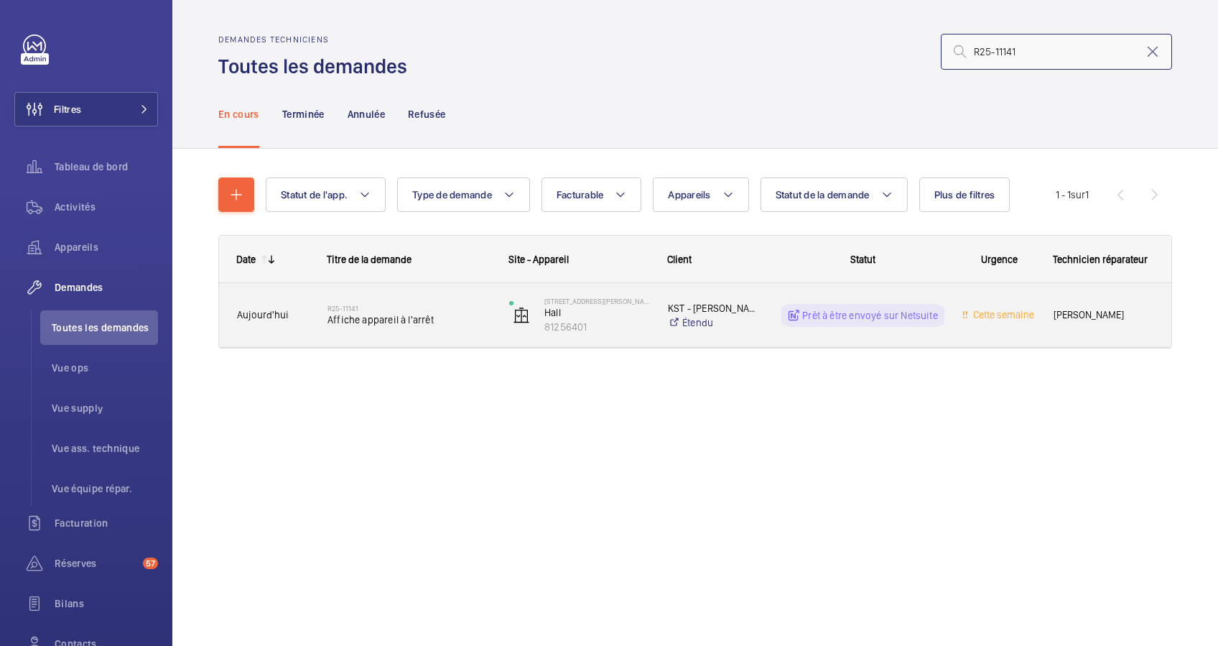
type input "R25-11141"
click at [432, 317] on span "Affiche appareil à l'arrêt" at bounding box center [409, 319] width 163 height 14
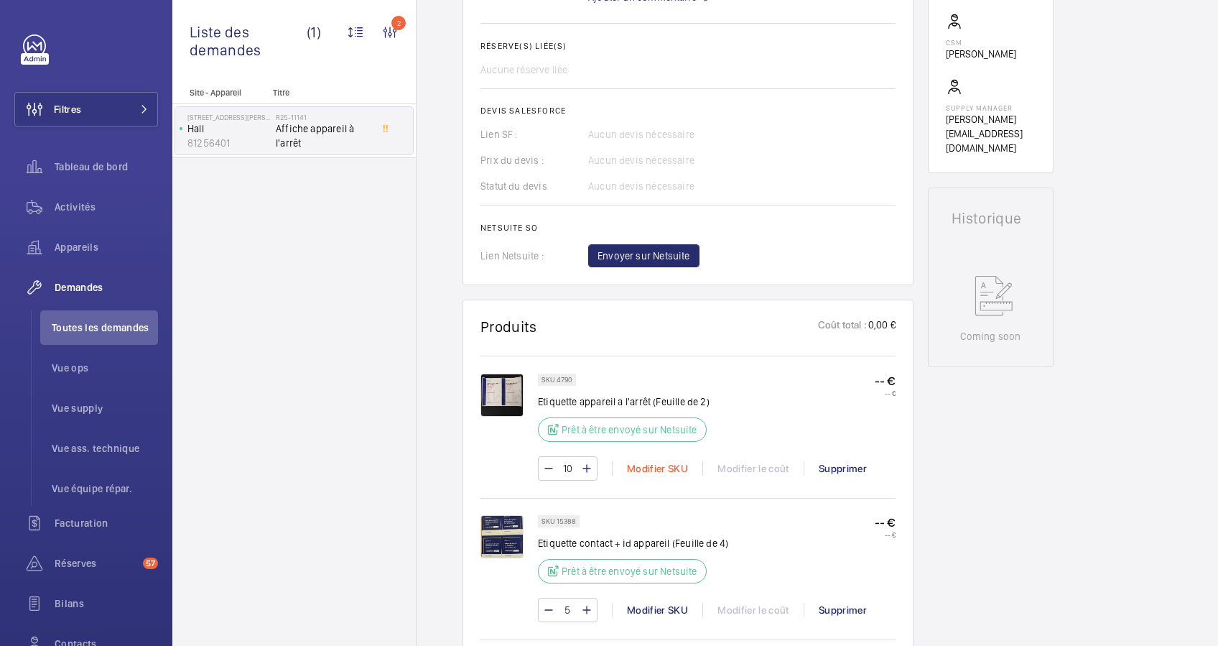
scroll to position [482, 0]
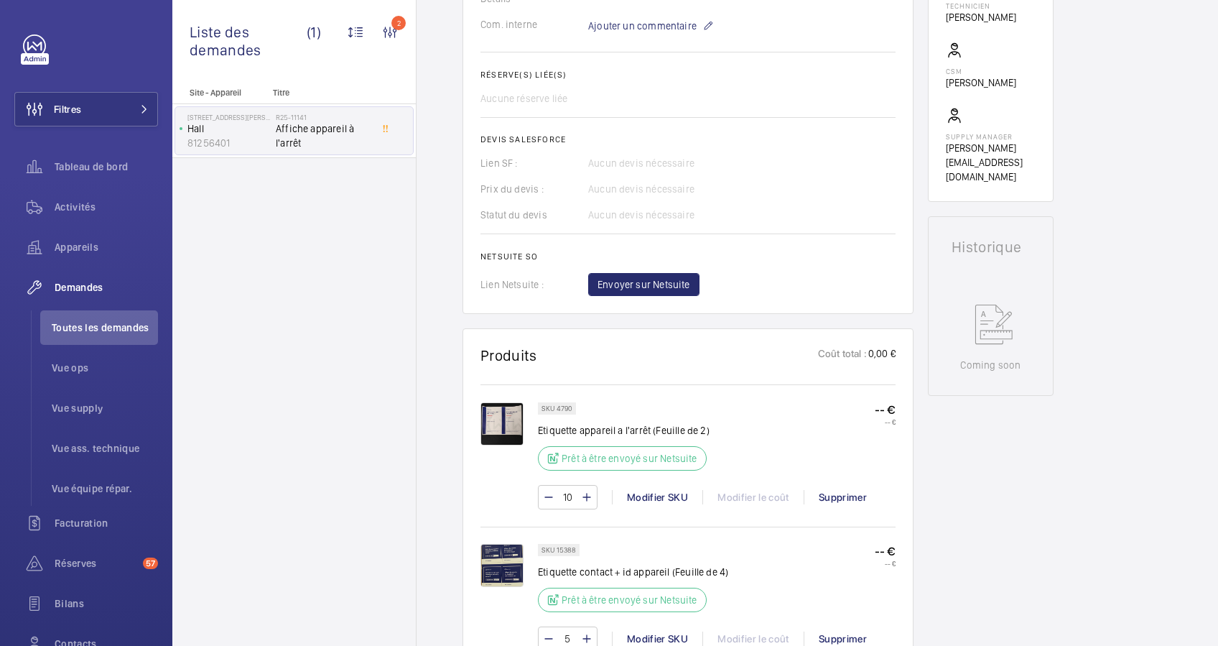
click at [590, 457] on p "Prêt à être envoyé sur Netsuite" at bounding box center [630, 458] width 136 height 14
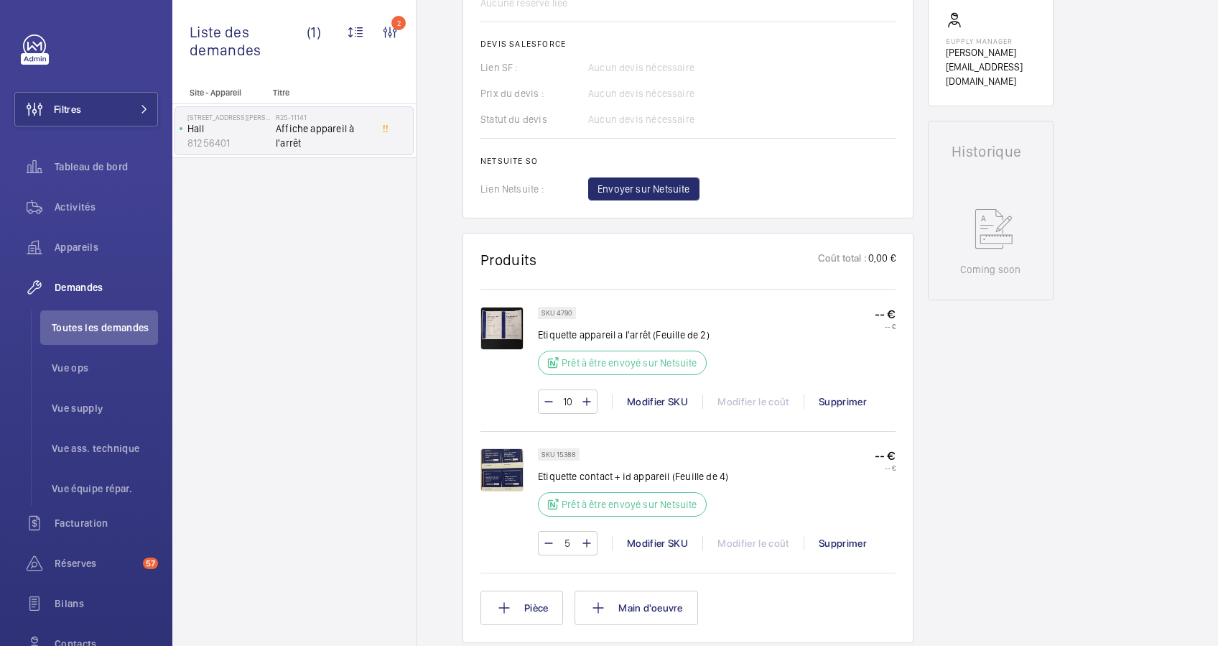
click at [562, 452] on p "SKU 15388" at bounding box center [559, 454] width 34 height 5
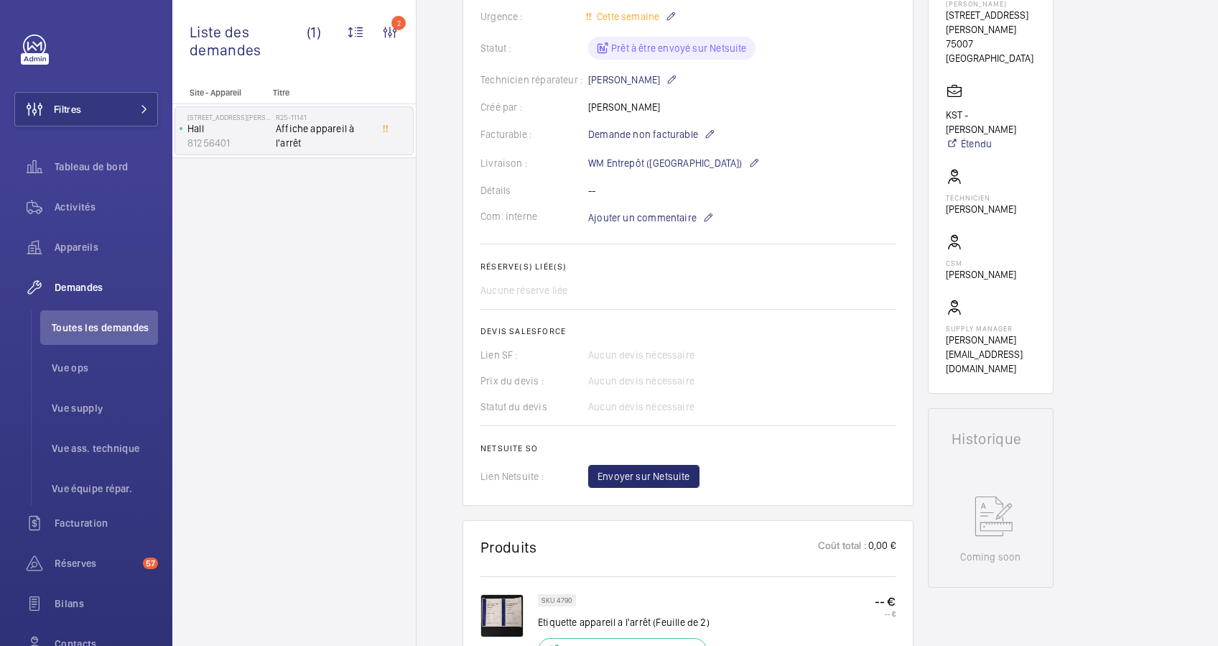
scroll to position [482, 0]
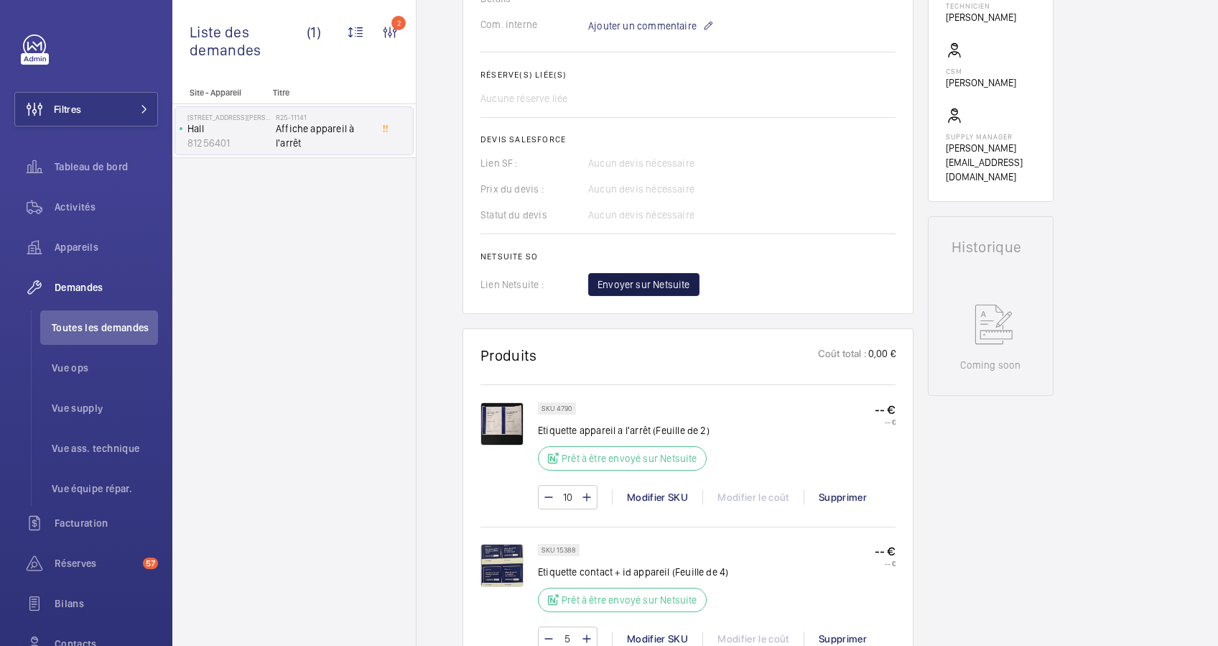
click at [639, 287] on span "Envoyer sur Netsuite" at bounding box center [644, 284] width 93 height 14
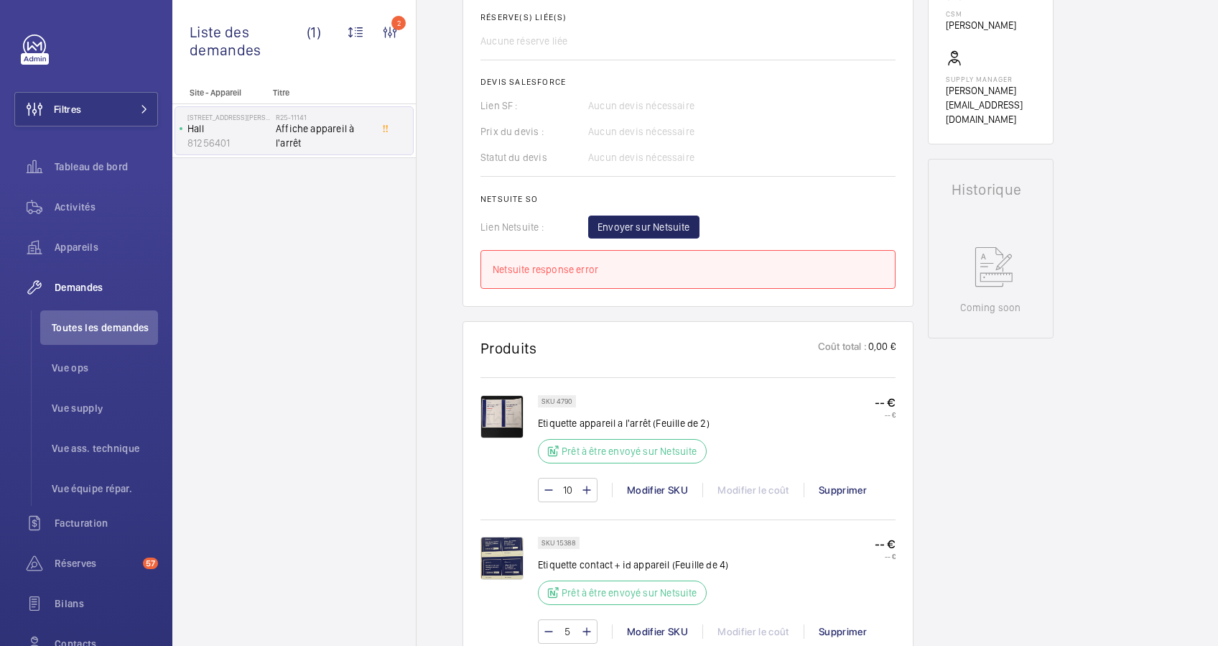
scroll to position [577, 0]
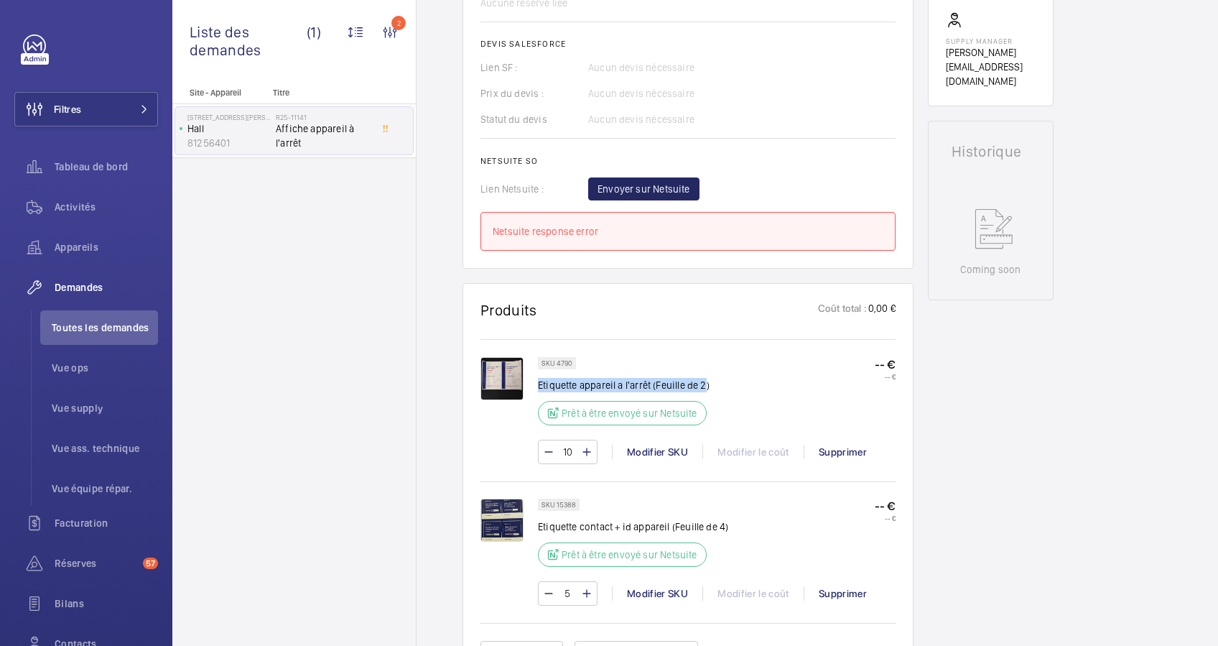
drag, startPoint x: 707, startPoint y: 386, endPoint x: 540, endPoint y: 384, distance: 166.6
click at [540, 384] on p "Etiquette appareil a l'arrêt (Feuille de 2)" at bounding box center [626, 385] width 177 height 14
copy p "Etiquette appareil a l'arrêt (Feuille de 2"
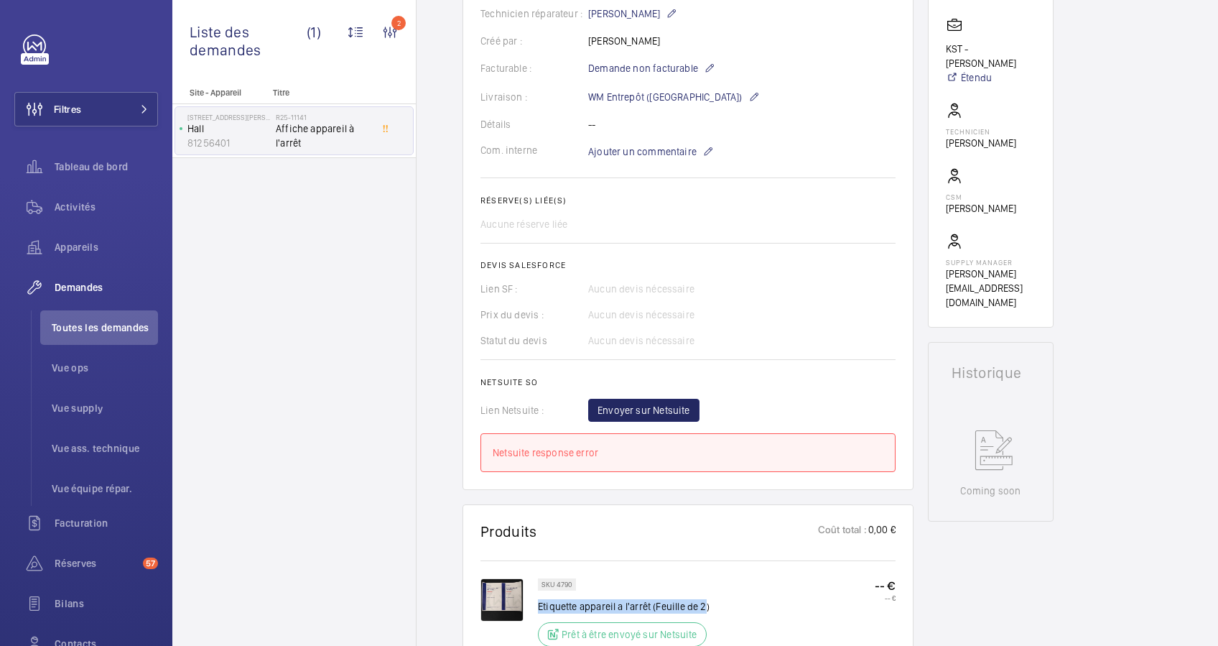
scroll to position [386, 0]
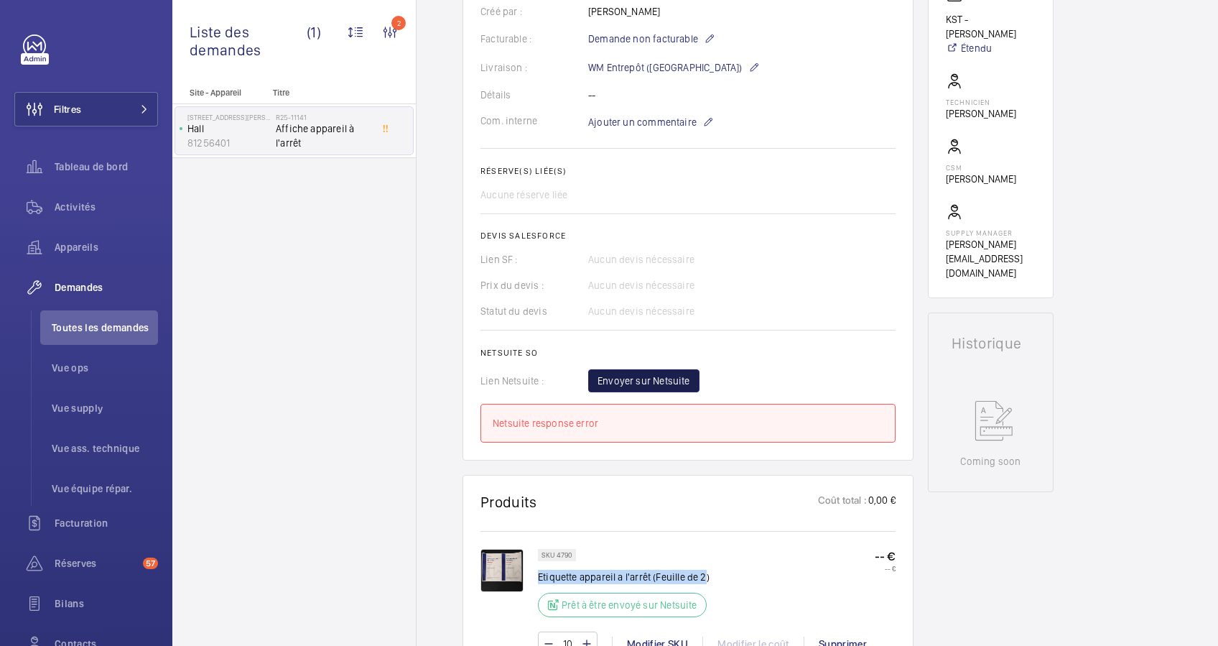
click at [646, 389] on button "Envoyer sur Netsuite" at bounding box center [643, 380] width 111 height 23
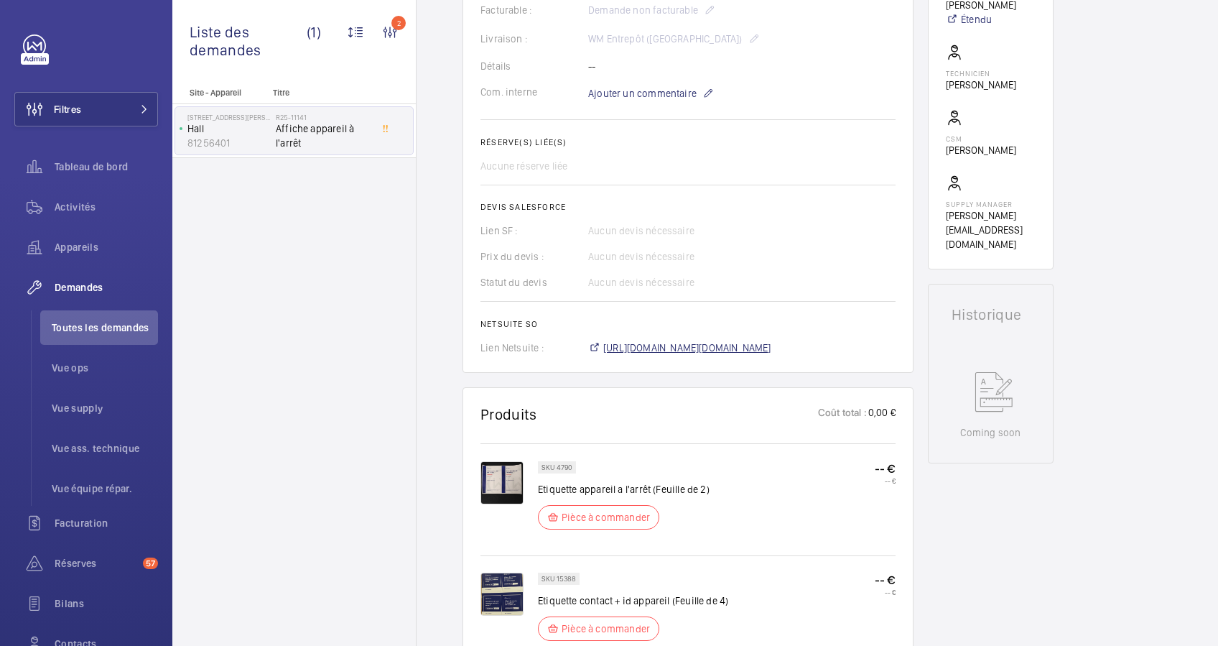
scroll to position [430, 0]
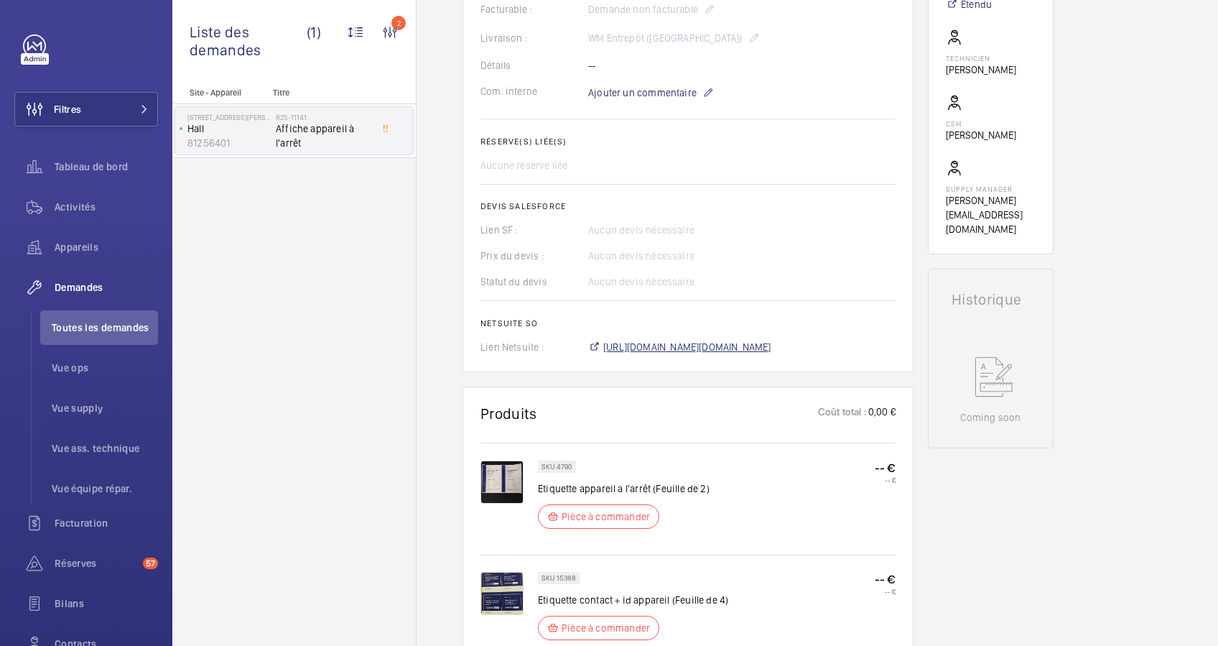
click at [720, 344] on span "[URL][DOMAIN_NAME][DOMAIN_NAME]" at bounding box center [687, 347] width 168 height 14
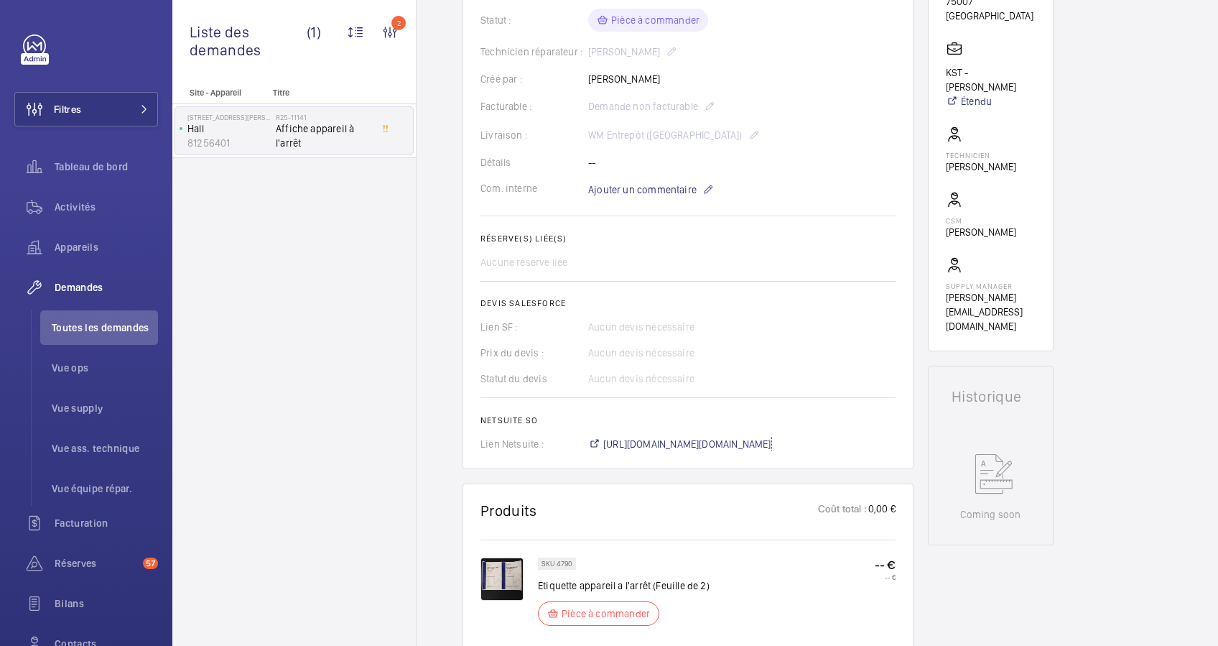
scroll to position [238, 0]
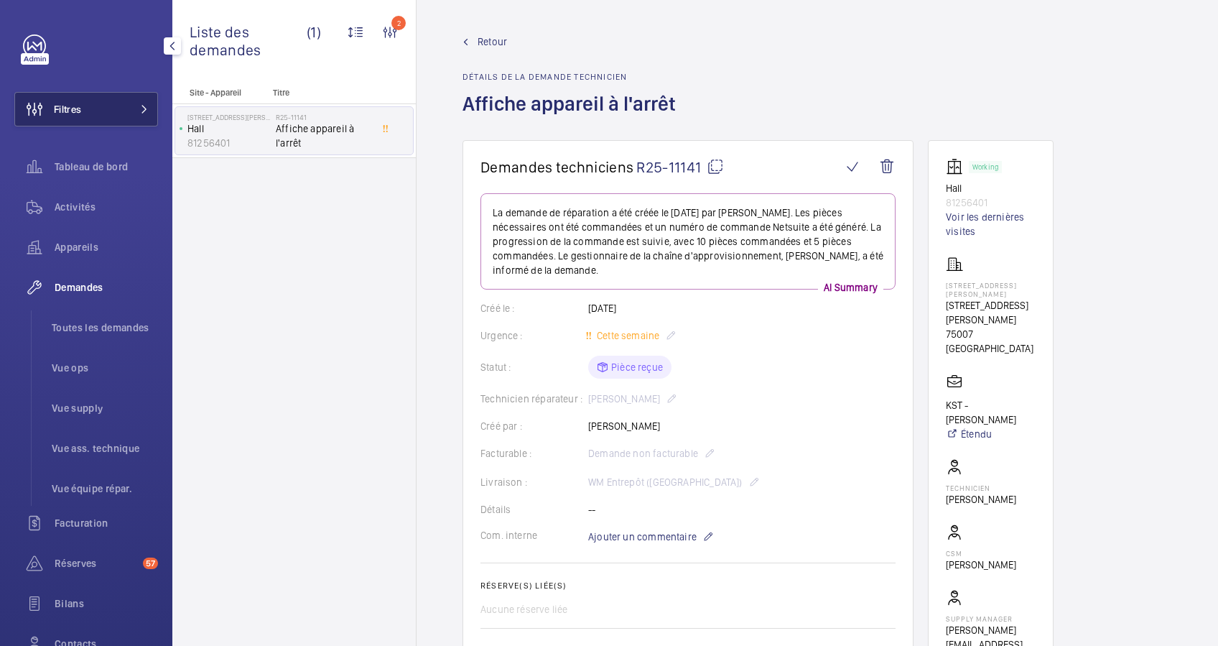
click at [126, 112] on button "Filtres" at bounding box center [86, 109] width 144 height 34
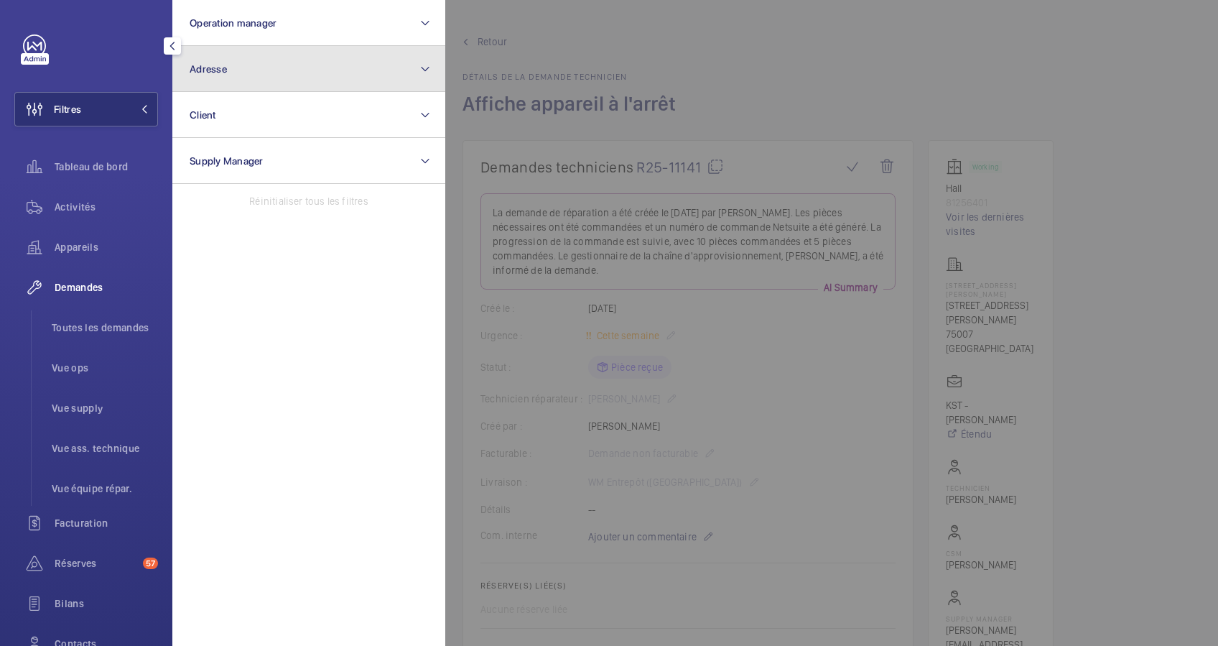
click at [287, 80] on button "Adresse" at bounding box center [308, 69] width 273 height 46
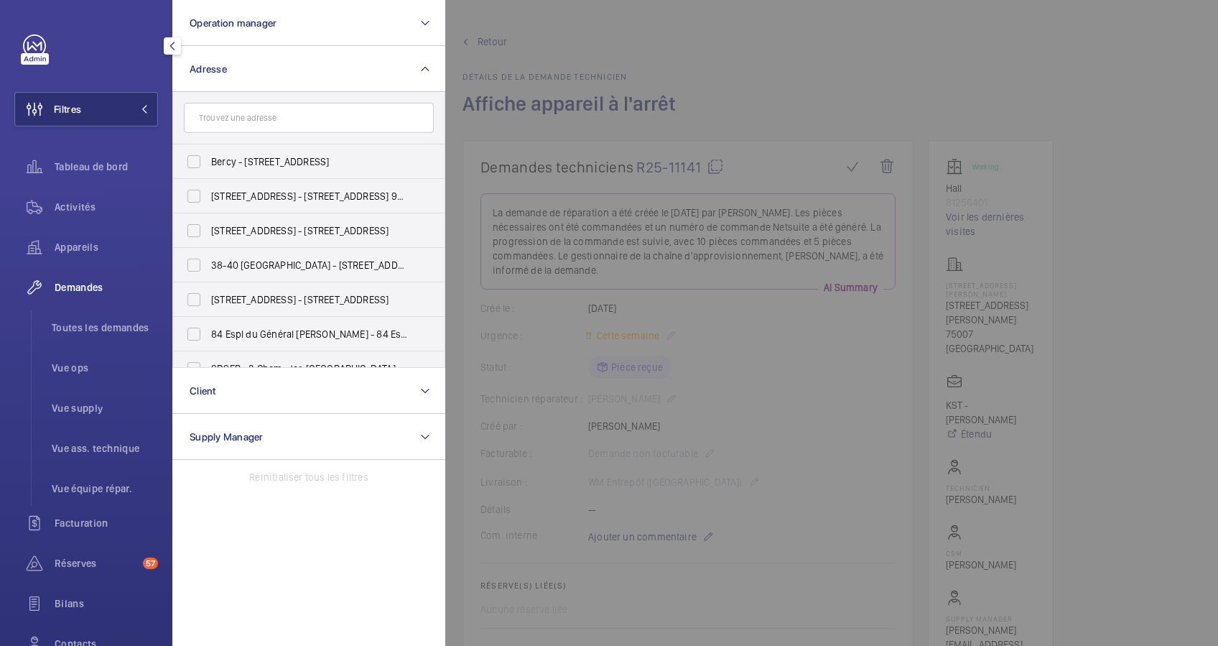
click at [262, 118] on input "text" at bounding box center [309, 118] width 250 height 30
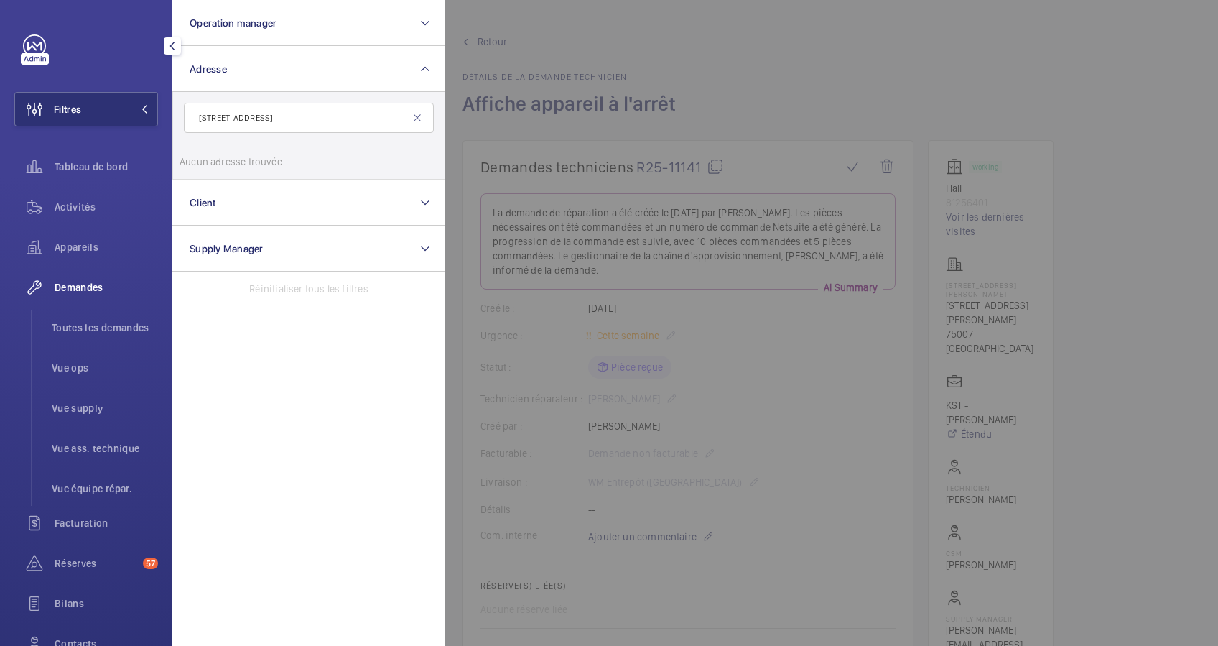
click at [251, 113] on input "[STREET_ADDRESS]" at bounding box center [309, 118] width 250 height 30
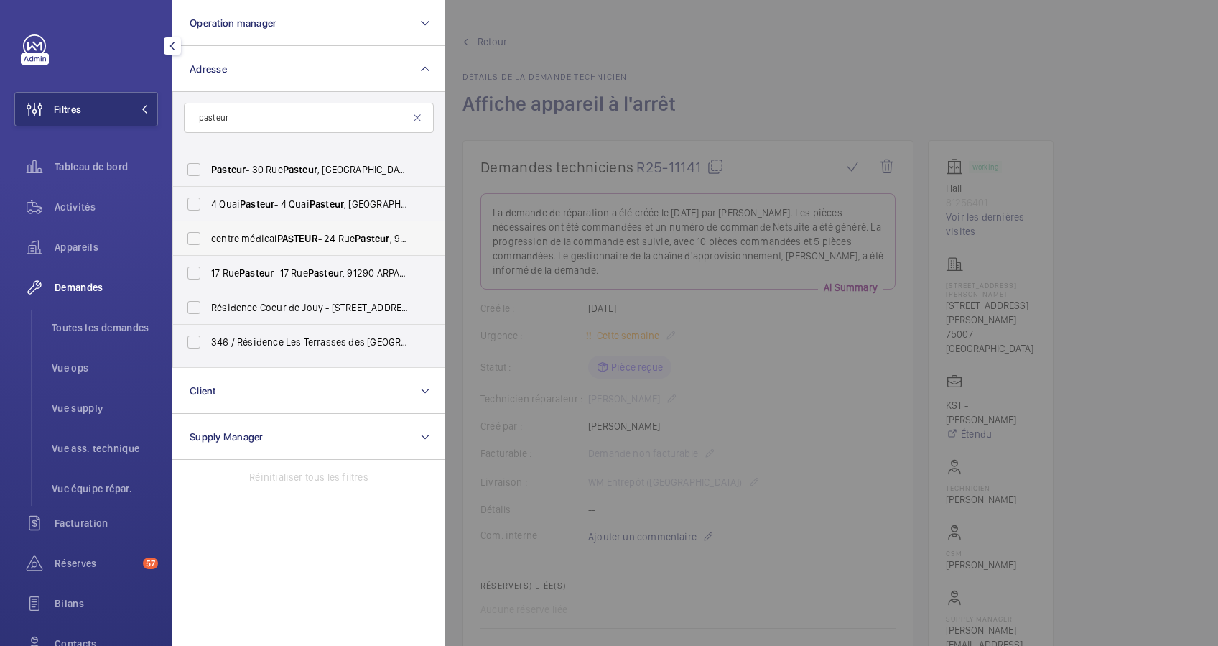
scroll to position [191, 0]
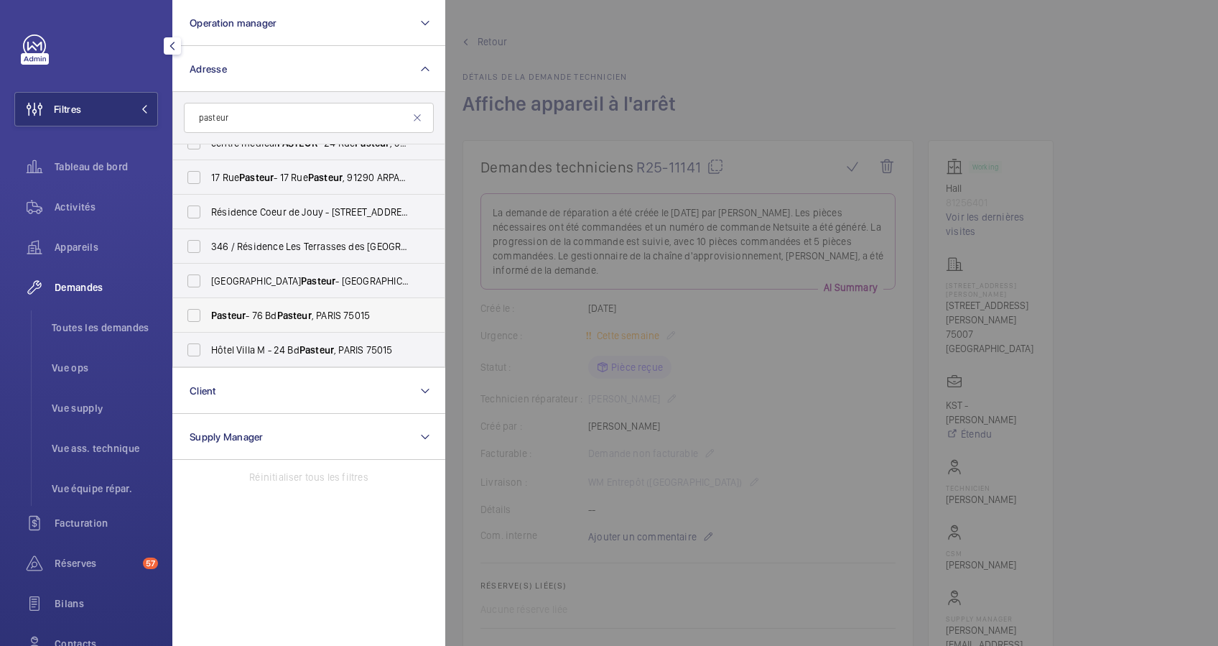
type input "pasteur"
click at [209, 314] on label "Pasteur - [STREET_ADDRESS]" at bounding box center [298, 315] width 250 height 34
click at [208, 314] on input "Pasteur - [STREET_ADDRESS]" at bounding box center [194, 315] width 29 height 29
checkbox input "true"
click at [84, 200] on span "Activités" at bounding box center [106, 207] width 103 height 14
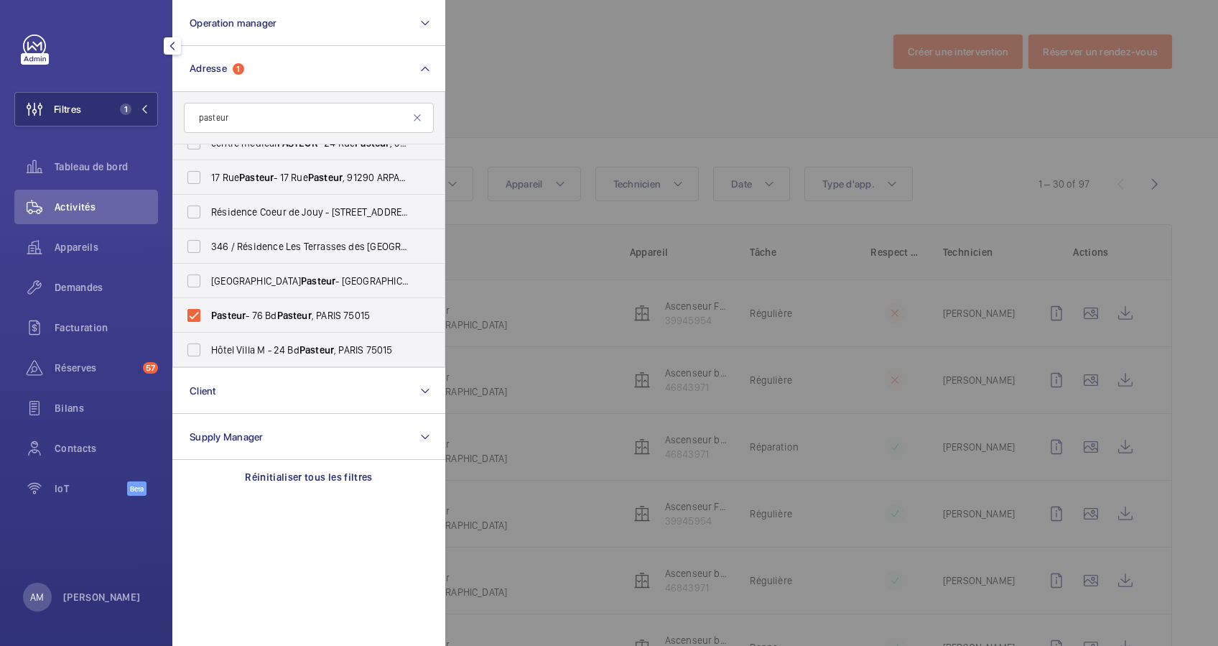
click at [623, 69] on div at bounding box center [1054, 323] width 1218 height 646
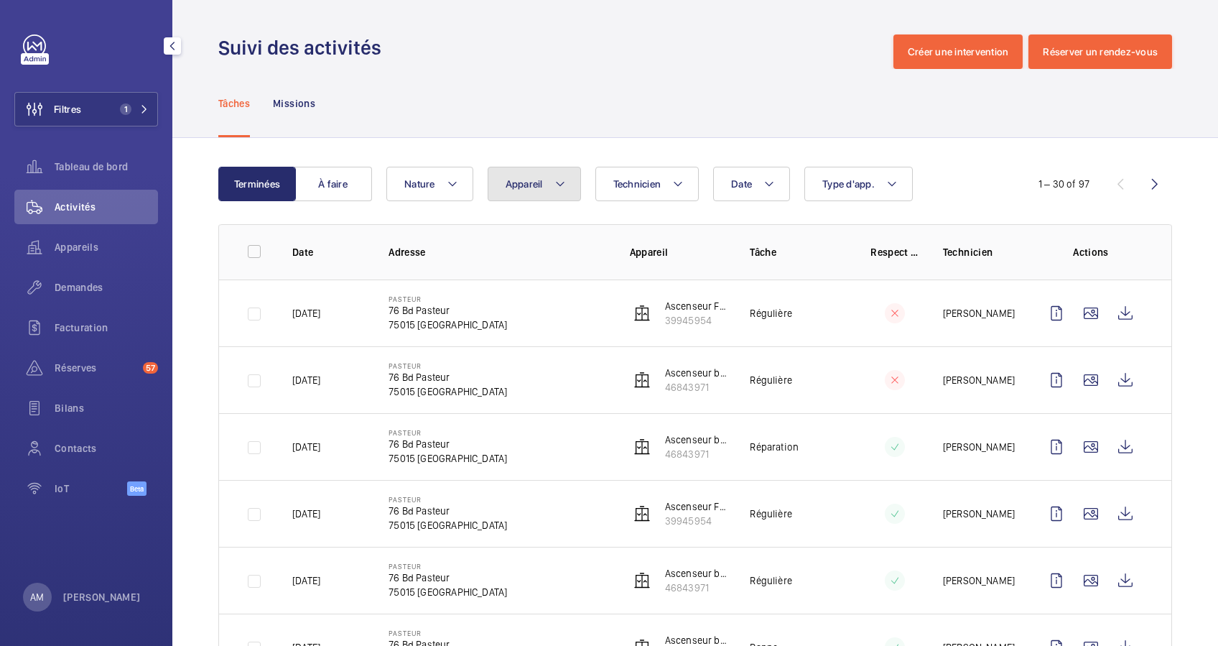
click at [547, 180] on button "Appareil" at bounding box center [534, 184] width 93 height 34
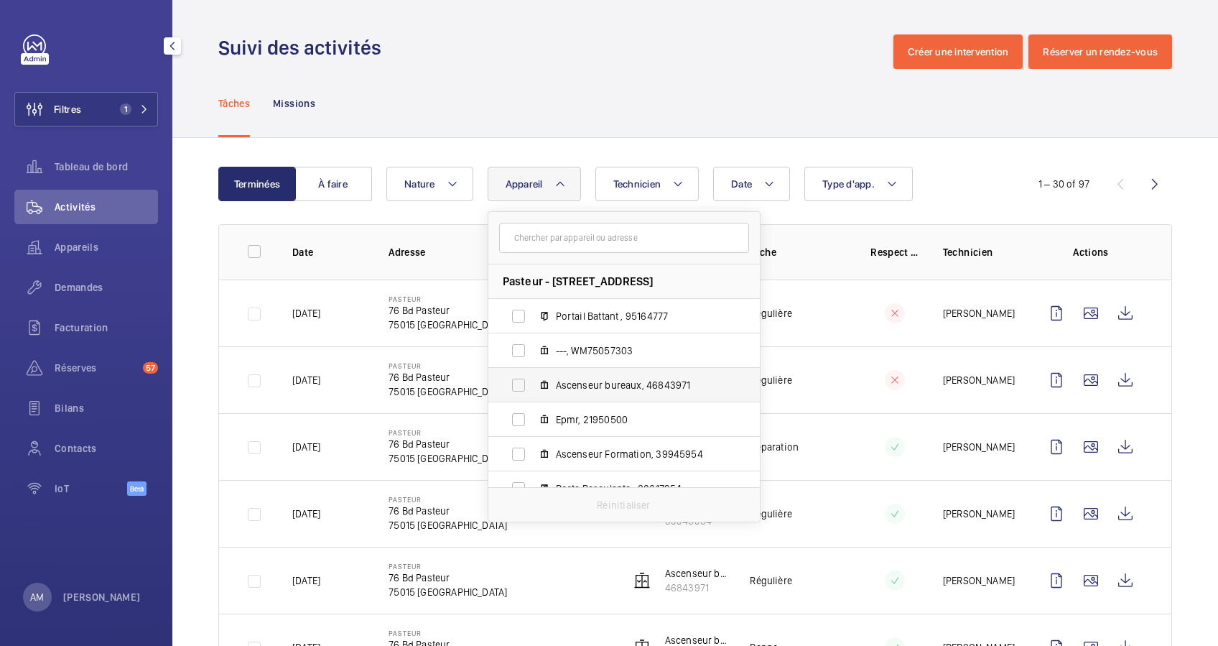
click at [521, 383] on label "Ascenseur bureaux, 46843971" at bounding box center [612, 385] width 249 height 34
click at [521, 383] on input "Ascenseur bureaux, 46843971" at bounding box center [518, 385] width 29 height 29
checkbox input "true"
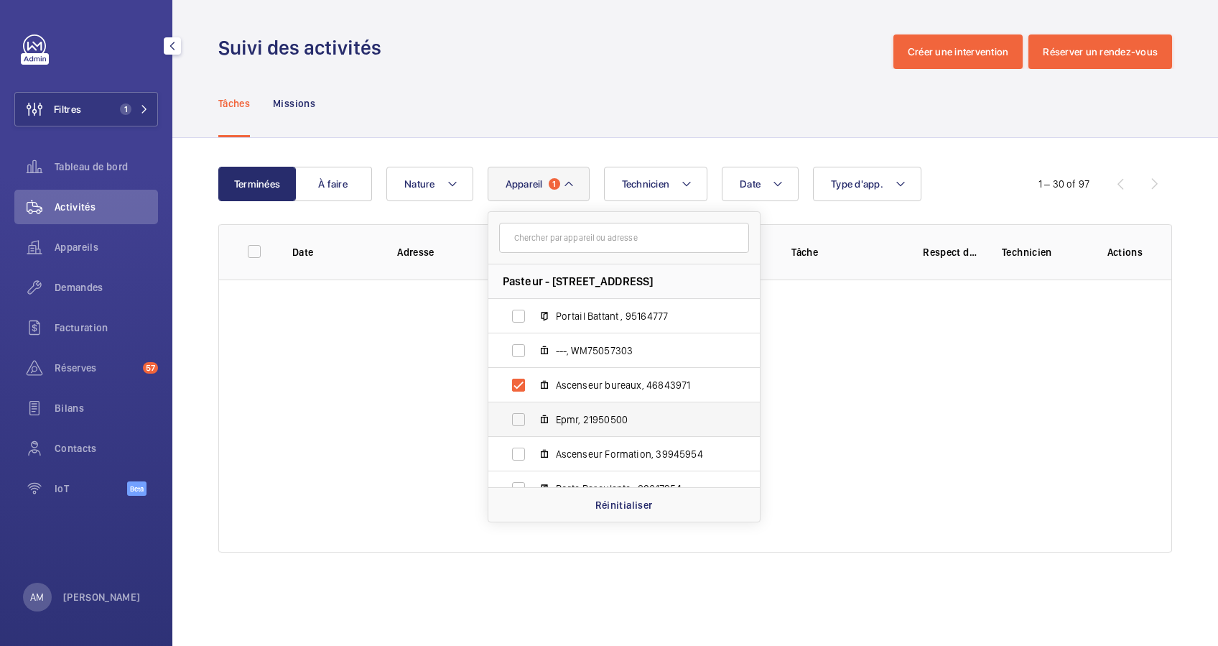
click at [521, 414] on label "Epmr, 21950500" at bounding box center [612, 419] width 249 height 34
click at [521, 414] on input "Epmr, 21950500" at bounding box center [518, 419] width 29 height 29
checkbox input "true"
click at [521, 441] on label "Ascenseur Formation, 39945954" at bounding box center [612, 454] width 249 height 34
click at [521, 441] on input "Ascenseur Formation, 39945954" at bounding box center [518, 454] width 29 height 29
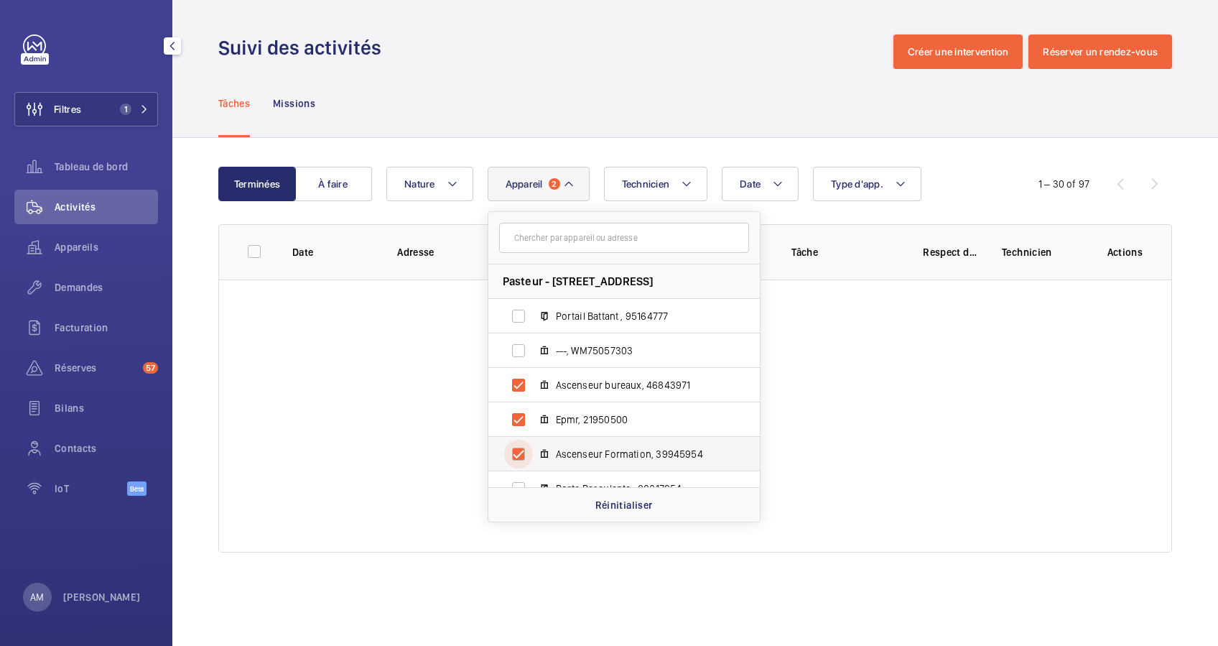
checkbox input "true"
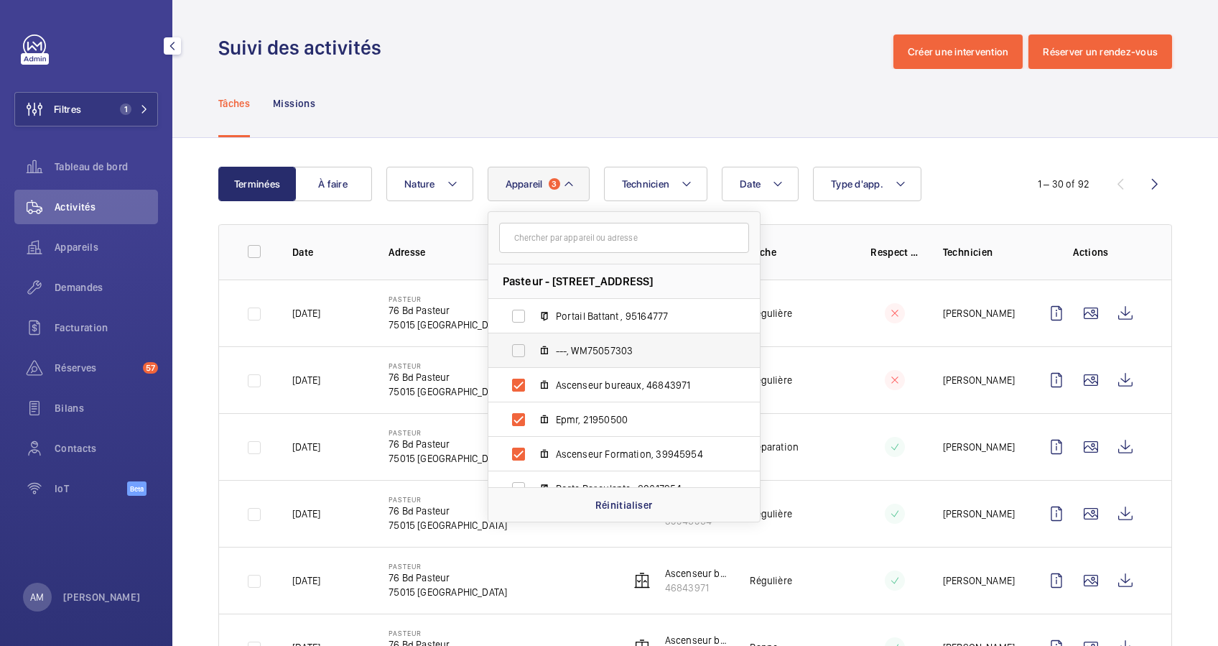
click at [511, 346] on label "---, WM75057303" at bounding box center [612, 350] width 249 height 34
click at [511, 346] on input "---, WM75057303" at bounding box center [518, 350] width 29 height 29
checkbox input "true"
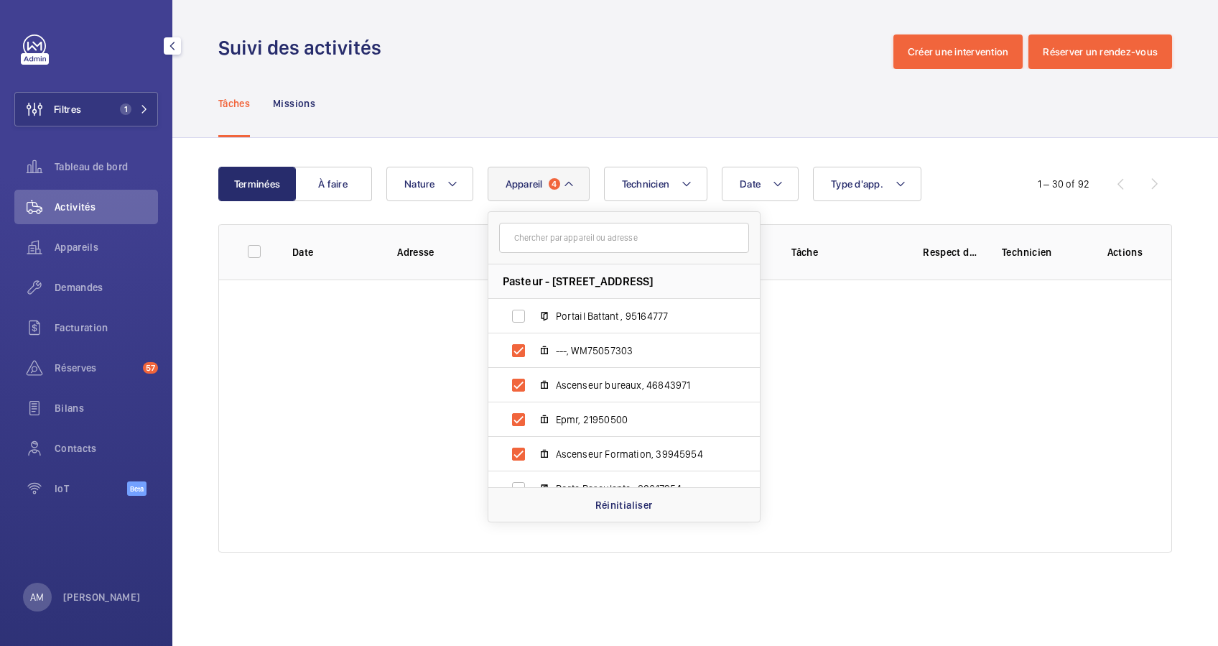
click at [487, 137] on div "Tâches Missions" at bounding box center [695, 103] width 1046 height 69
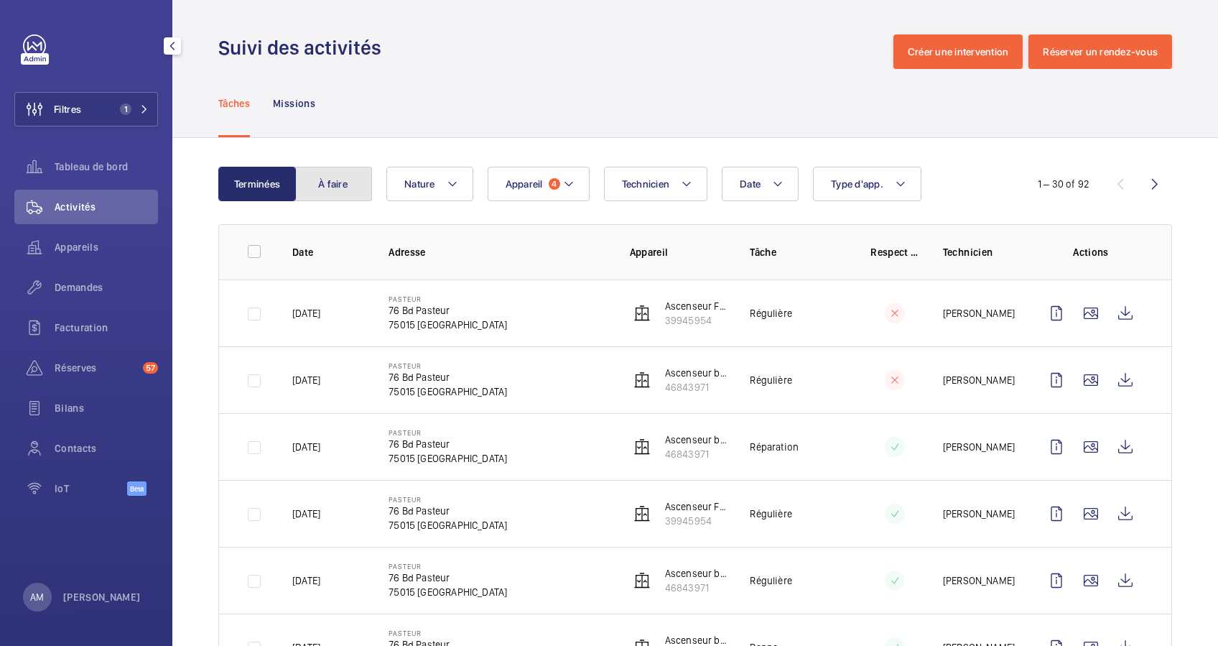
click at [353, 177] on button "À faire" at bounding box center [333, 184] width 78 height 34
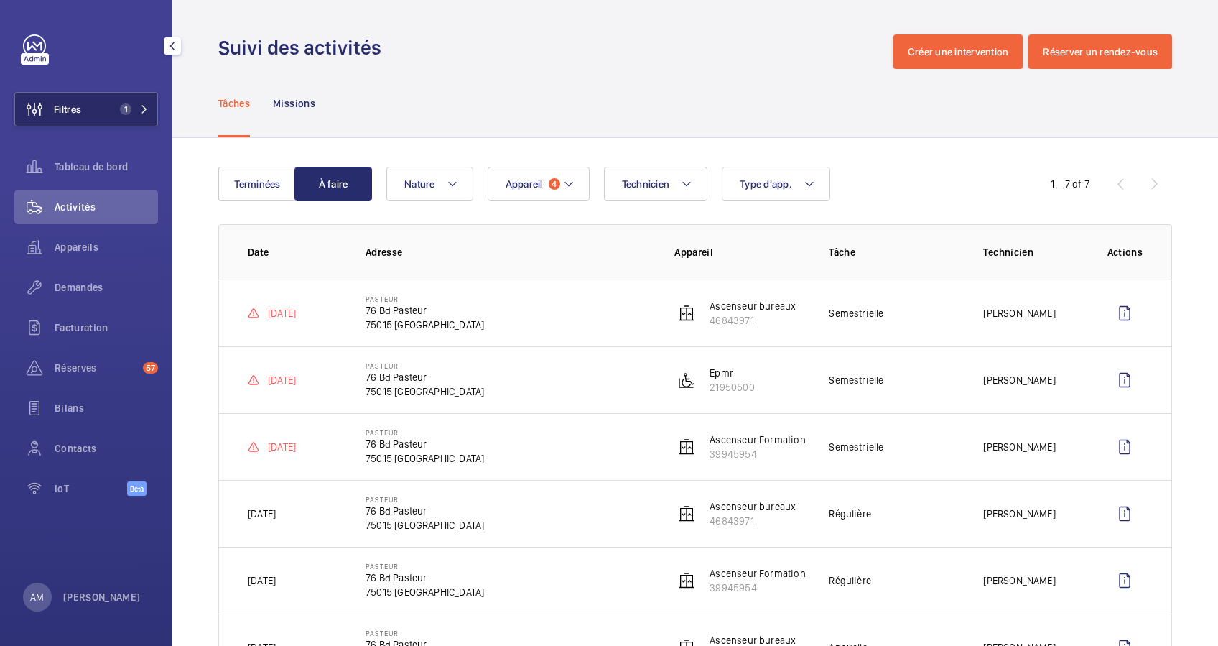
click at [125, 103] on span "1" at bounding box center [125, 108] width 11 height 11
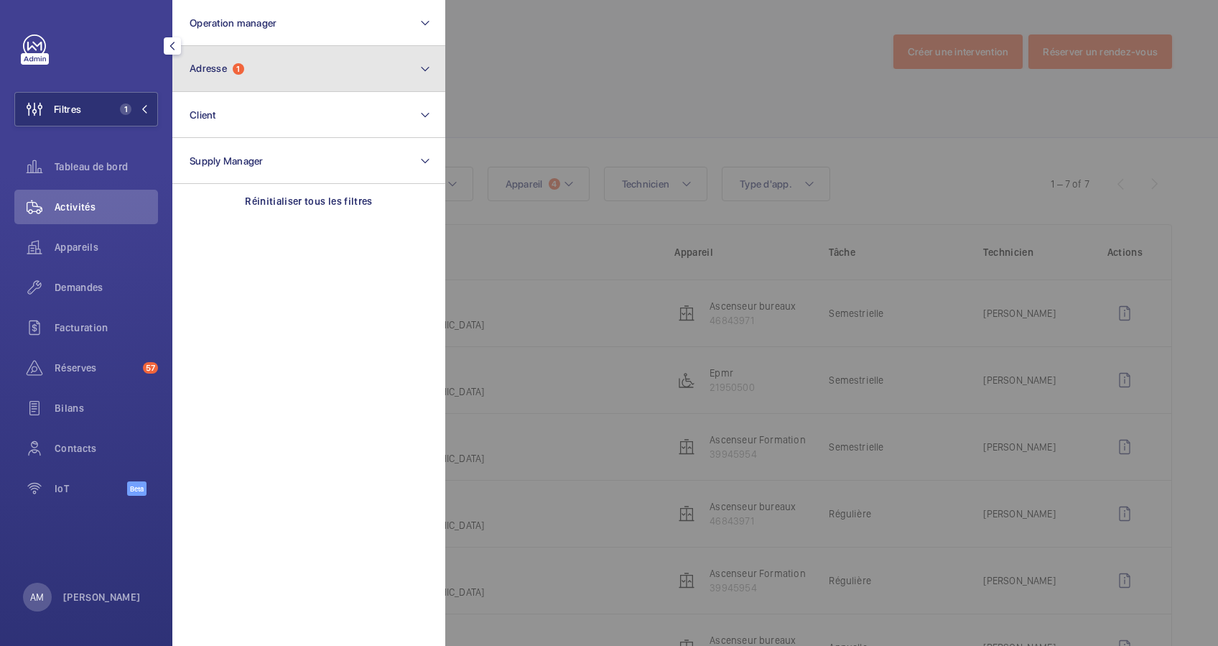
click at [274, 75] on button "Adresse 1" at bounding box center [308, 69] width 273 height 46
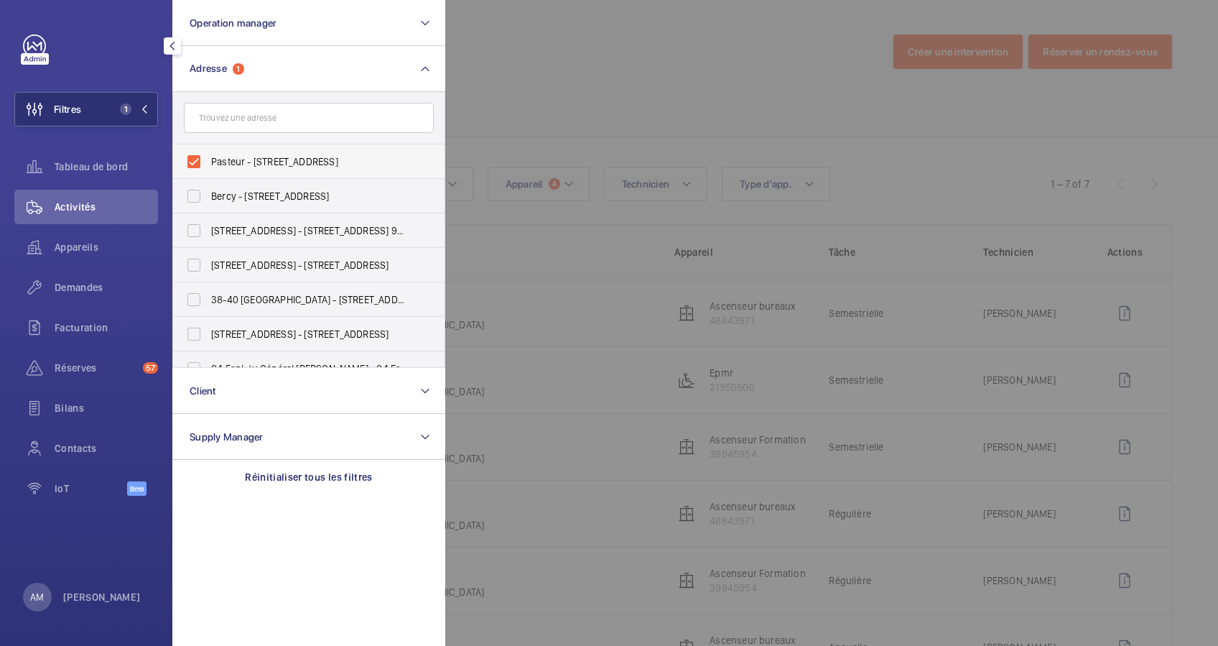
click at [192, 159] on label "Pasteur - 76 Bd Pasteur, PARIS 75015" at bounding box center [298, 161] width 250 height 34
click at [192, 159] on input "Pasteur - 76 Bd Pasteur, PARIS 75015" at bounding box center [194, 161] width 29 height 29
checkbox input "false"
click at [236, 124] on input "text" at bounding box center [309, 118] width 250 height 30
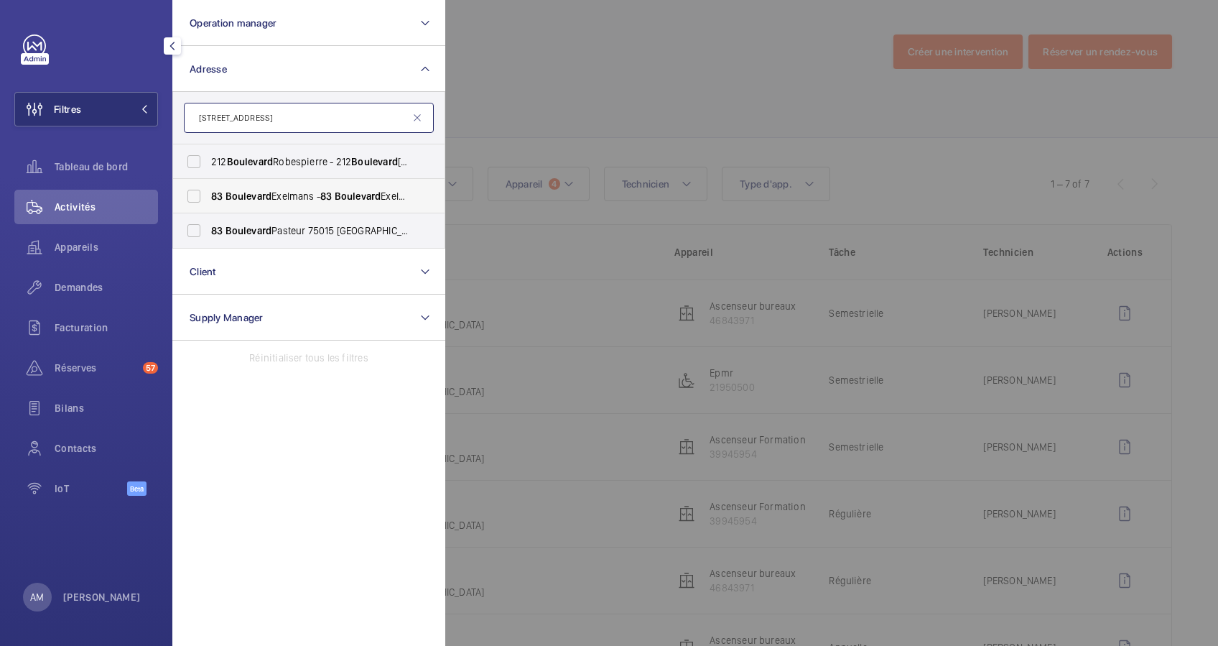
type input "83 boulevard"
click at [190, 195] on label "83 Boulevard Exelmans - 83 Boulevard Exelmans, 75016 PARIS, PARIS 75016" at bounding box center [298, 196] width 250 height 34
click at [190, 195] on input "83 Boulevard Exelmans - 83 Boulevard Exelmans, 75016 PARIS, PARIS 75016" at bounding box center [194, 196] width 29 height 29
checkbox input "true"
click at [189, 224] on label "83 Boulevard Pasteur 75015 Paris - 83 Bd Pasteur, PARIS 75015" at bounding box center [298, 230] width 250 height 34
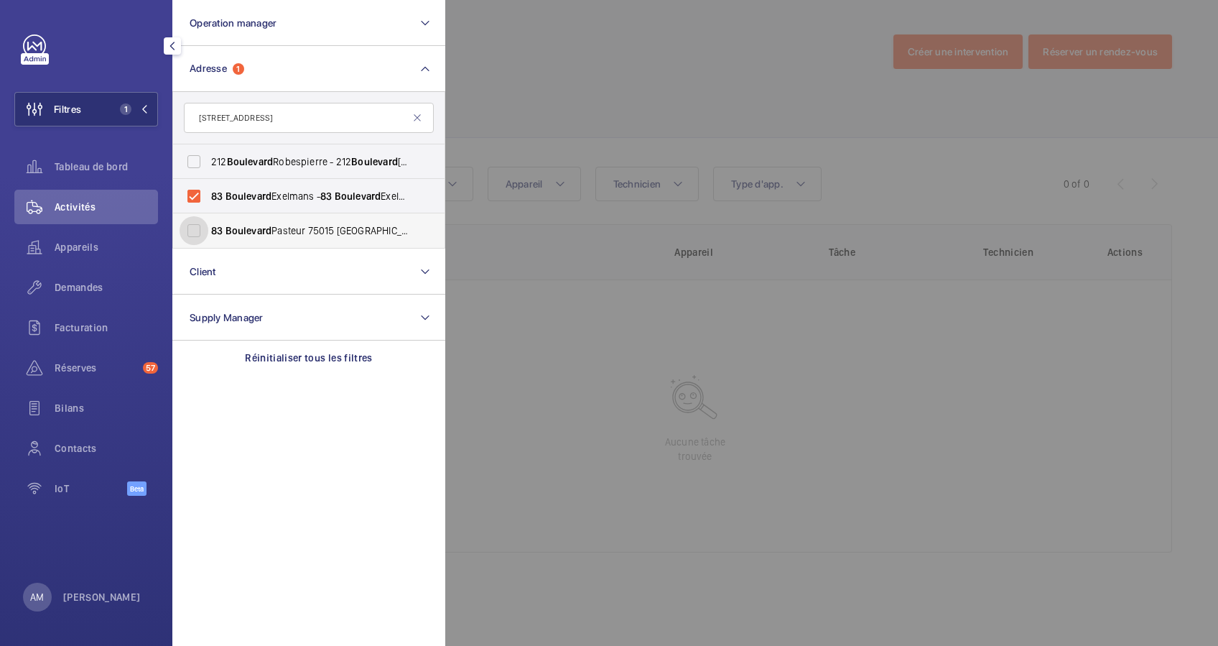
click at [189, 224] on input "83 Boulevard Pasteur 75015 Paris - 83 Bd Pasteur, PARIS 75015" at bounding box center [194, 230] width 29 height 29
checkbox input "true"
click at [618, 49] on div at bounding box center [1054, 323] width 1218 height 646
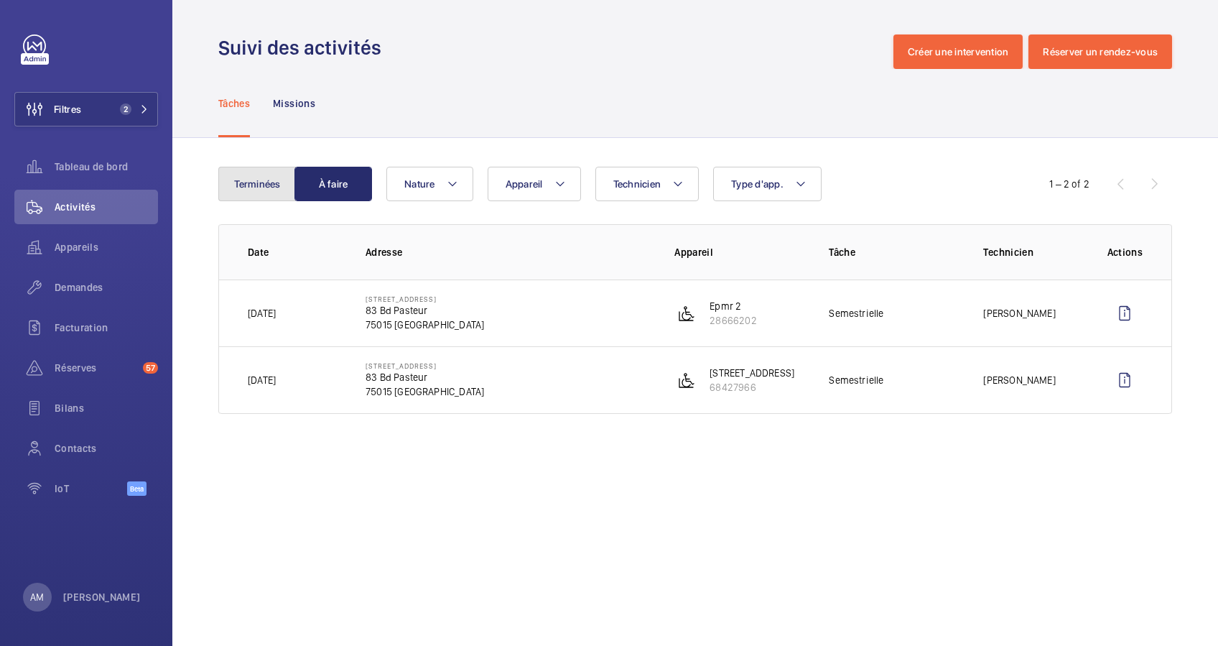
click at [259, 175] on button "Terminées" at bounding box center [257, 184] width 78 height 34
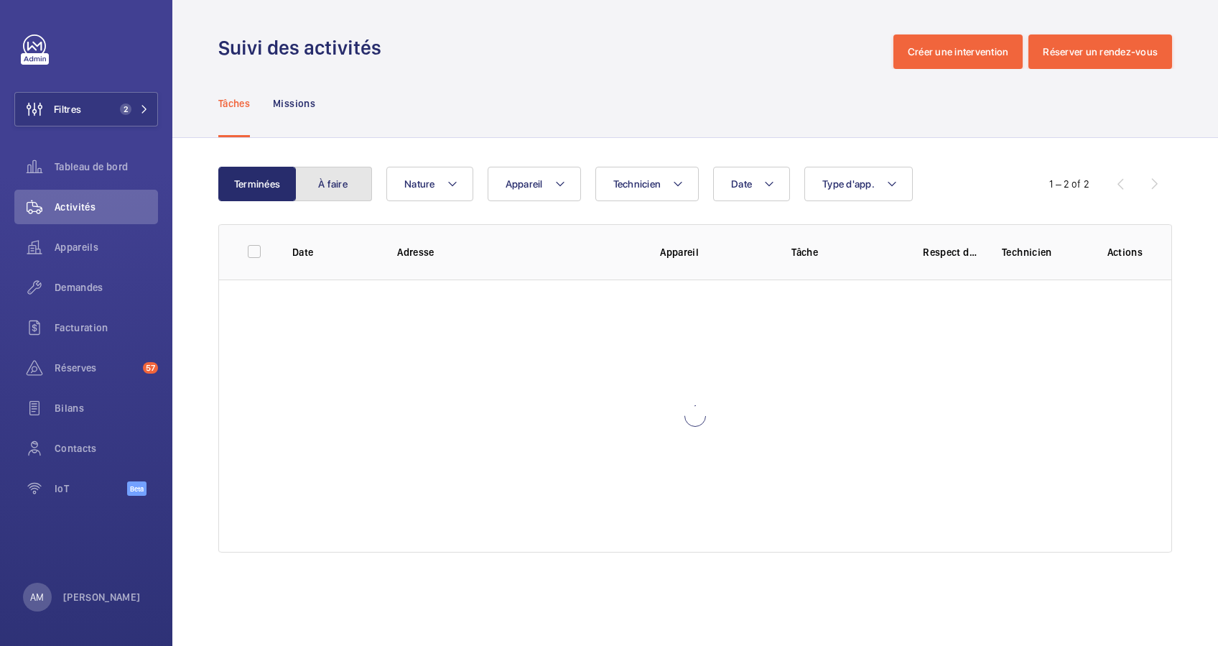
click at [322, 175] on button "À faire" at bounding box center [333, 184] width 78 height 34
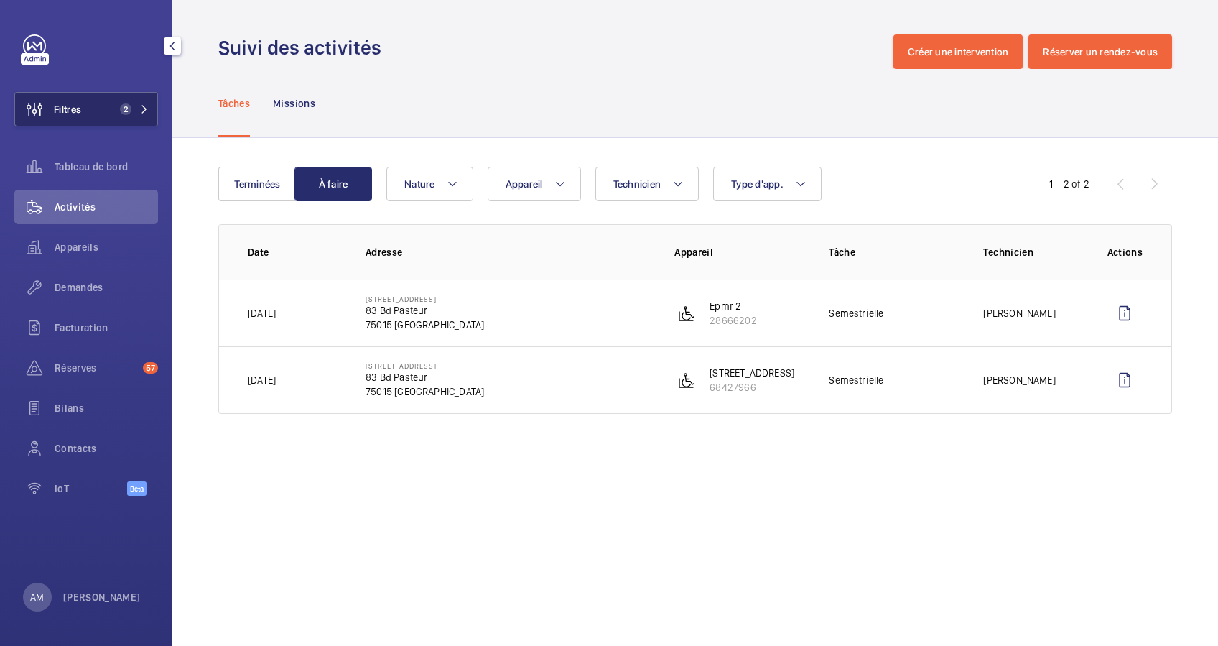
click at [86, 106] on button "Filtres 2" at bounding box center [86, 109] width 144 height 34
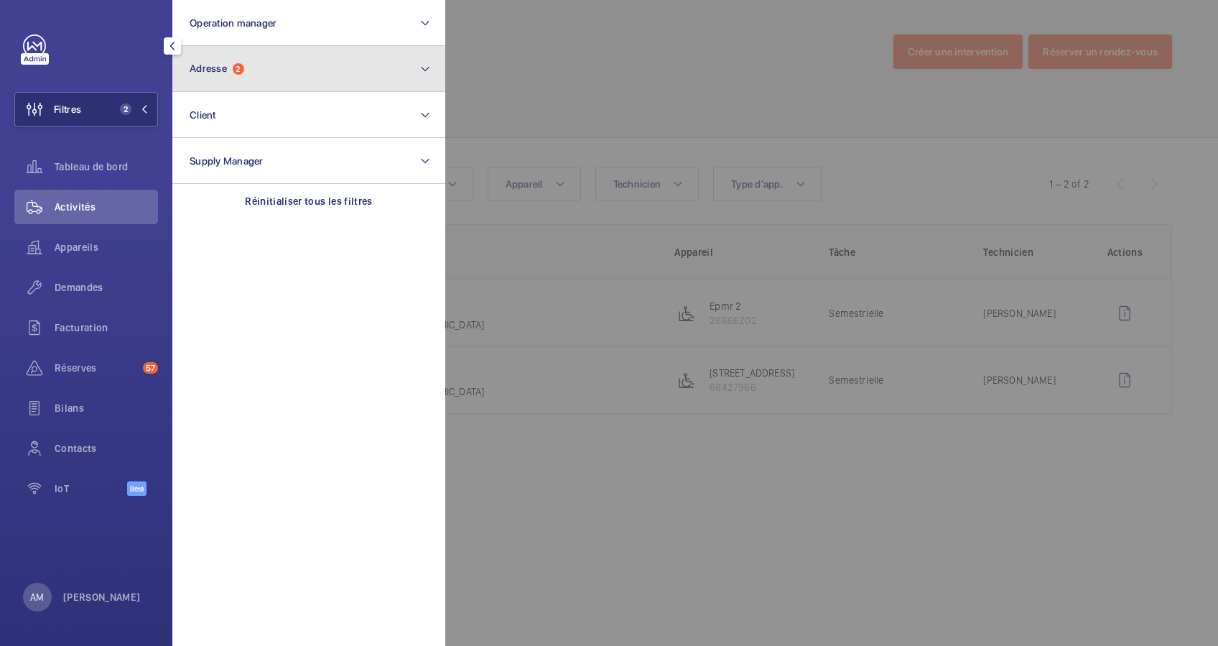
click at [321, 67] on button "Adresse 2" at bounding box center [308, 69] width 273 height 46
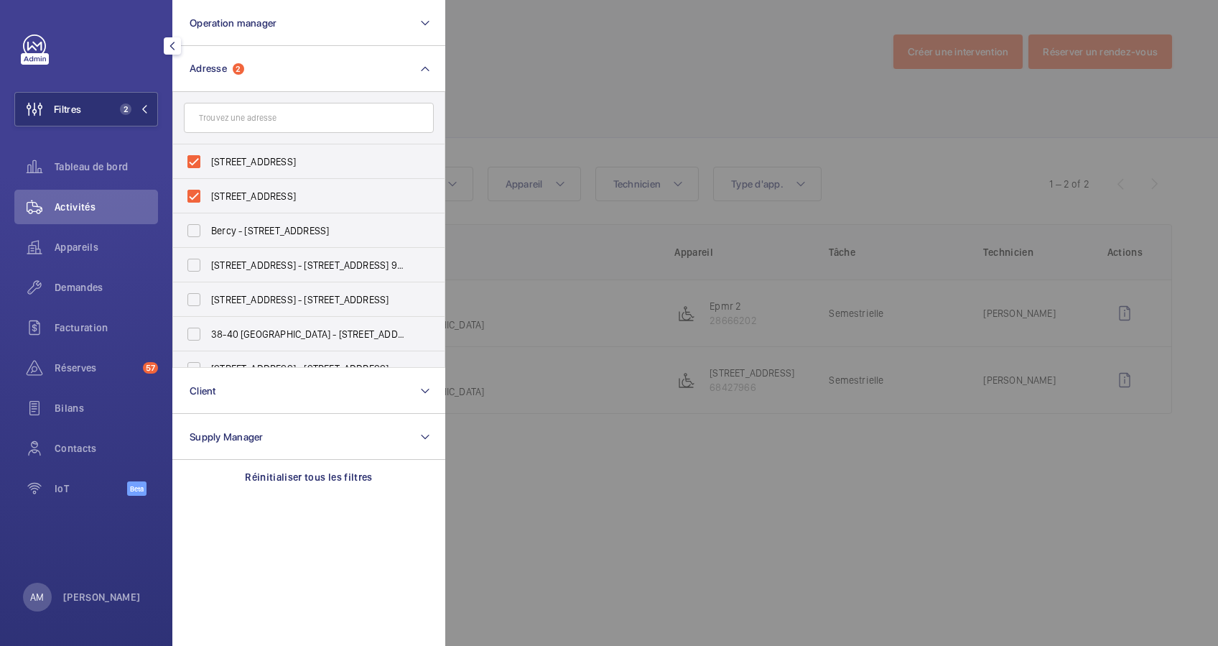
click at [598, 73] on div at bounding box center [1054, 323] width 1218 height 646
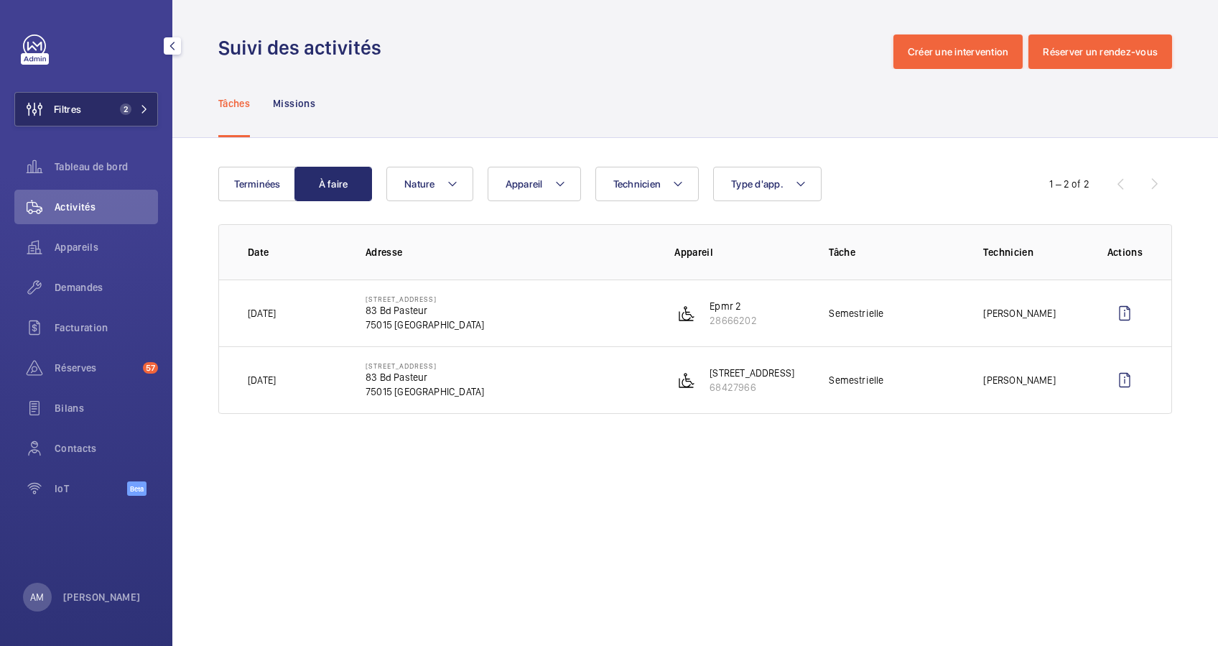
click at [141, 109] on mat-icon at bounding box center [144, 109] width 9 height 9
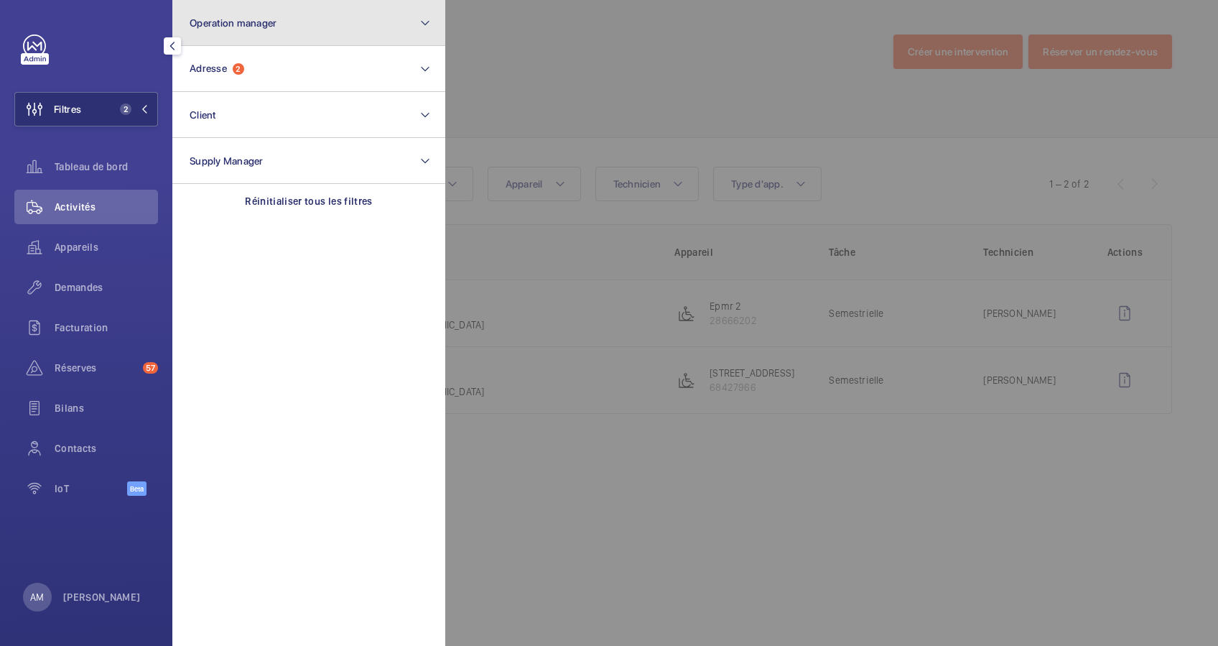
click at [326, 29] on button "Operation manager" at bounding box center [308, 23] width 273 height 46
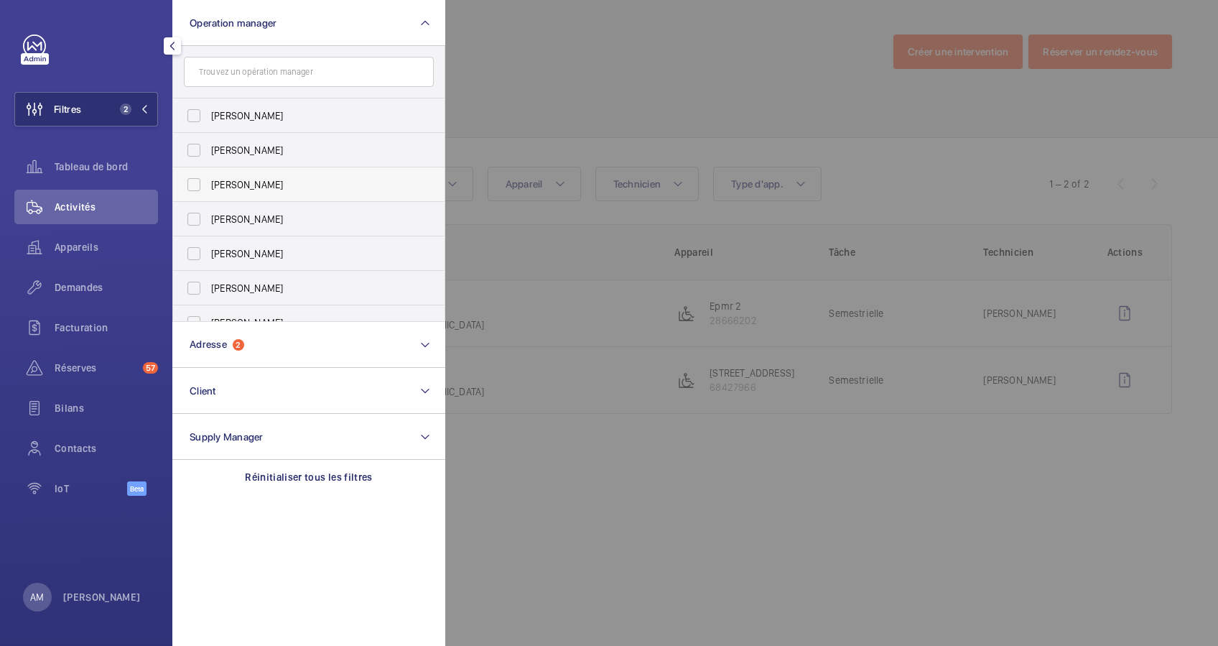
click at [195, 174] on label "[PERSON_NAME]" at bounding box center [298, 184] width 250 height 34
click at [195, 174] on input "[PERSON_NAME]" at bounding box center [194, 184] width 29 height 29
checkbox input "true"
click at [595, 80] on div at bounding box center [1054, 323] width 1218 height 646
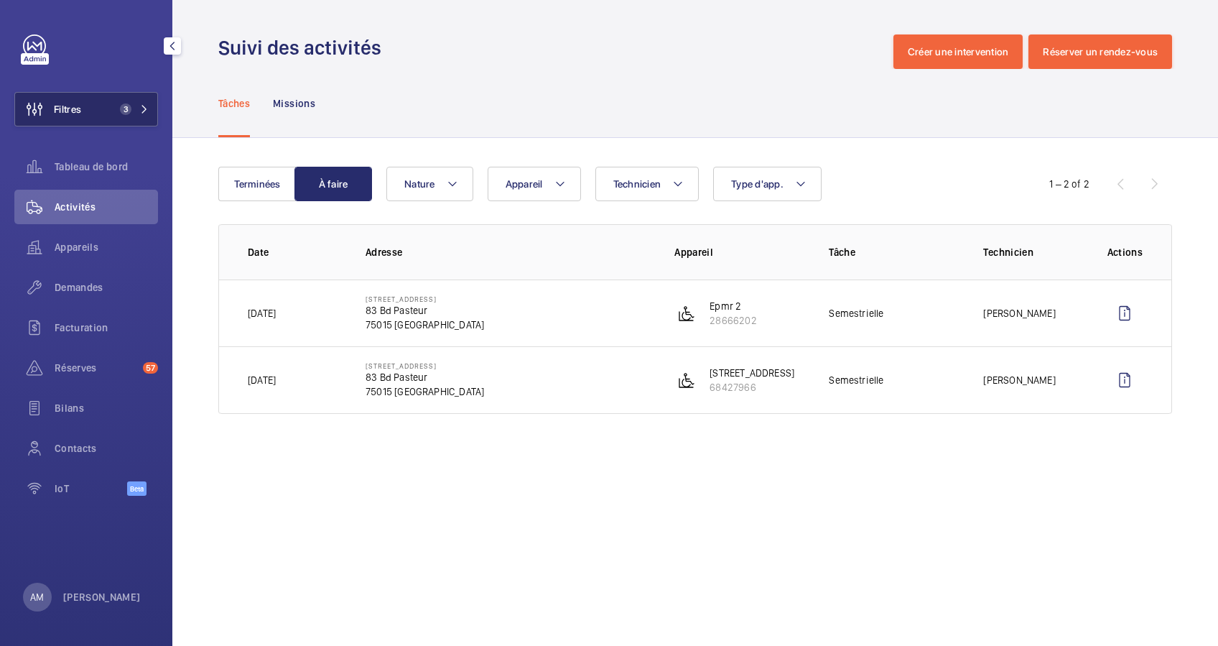
click at [138, 120] on button "Filtres 3" at bounding box center [86, 109] width 144 height 34
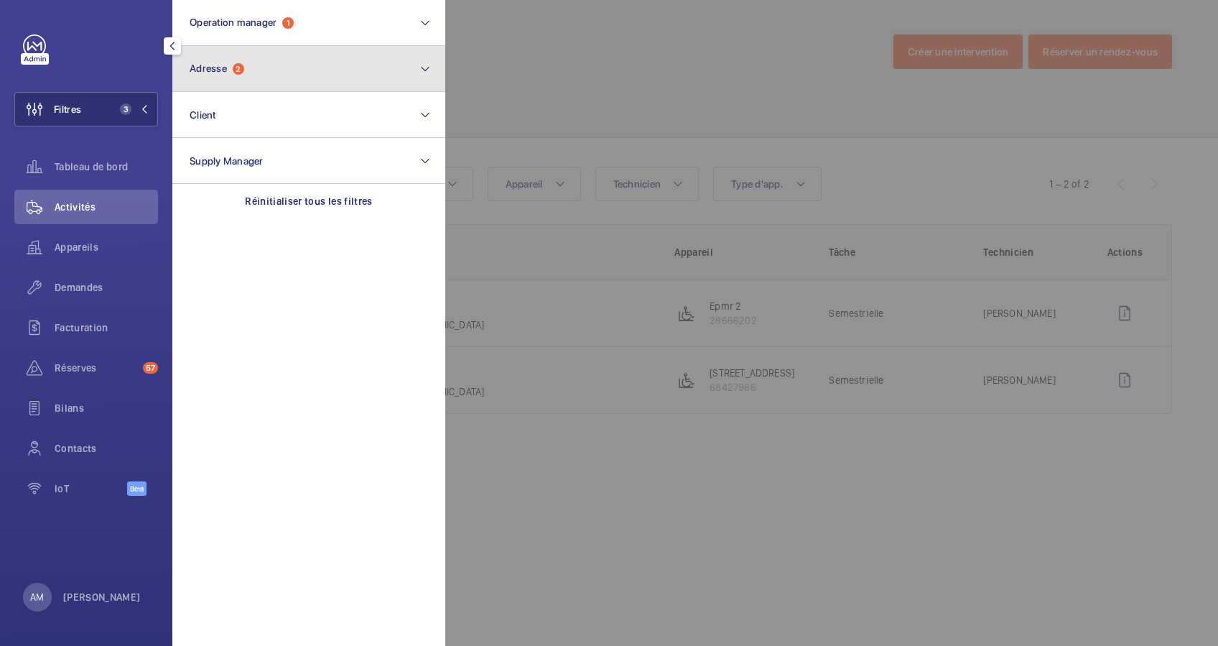
click at [267, 85] on button "Adresse 2" at bounding box center [308, 69] width 273 height 46
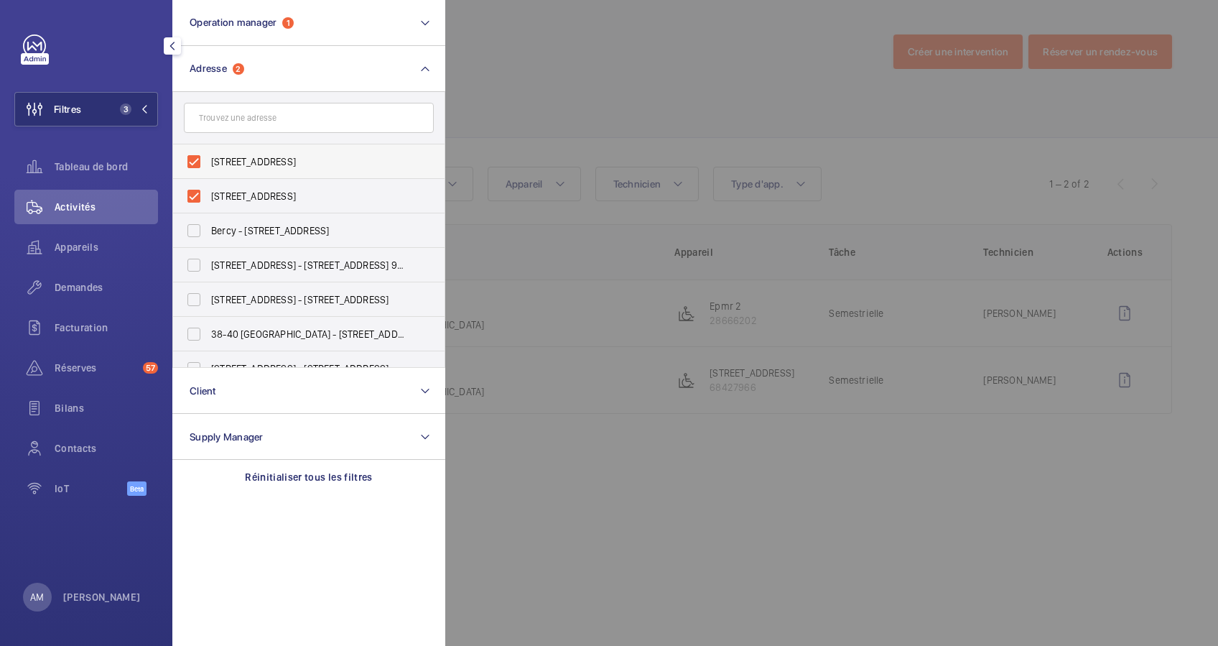
click at [192, 156] on label "83 Boulevard Exelmans - 83 Boulevard Exelmans, 75016 PARIS, PARIS 75016" at bounding box center [298, 161] width 250 height 34
click at [192, 156] on input "83 Boulevard Exelmans - 83 Boulevard Exelmans, 75016 PARIS, PARIS 75016" at bounding box center [194, 161] width 29 height 29
checkbox input "false"
click at [191, 191] on label "83 Boulevard Pasteur 75015 Paris - 83 Bd Pasteur, PARIS 75015" at bounding box center [298, 196] width 250 height 34
click at [191, 191] on input "83 Boulevard Pasteur 75015 Paris - 83 Bd Pasteur, PARIS 75015" at bounding box center [194, 196] width 29 height 29
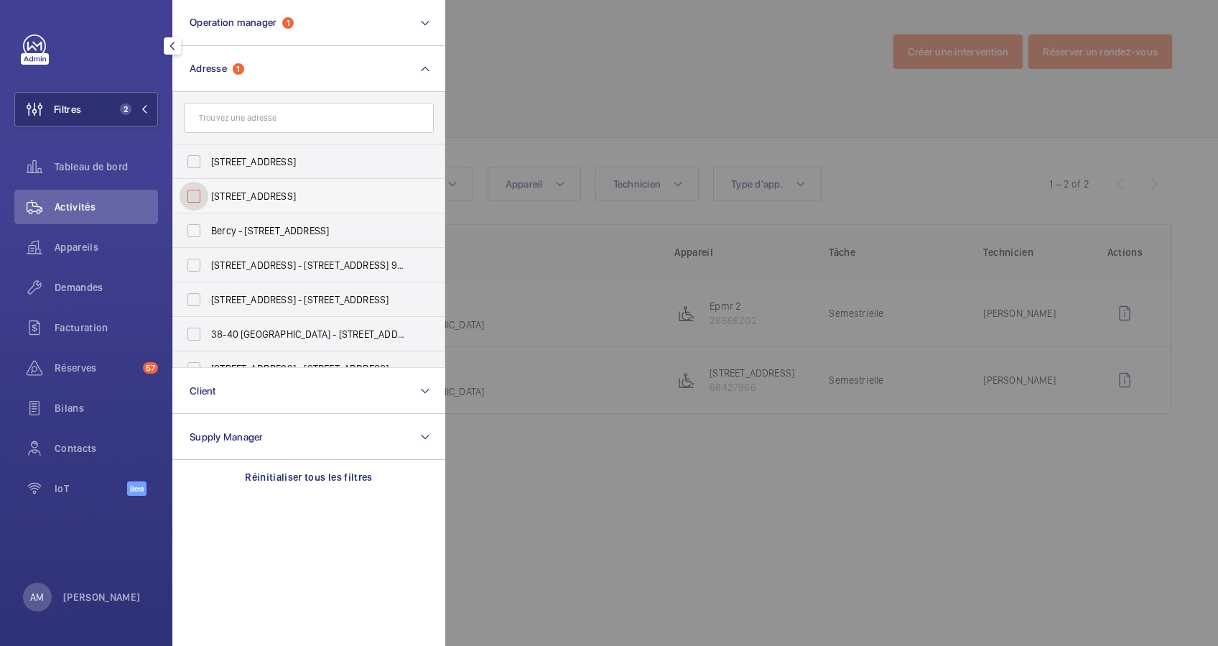
checkbox input "false"
click at [521, 79] on div at bounding box center [1054, 323] width 1218 height 646
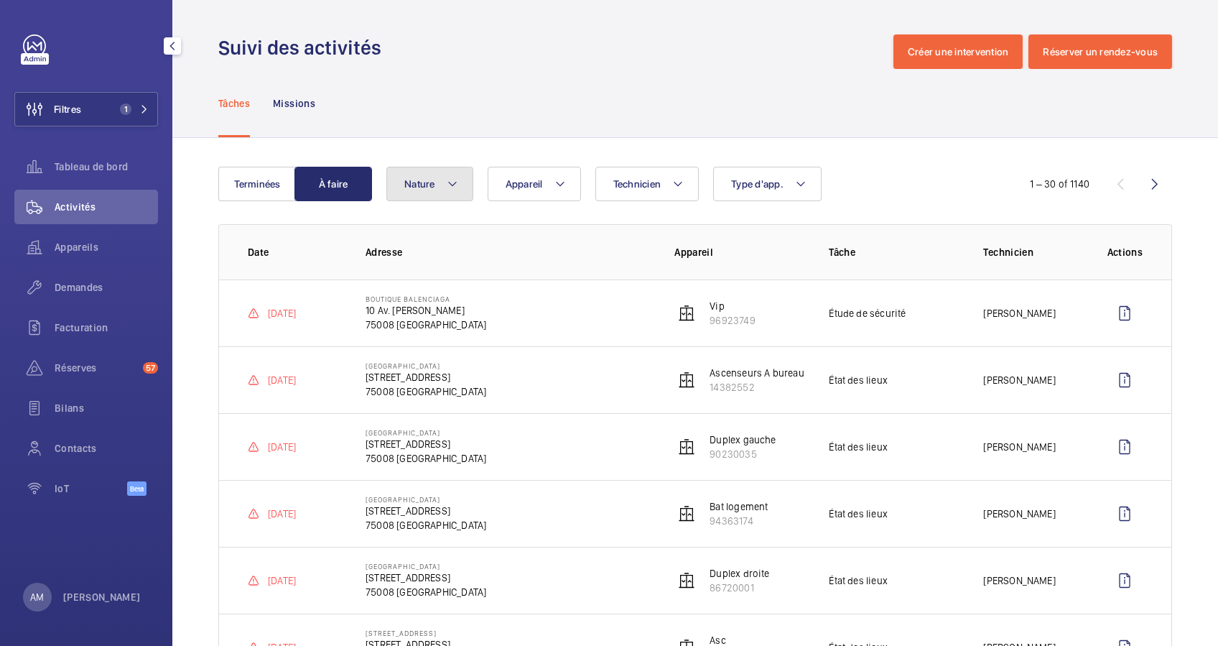
click at [440, 180] on button "Nature" at bounding box center [429, 184] width 87 height 34
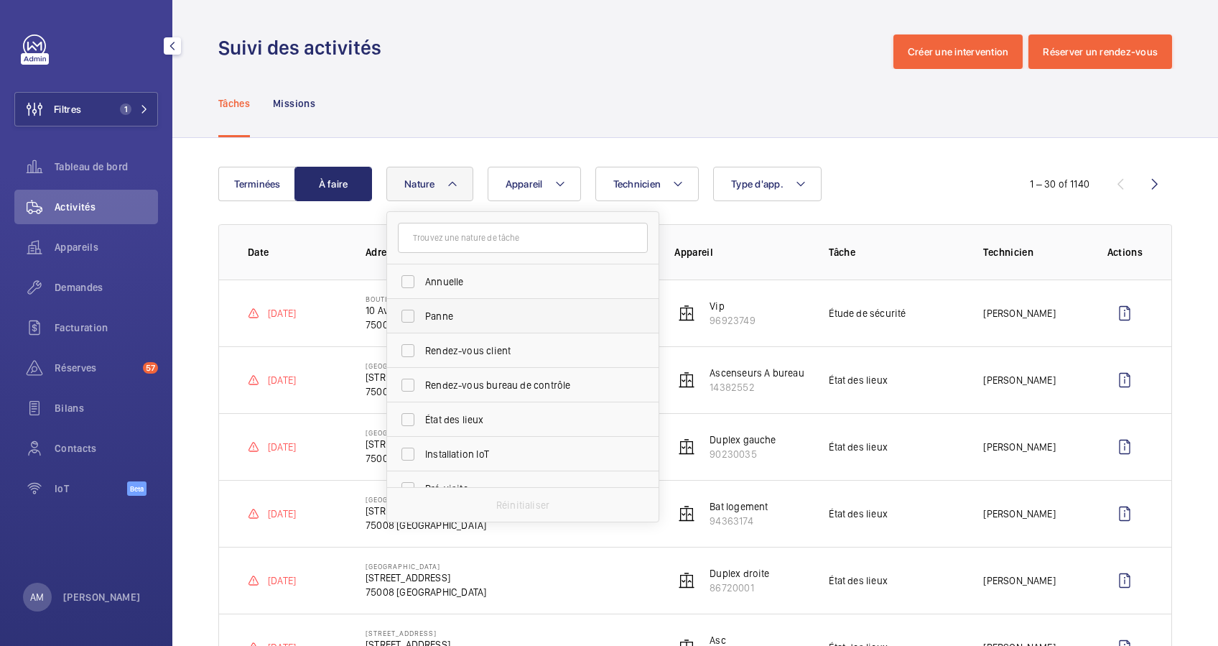
click at [437, 310] on span "Panne" at bounding box center [524, 316] width 198 height 14
click at [422, 310] on input "Panne" at bounding box center [408, 316] width 29 height 29
checkbox input "true"
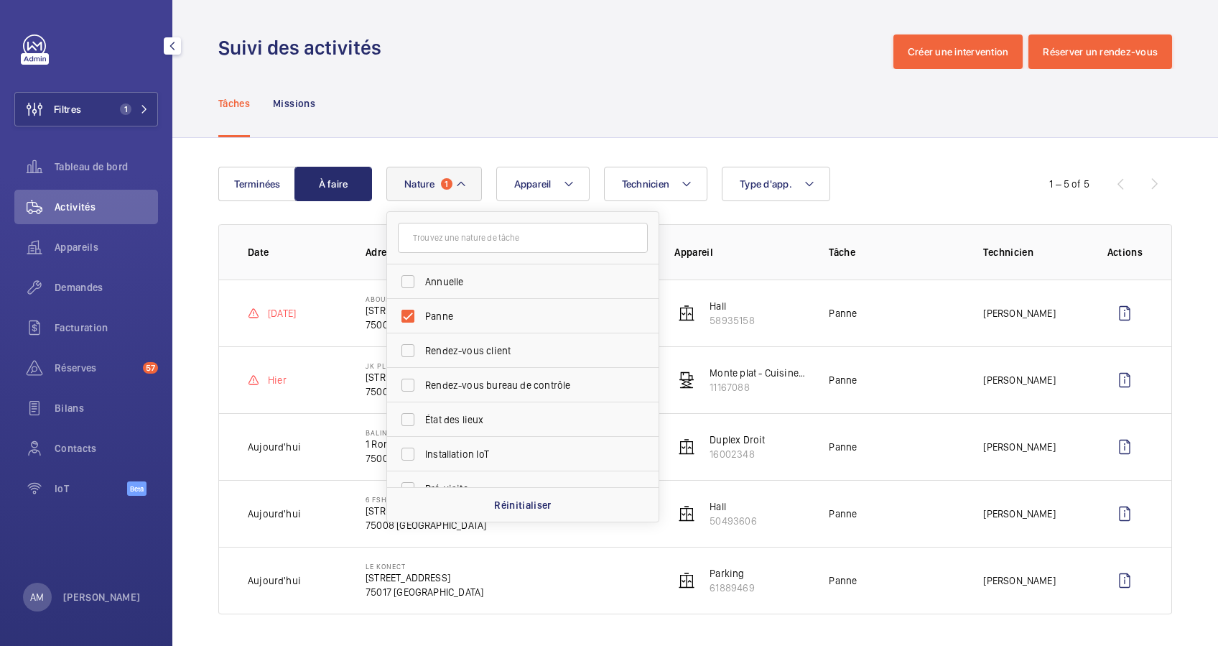
click at [604, 152] on div "Terminées À faire Technicien Appareil Type d'app. Nature 1 Annuelle Panne Rende…" at bounding box center [695, 393] width 1046 height 511
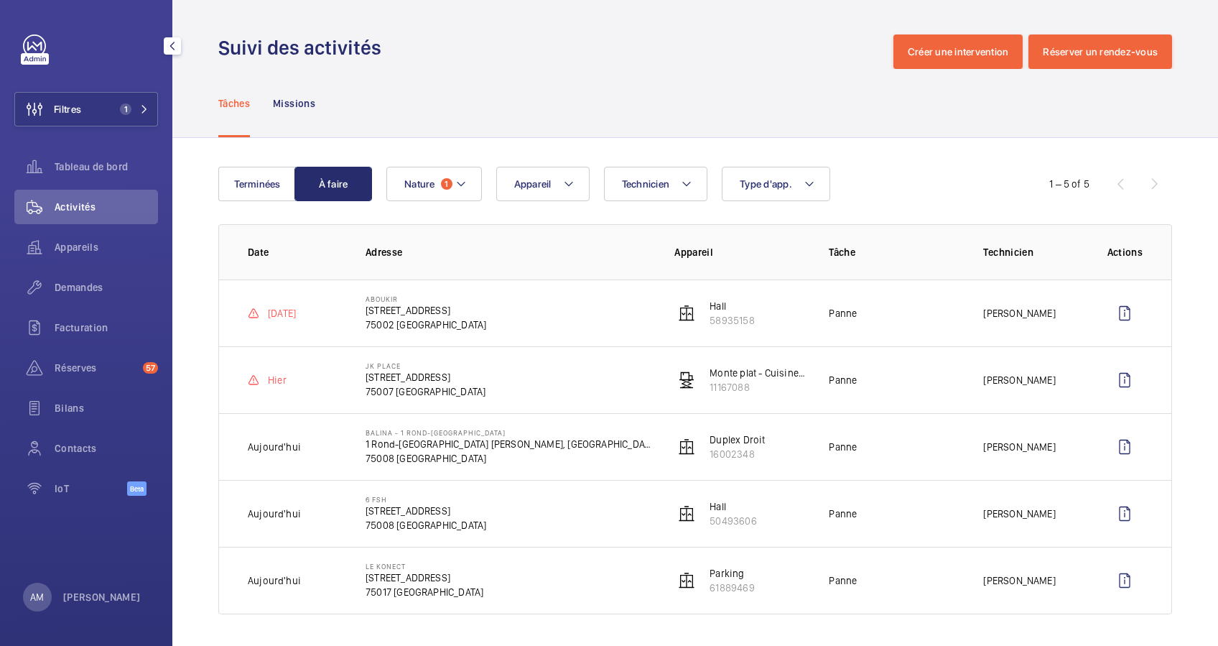
scroll to position [4, 0]
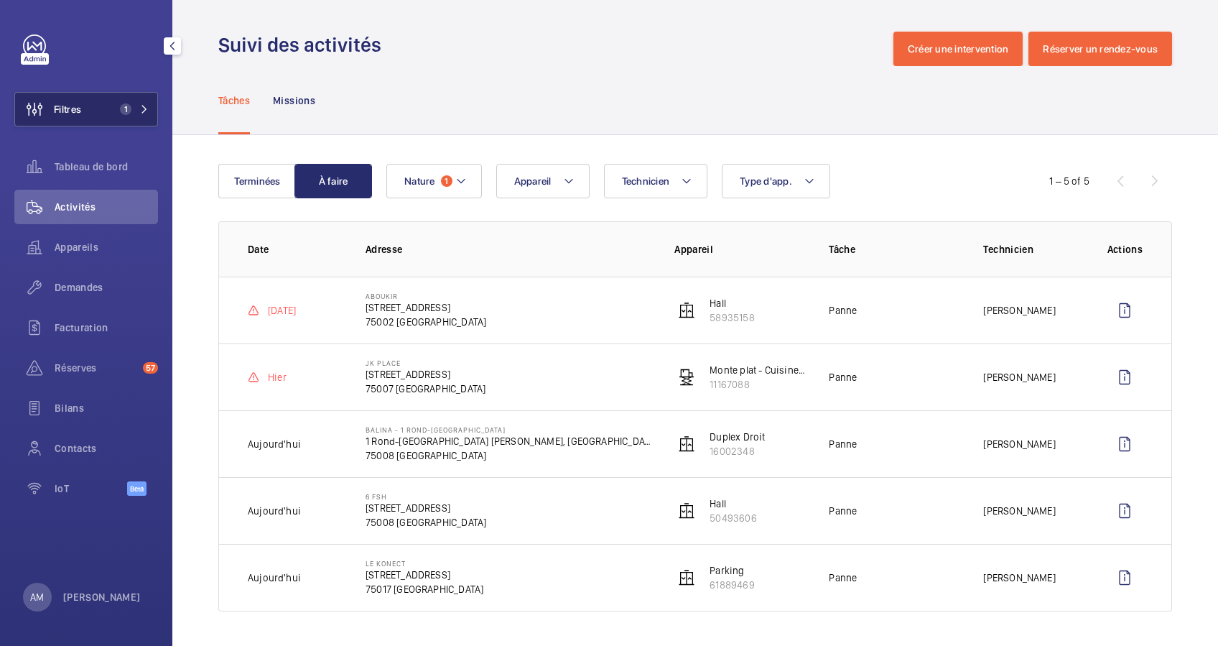
click at [146, 110] on mat-icon at bounding box center [144, 109] width 9 height 9
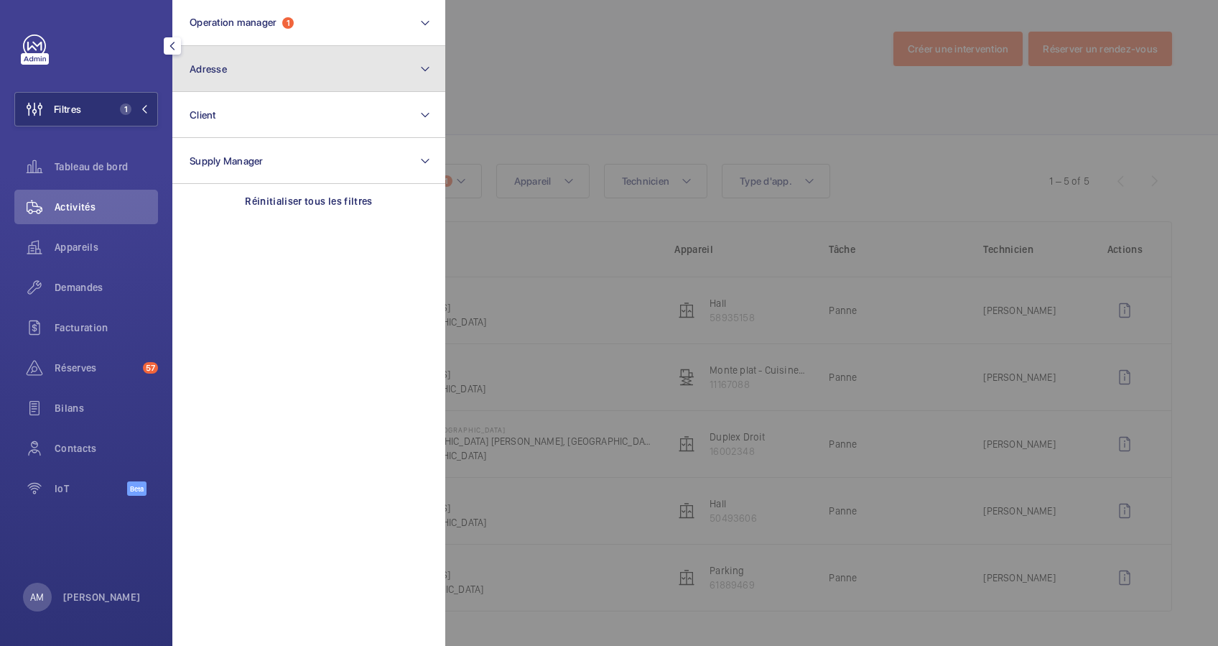
click at [241, 70] on button "Adresse" at bounding box center [308, 69] width 273 height 46
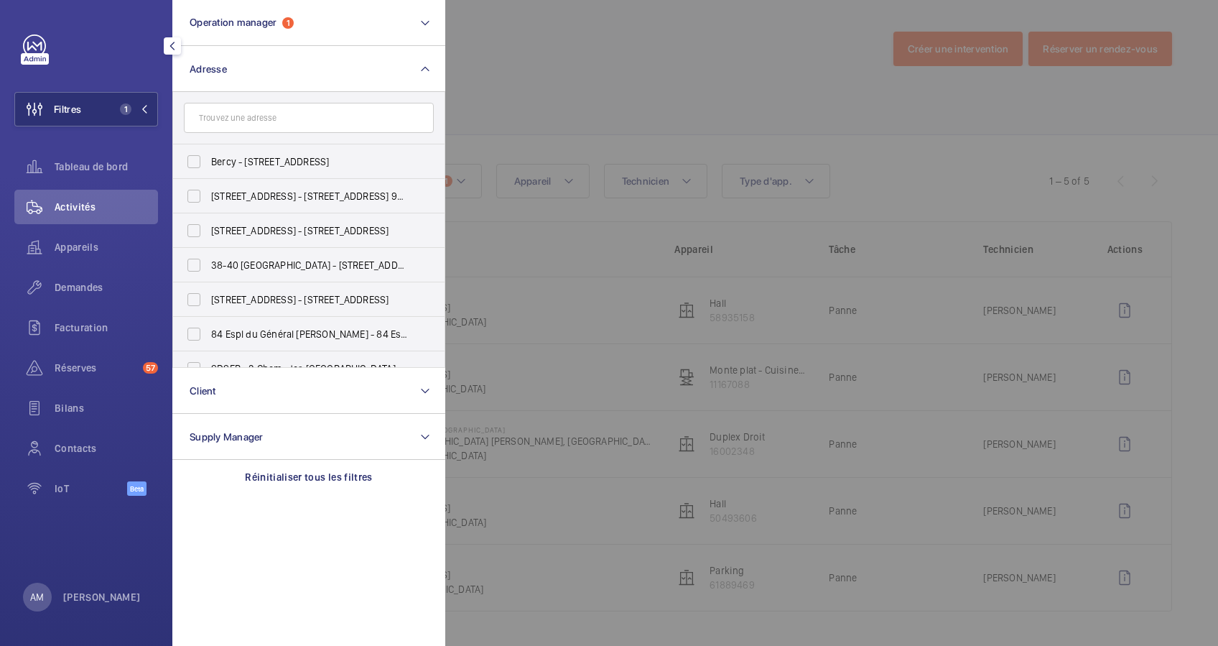
click at [253, 121] on input "text" at bounding box center [309, 118] width 250 height 30
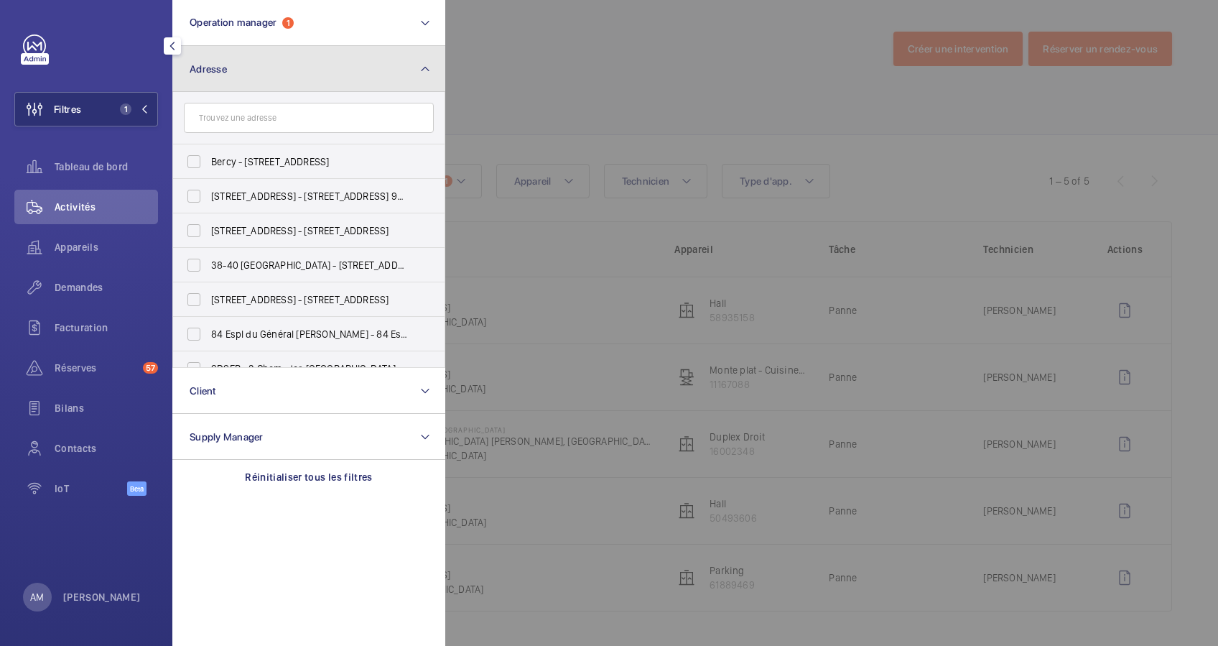
click at [424, 69] on mat-icon at bounding box center [424, 68] width 11 height 17
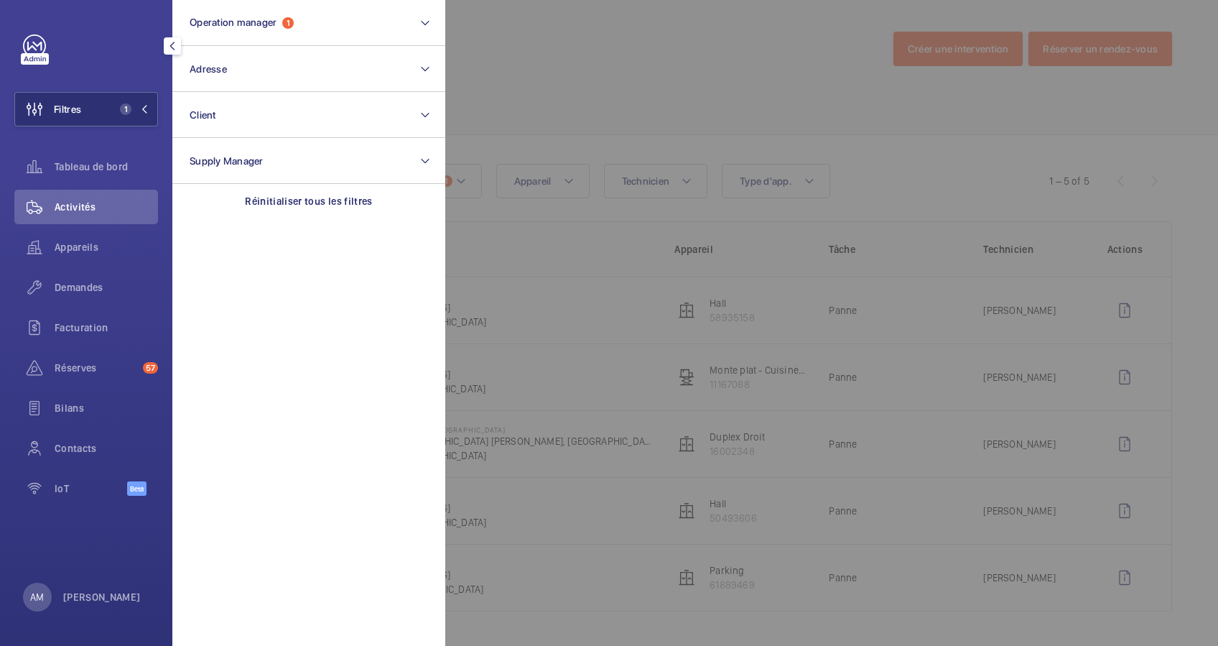
click at [486, 62] on div at bounding box center [1054, 323] width 1218 height 646
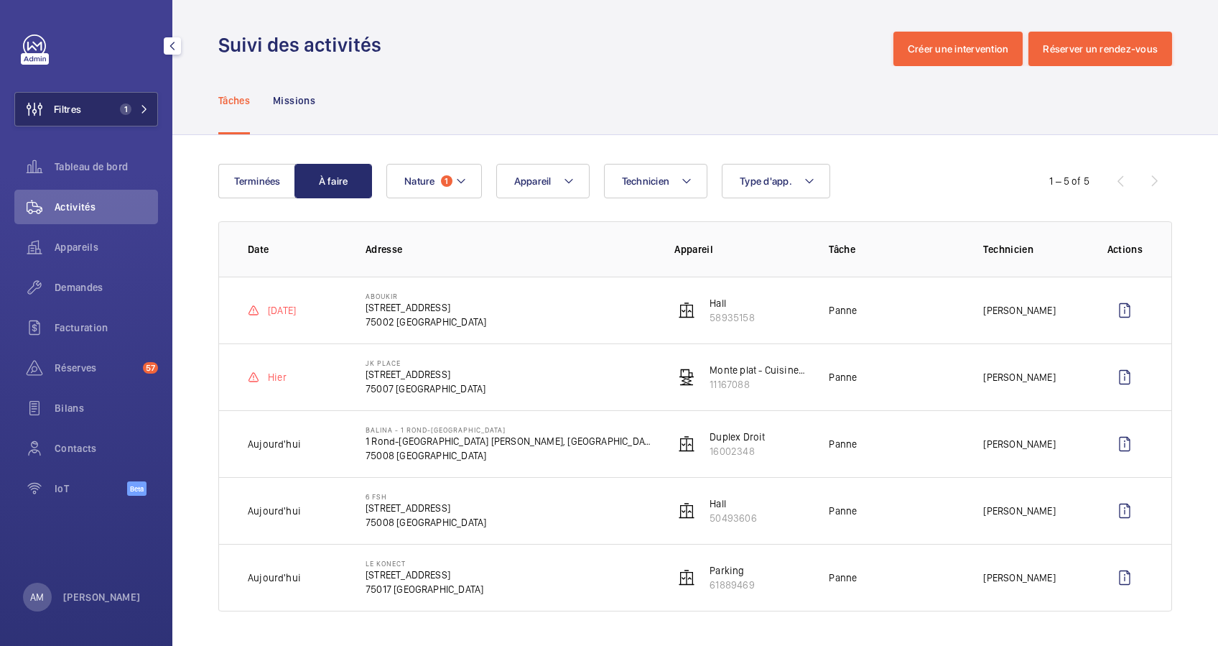
click at [141, 98] on button "Filtres 1" at bounding box center [86, 109] width 144 height 34
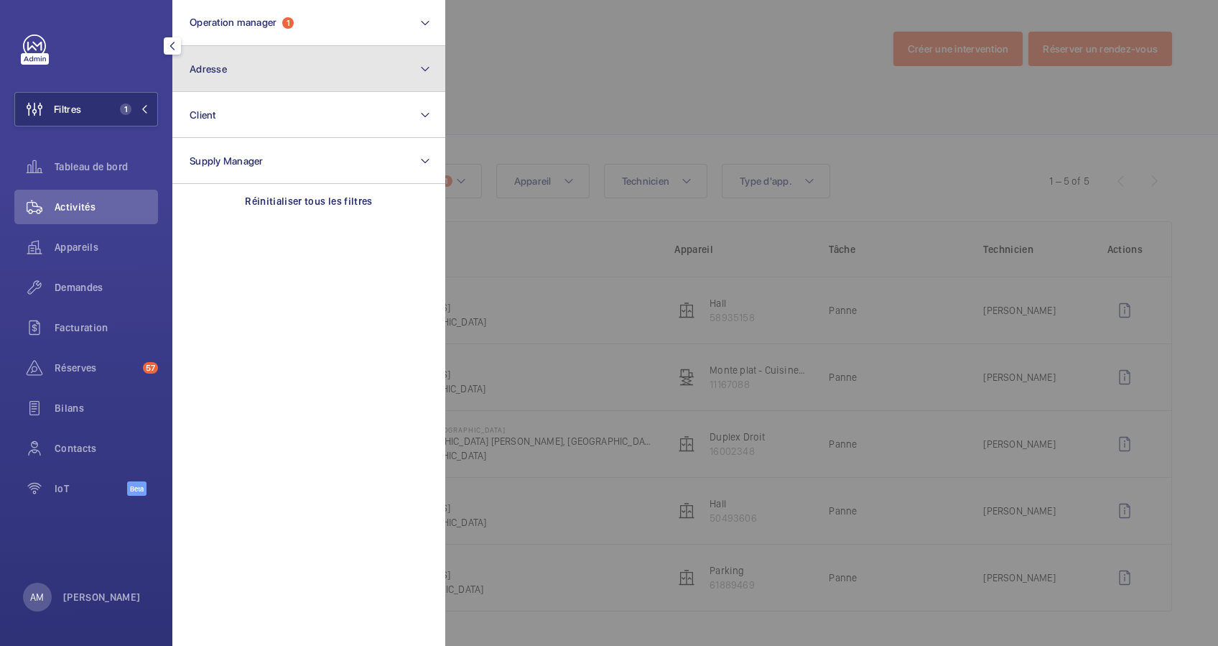
click at [380, 67] on button "Adresse" at bounding box center [308, 69] width 273 height 46
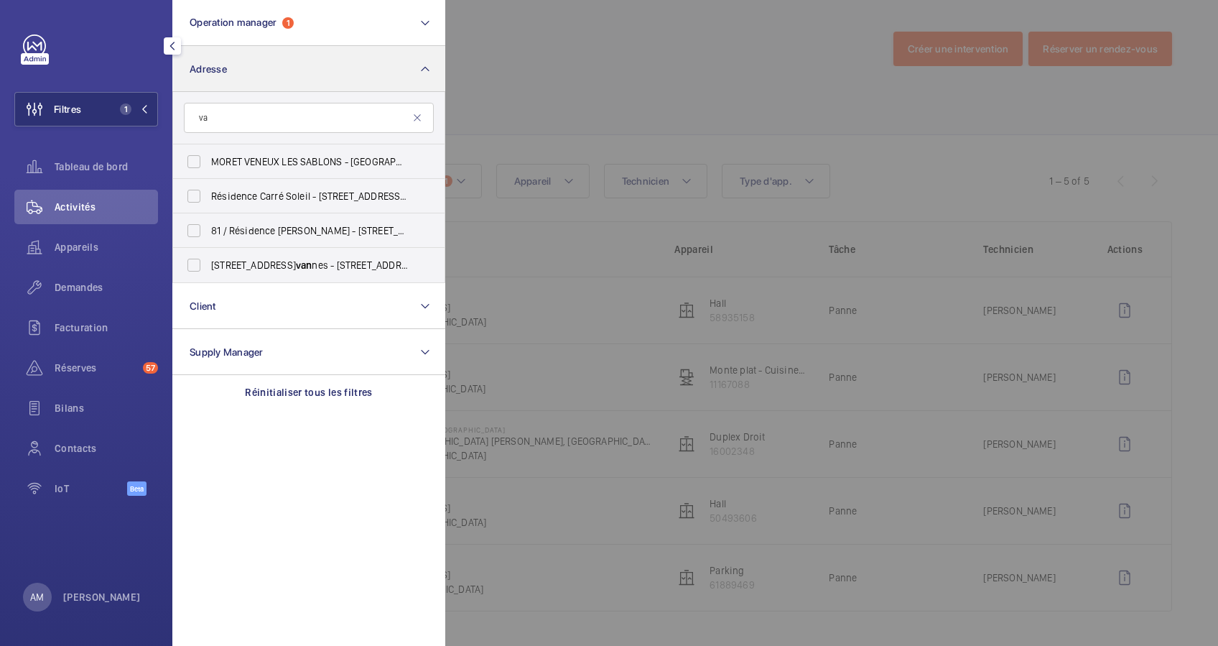
type input "v"
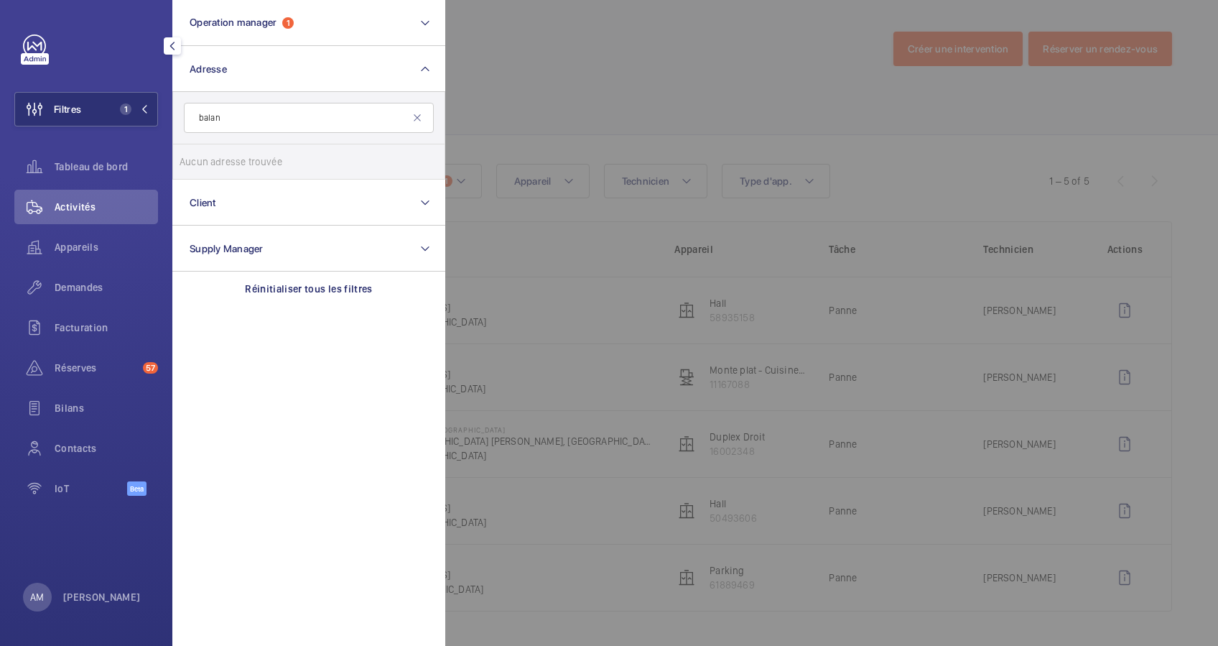
click at [297, 114] on input "balan" at bounding box center [309, 118] width 250 height 30
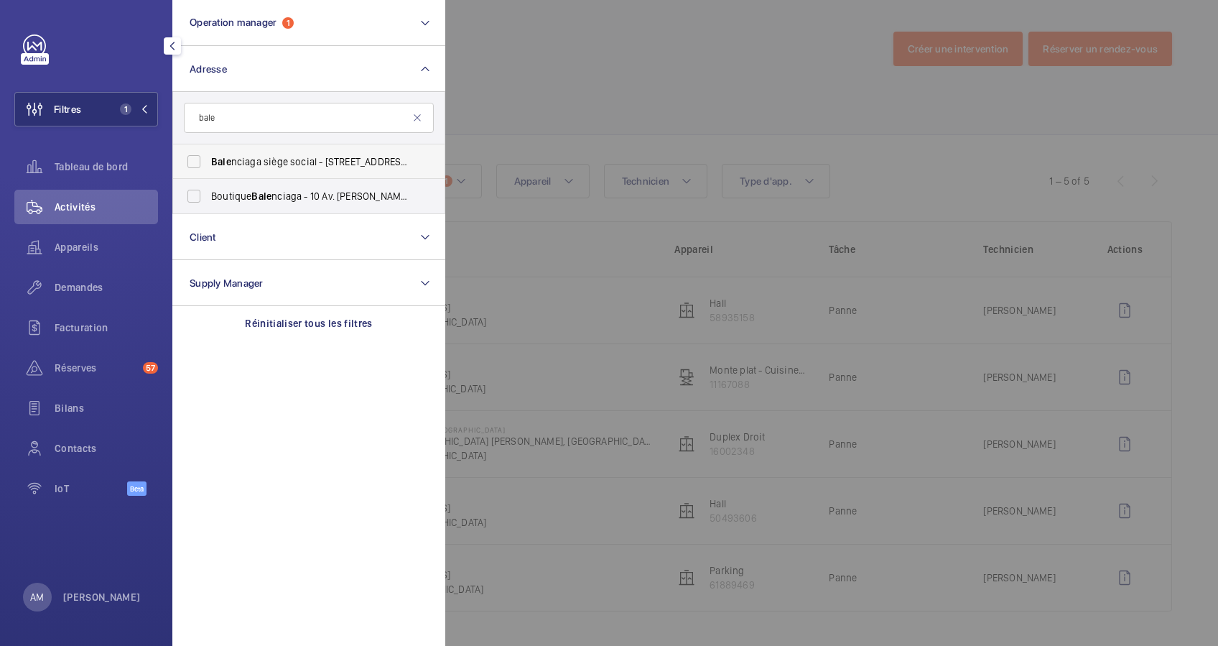
type input "bale"
click at [193, 154] on label "Bale nciaga siège social - 16 Rue Vaneau, PARIS 75007" at bounding box center [298, 161] width 250 height 34
click at [193, 154] on input "Bale nciaga siège social - 16 Rue Vaneau, PARIS 75007" at bounding box center [194, 161] width 29 height 29
checkbox input "true"
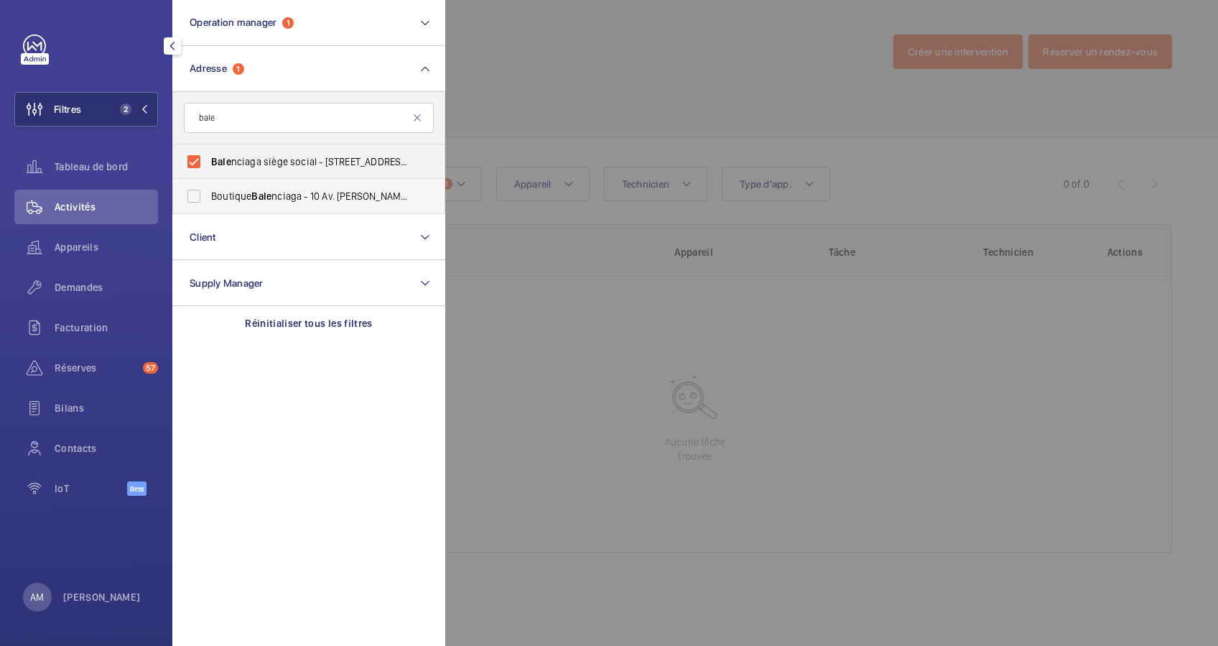
click at [187, 188] on label "Boutique Bale nciaga - 10 Av. George V, PARIS 75008" at bounding box center [298, 196] width 250 height 34
click at [187, 188] on input "Boutique Bale nciaga - 10 Av. George V, PARIS 75008" at bounding box center [194, 196] width 29 height 29
checkbox input "true"
click at [536, 89] on div at bounding box center [1054, 323] width 1218 height 646
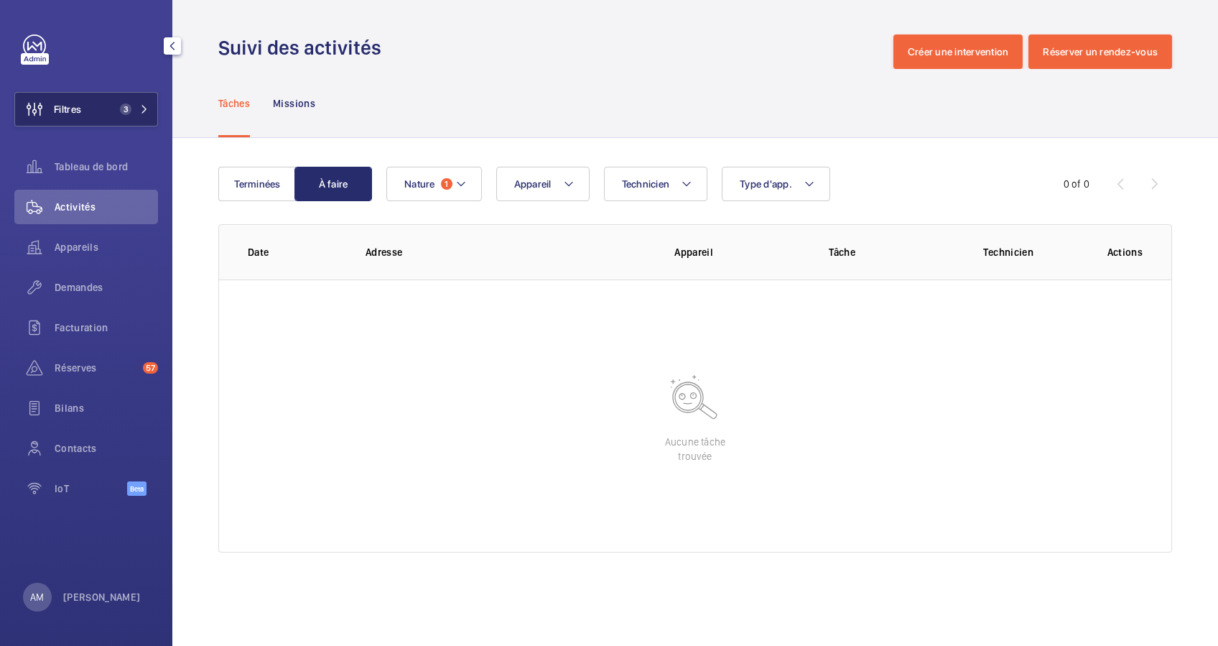
click at [115, 104] on span "3" at bounding box center [122, 108] width 17 height 11
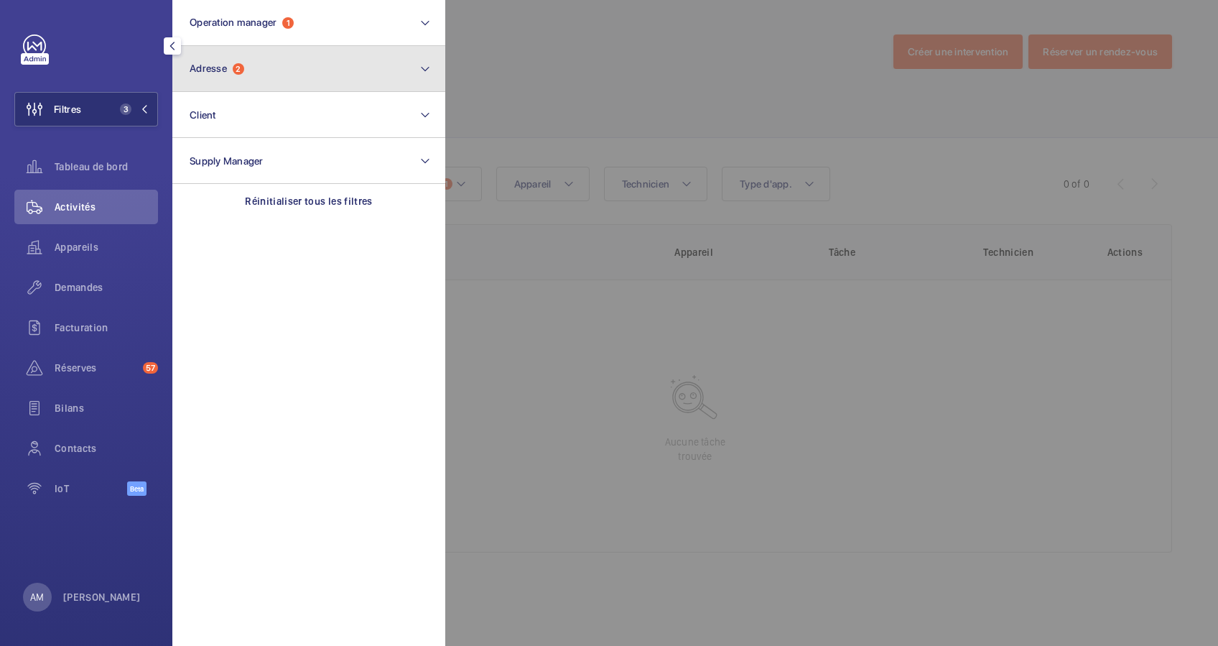
click at [262, 75] on button "Adresse 2" at bounding box center [308, 69] width 273 height 46
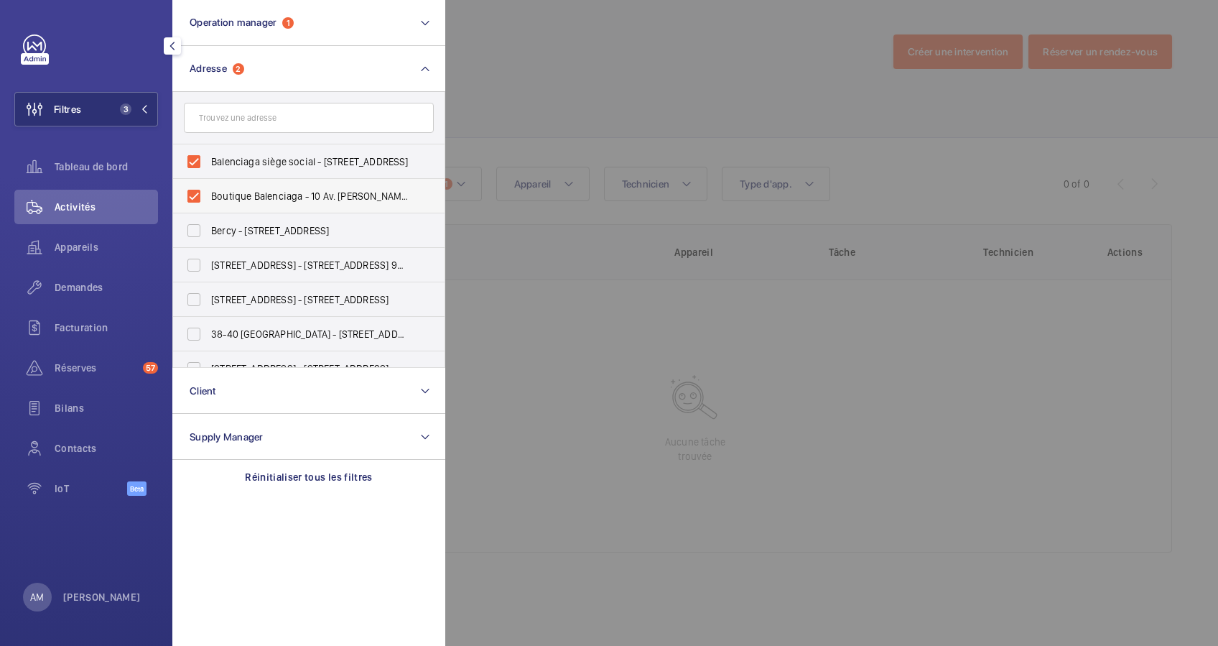
click at [189, 200] on label "Boutique Balenciaga - 10 Av. George V, PARIS 75008" at bounding box center [298, 196] width 250 height 34
click at [189, 200] on input "Boutique Balenciaga - 10 Av. George V, PARIS 75008" at bounding box center [194, 196] width 29 height 29
checkbox input "false"
click at [538, 88] on div at bounding box center [1054, 323] width 1218 height 646
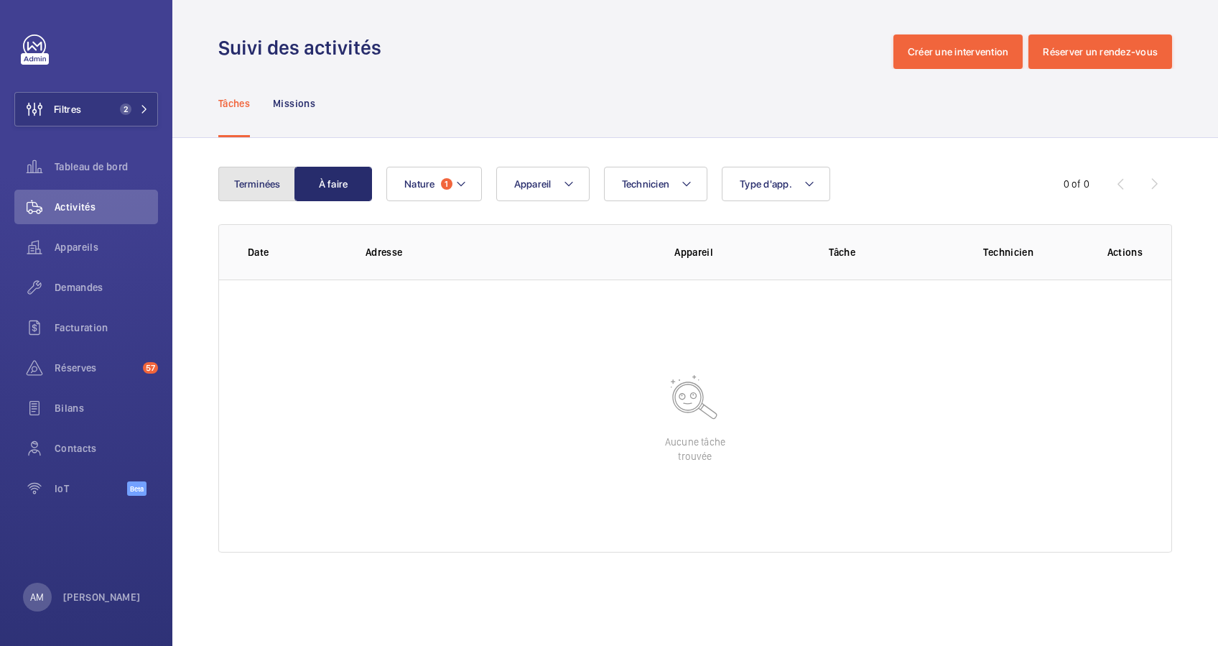
click at [284, 167] on button "Terminées" at bounding box center [257, 184] width 78 height 34
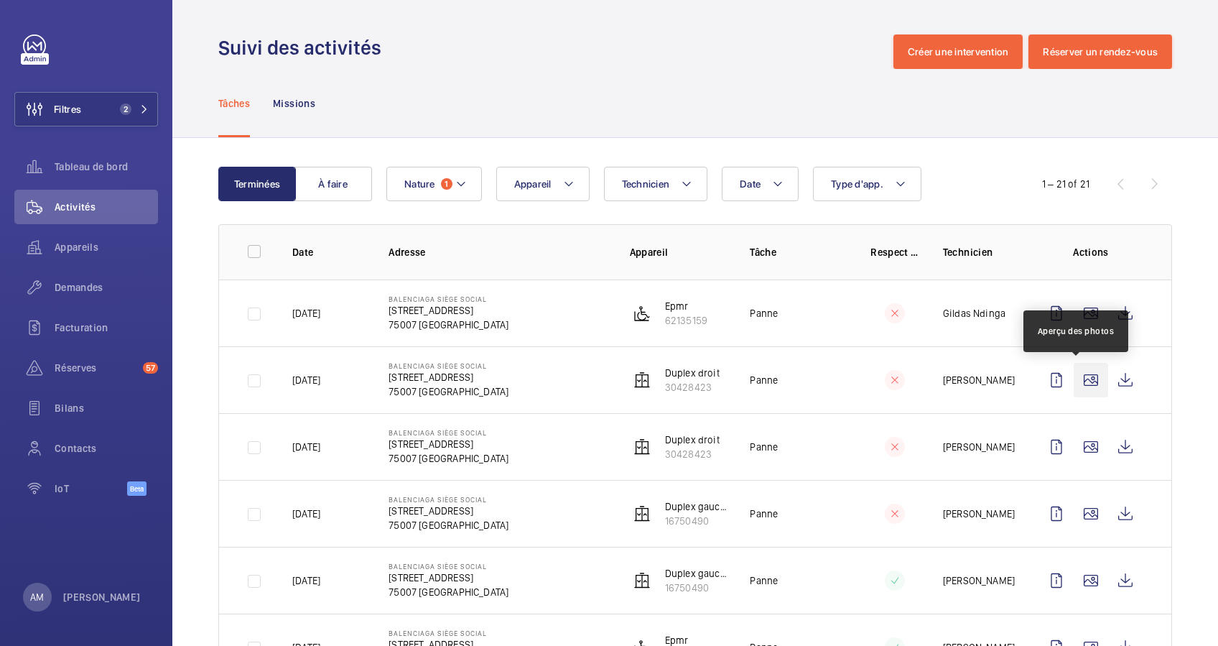
click at [1078, 375] on wm-front-icon-button at bounding box center [1091, 380] width 34 height 34
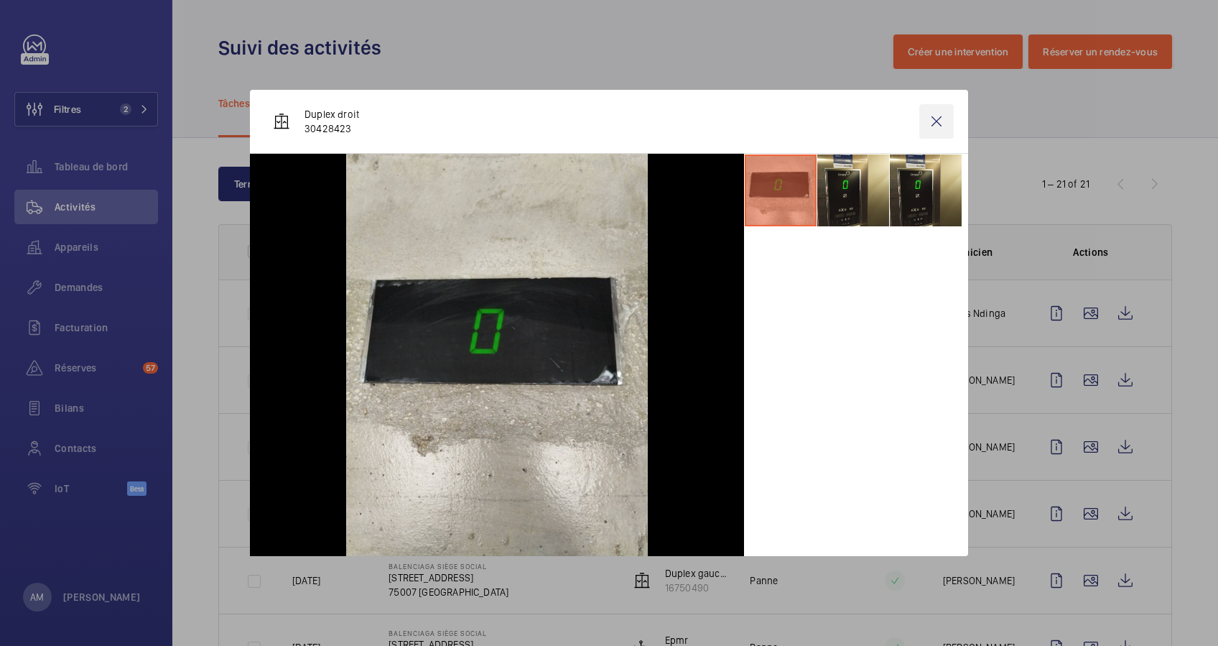
click at [937, 118] on wm-front-icon-button at bounding box center [936, 121] width 34 height 34
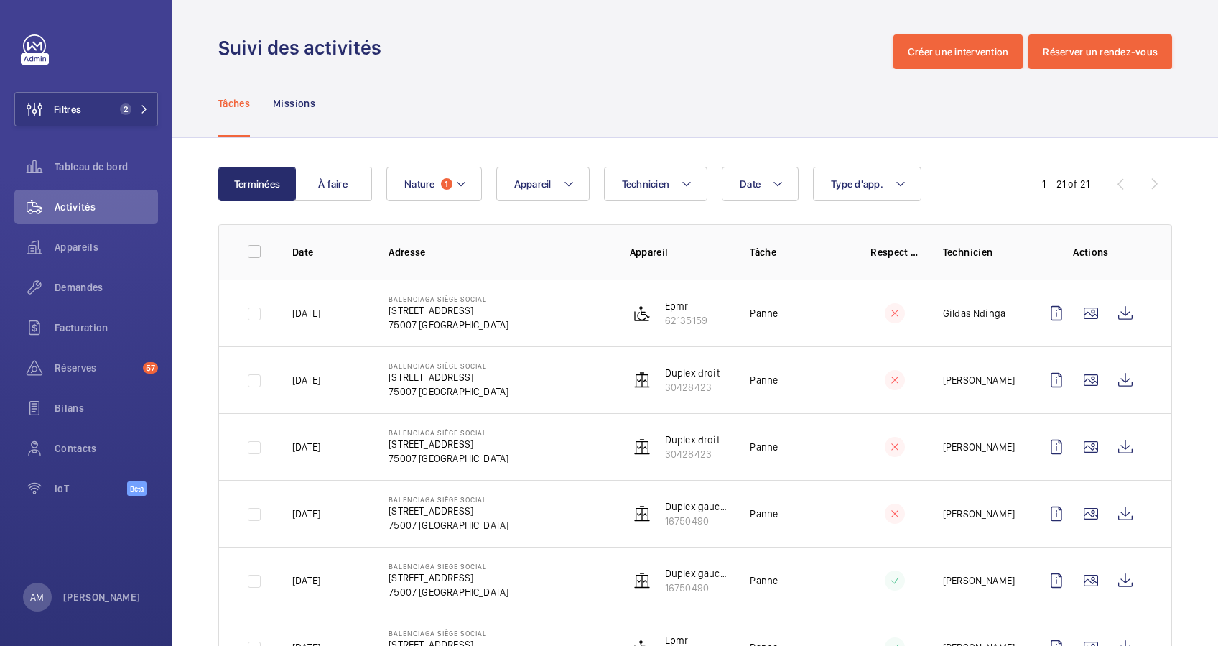
scroll to position [96, 0]
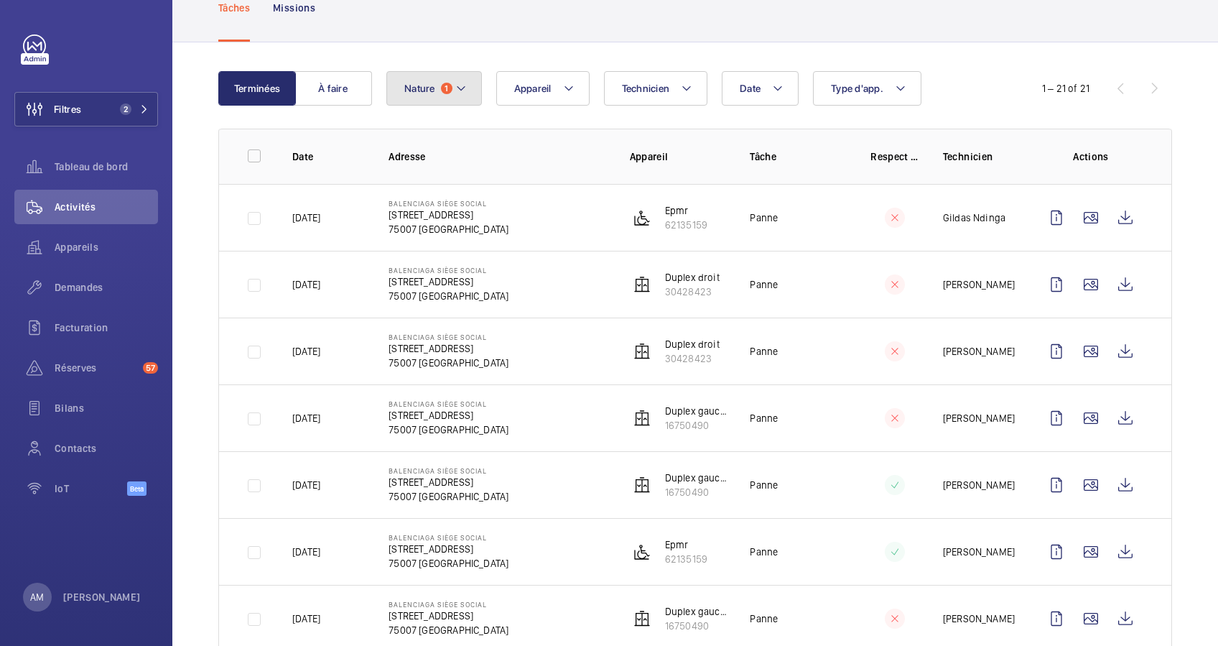
click at [445, 103] on button "Nature 1" at bounding box center [434, 88] width 96 height 34
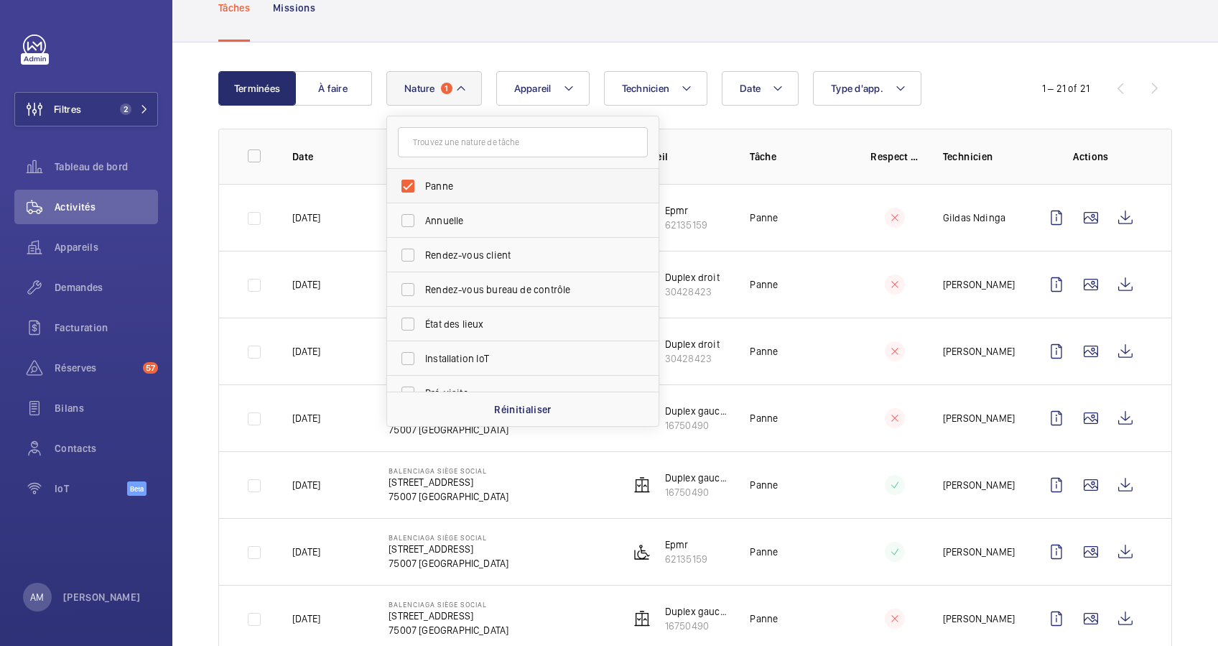
click at [410, 185] on label "Panne" at bounding box center [512, 186] width 250 height 34
click at [410, 185] on input "Panne" at bounding box center [408, 186] width 29 height 29
checkbox input "false"
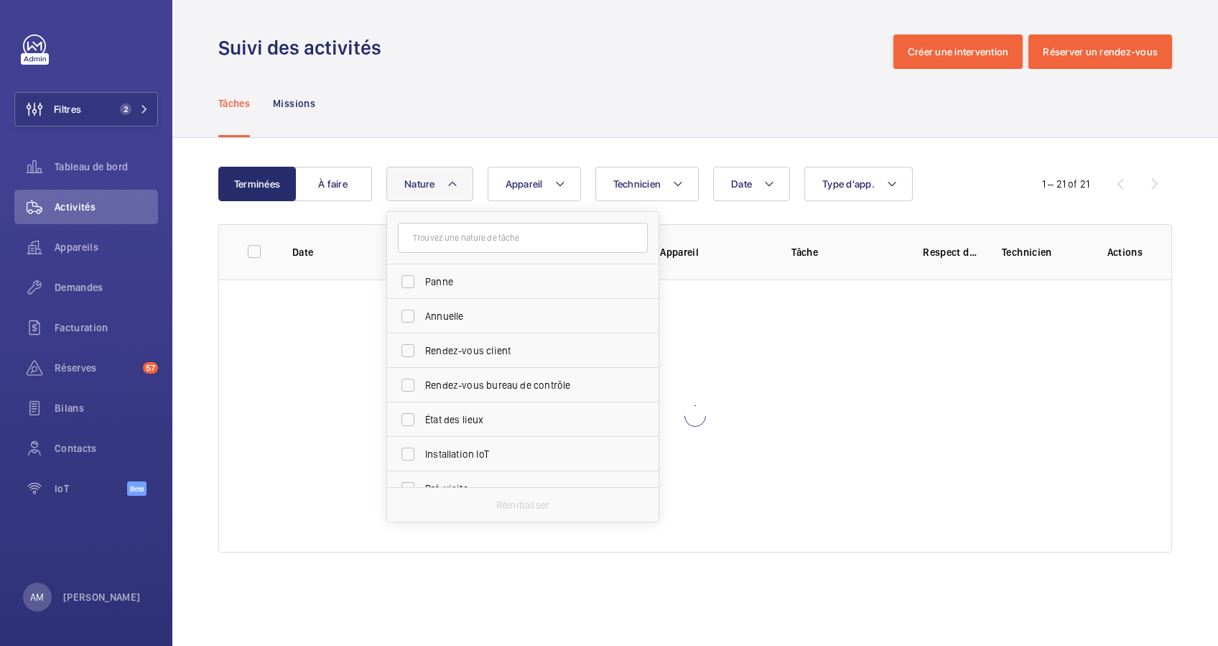
click at [466, 104] on div "Tâches Missions" at bounding box center [695, 103] width 954 height 68
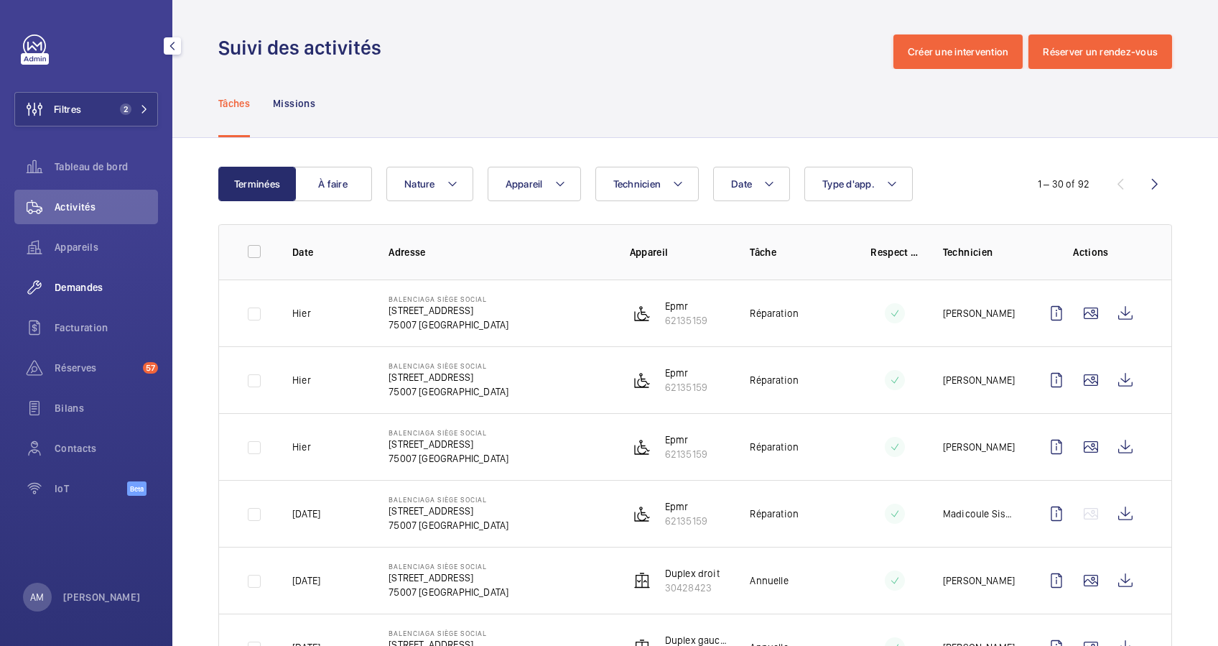
click at [80, 293] on span "Demandes" at bounding box center [106, 287] width 103 height 14
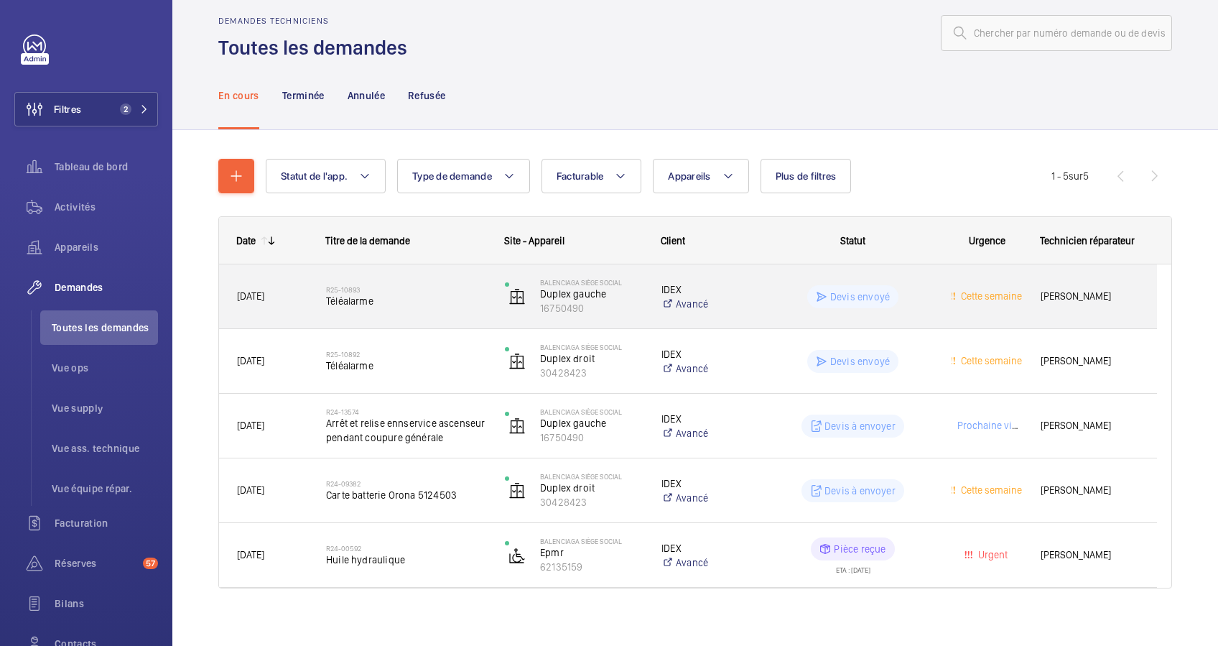
scroll to position [30, 0]
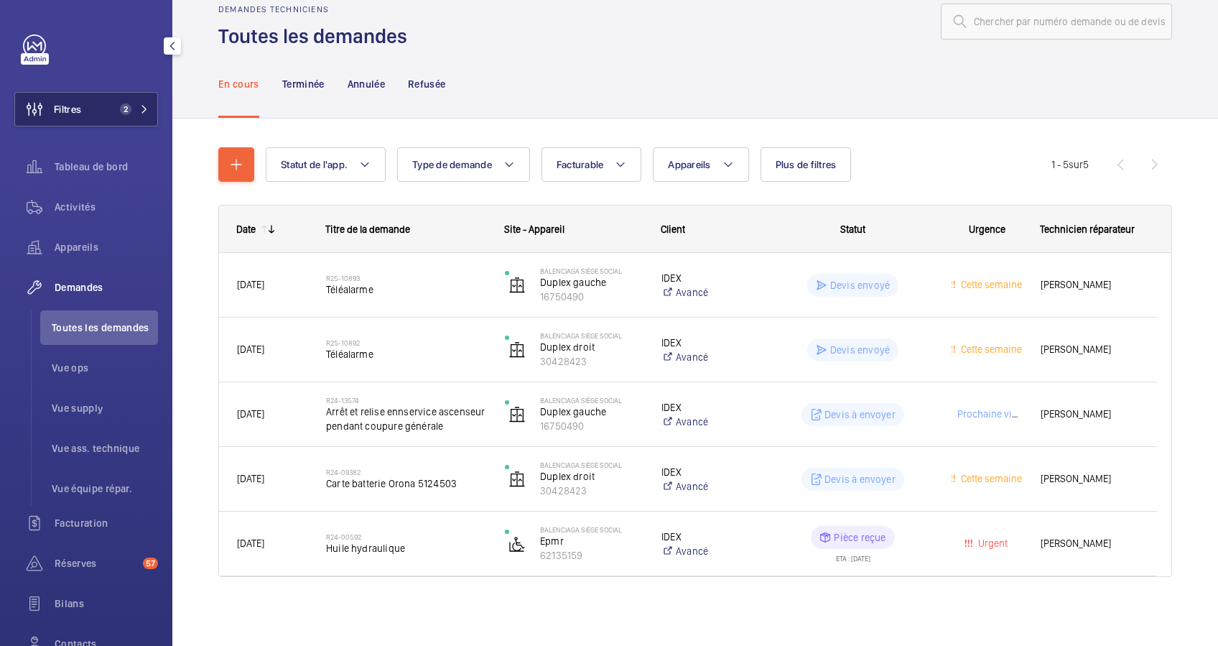
click at [136, 102] on button "Filtres 2" at bounding box center [86, 109] width 144 height 34
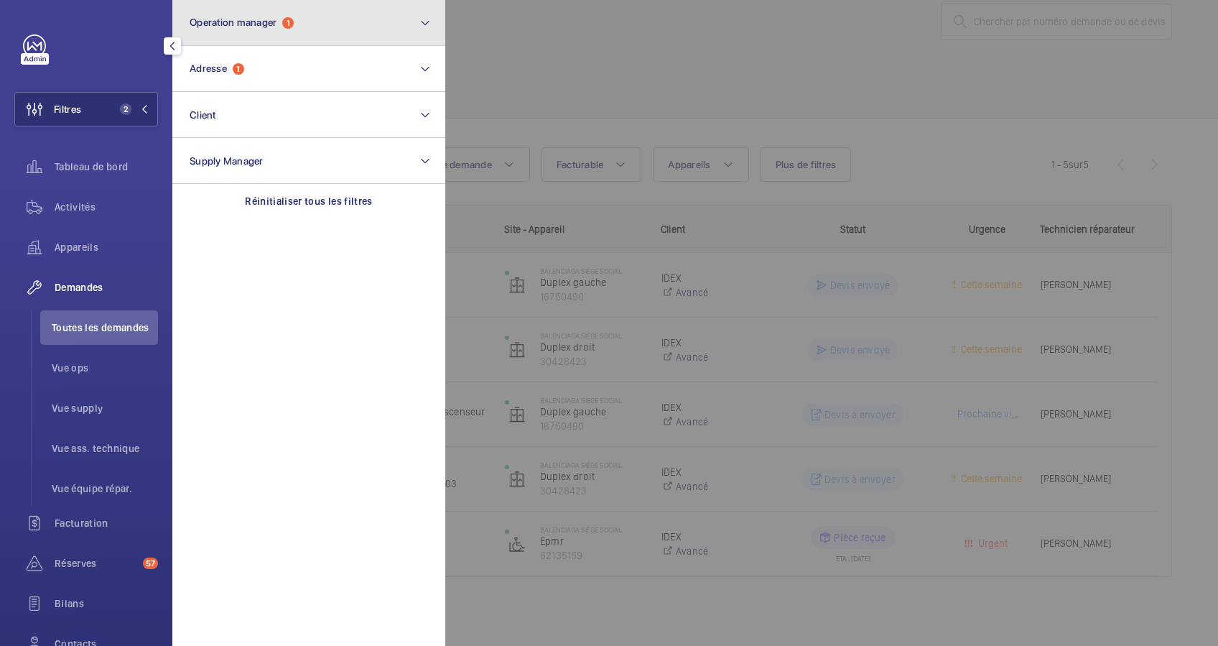
click at [275, 40] on button "Operation manager 1" at bounding box center [308, 23] width 273 height 46
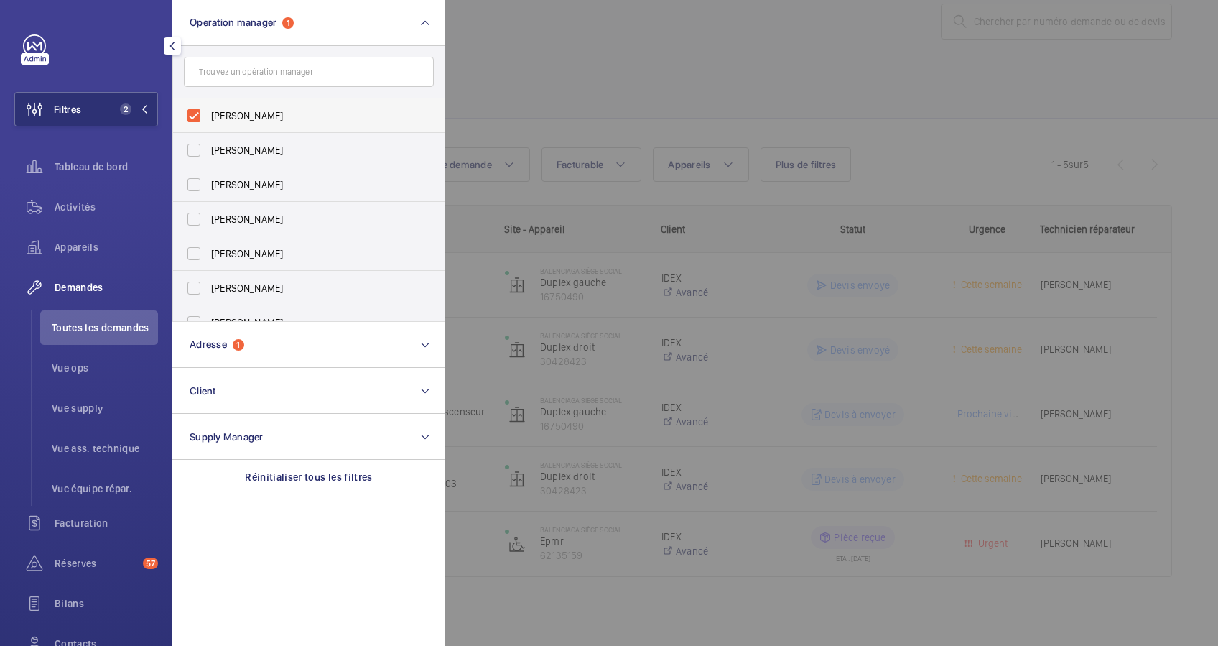
click at [198, 107] on label "[PERSON_NAME]" at bounding box center [298, 115] width 250 height 34
click at [198, 107] on input "[PERSON_NAME]" at bounding box center [194, 115] width 29 height 29
checkbox input "false"
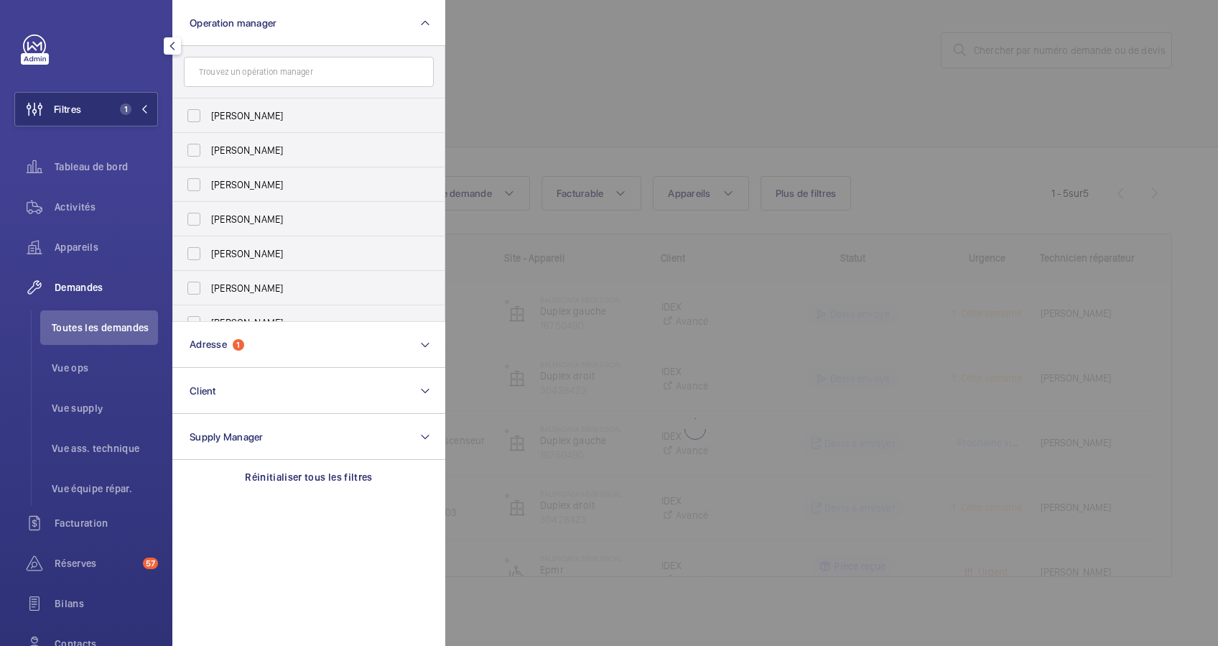
click at [596, 69] on div at bounding box center [1054, 323] width 1218 height 646
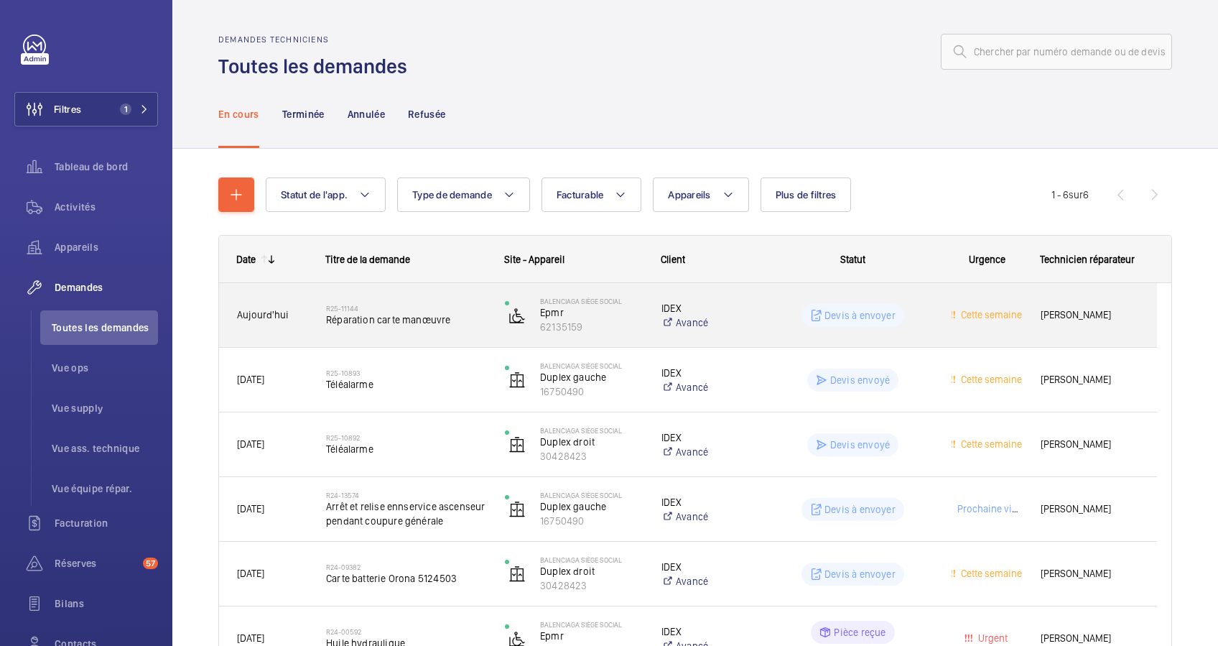
click at [408, 311] on h2 "R25-11144" at bounding box center [406, 308] width 160 height 9
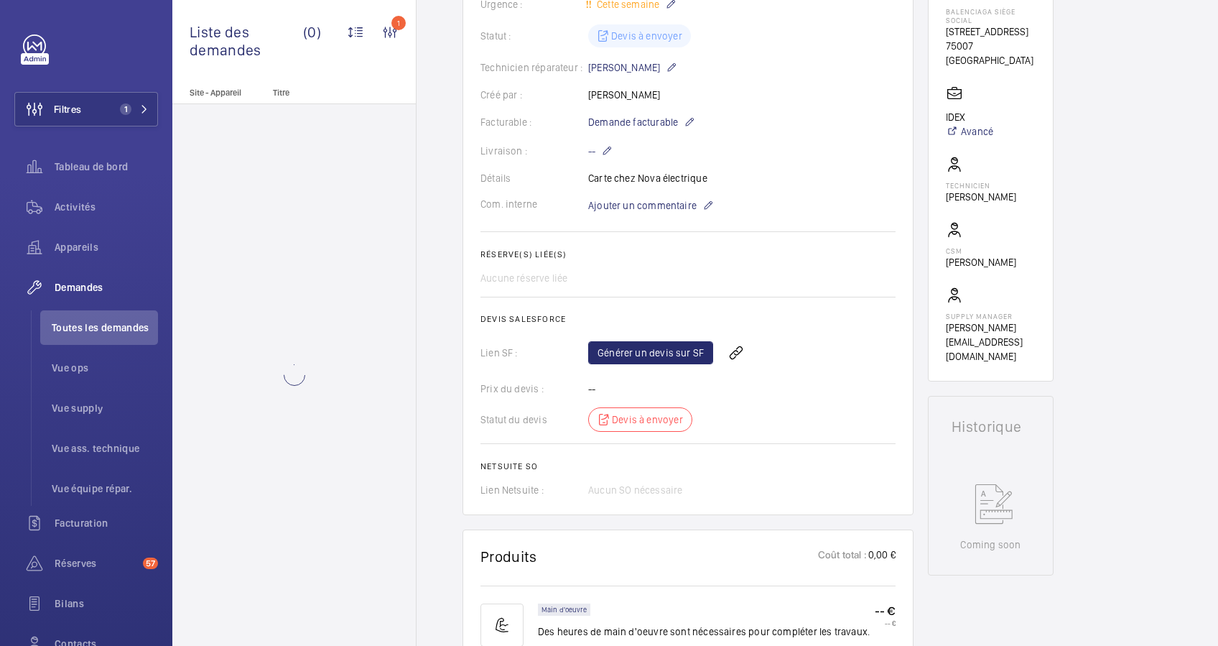
scroll to position [287, 0]
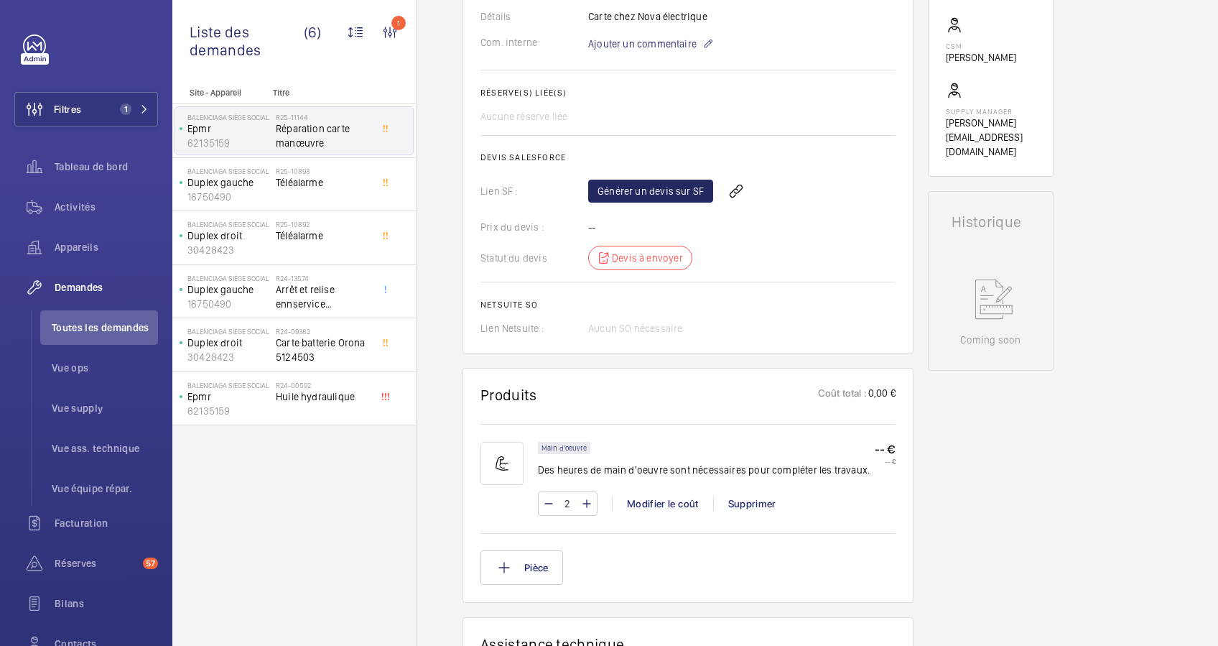
scroll to position [670, 0]
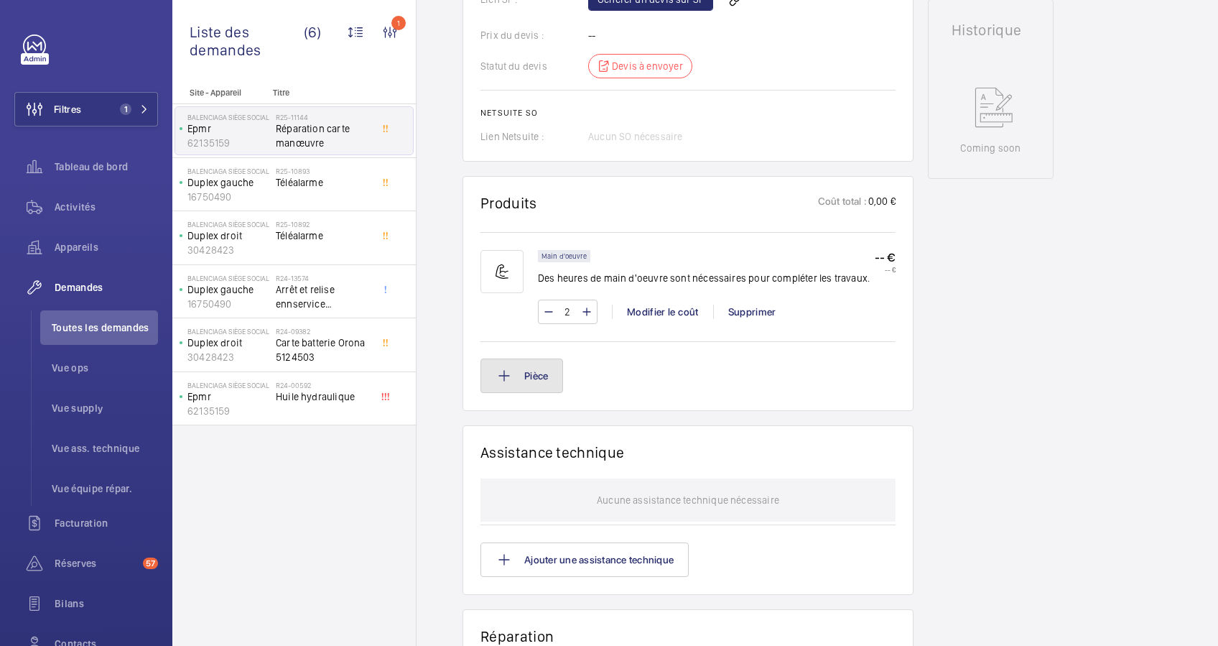
click at [541, 377] on button "Pièce" at bounding box center [522, 375] width 83 height 34
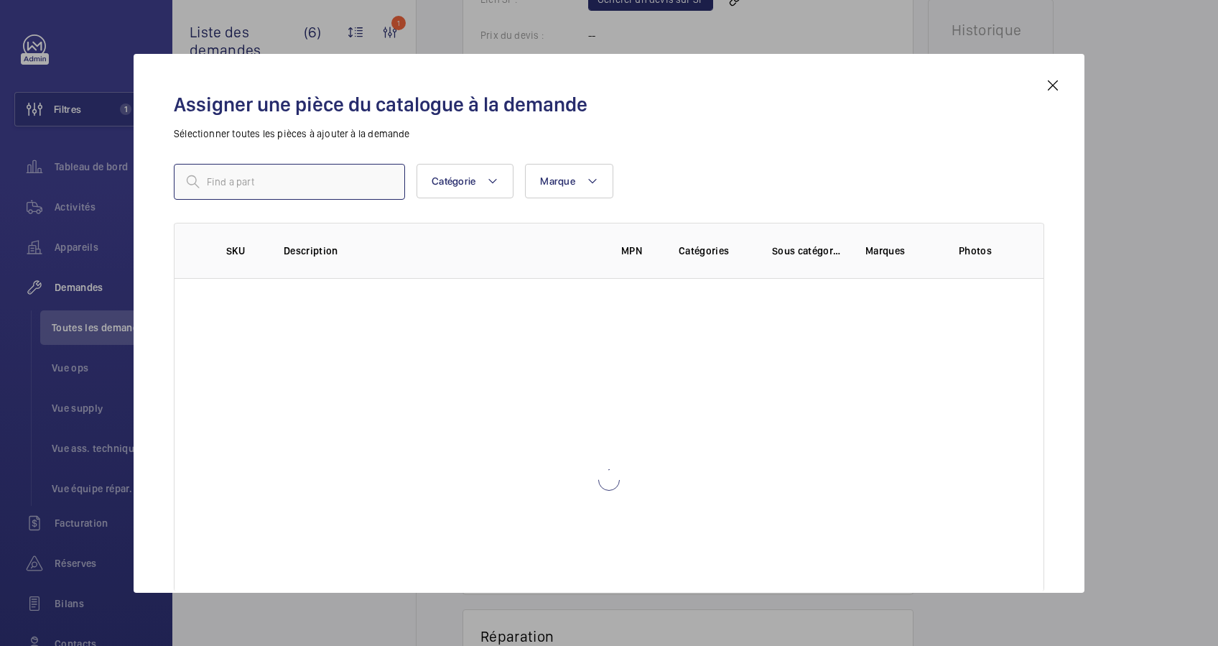
click at [307, 182] on input "text" at bounding box center [289, 182] width 231 height 36
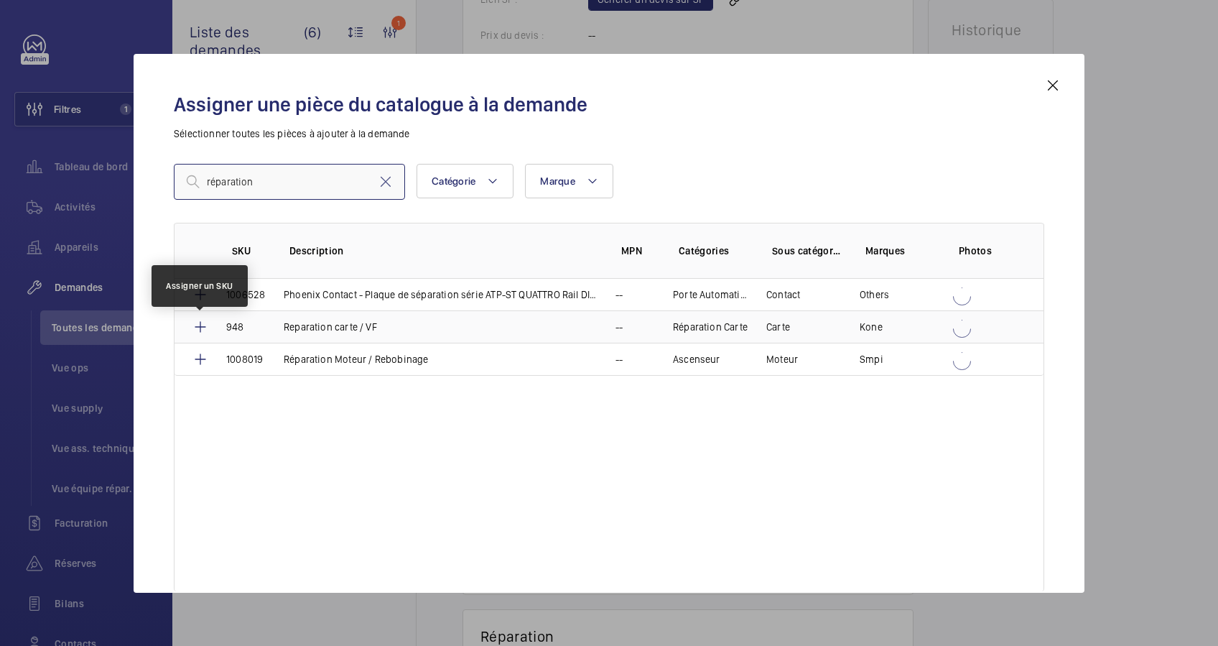
type input "réparation"
click at [192, 319] on mat-icon at bounding box center [200, 326] width 17 height 17
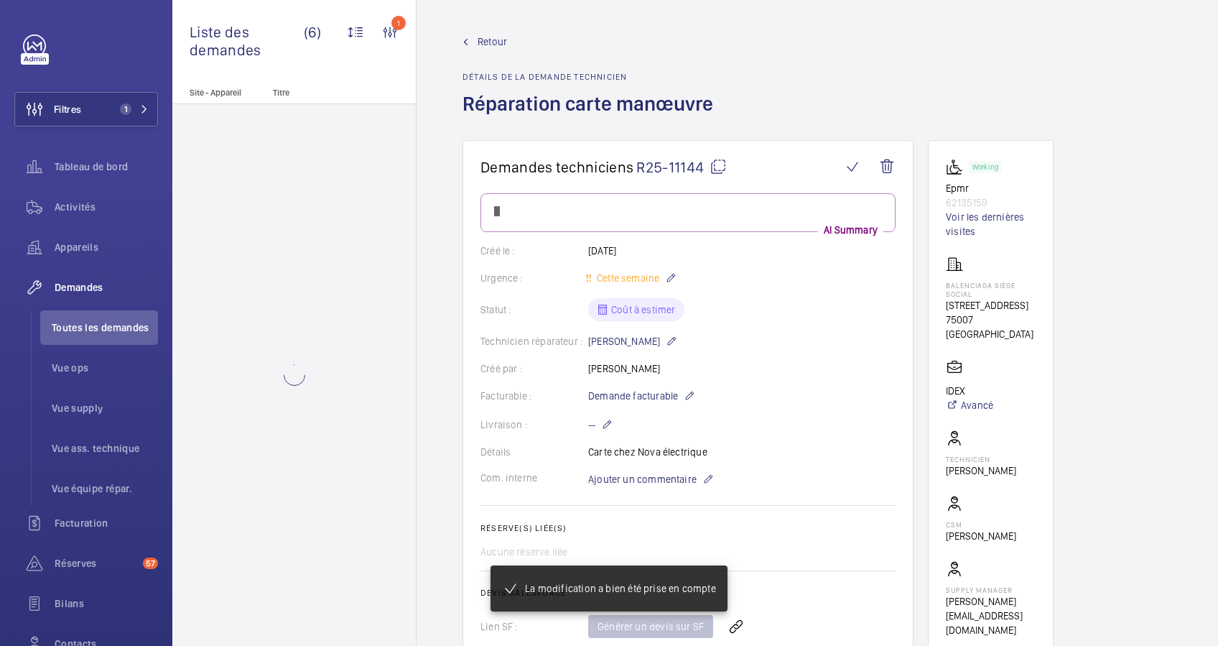
scroll to position [670, 0]
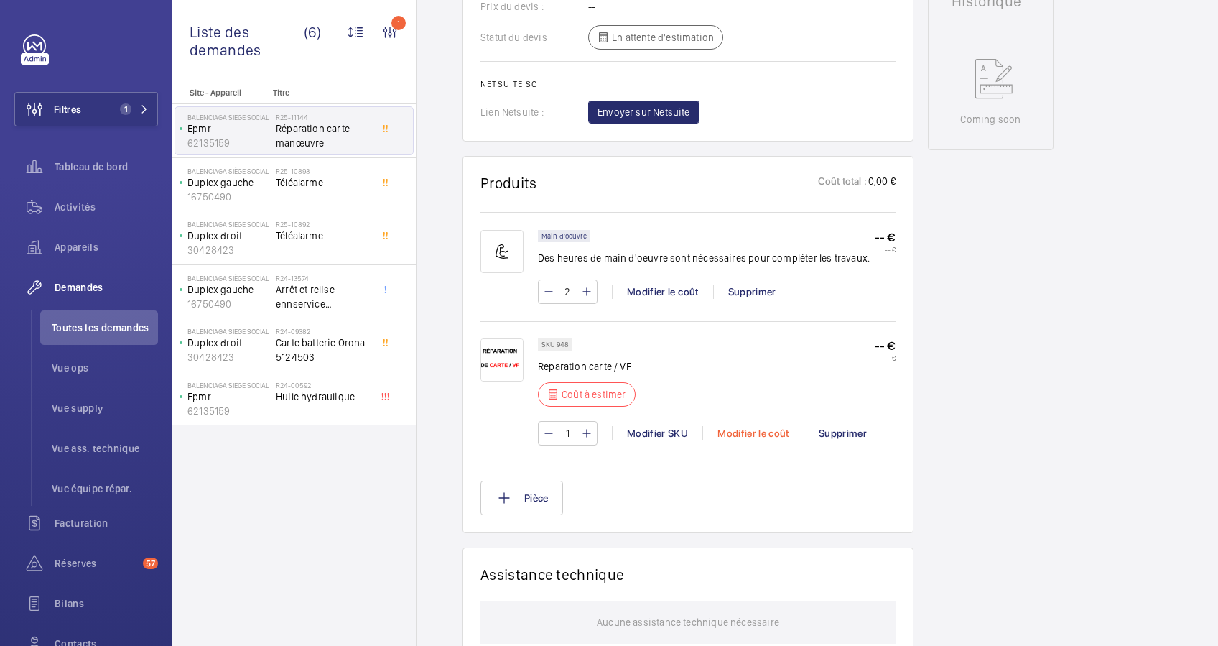
scroll to position [713, 0]
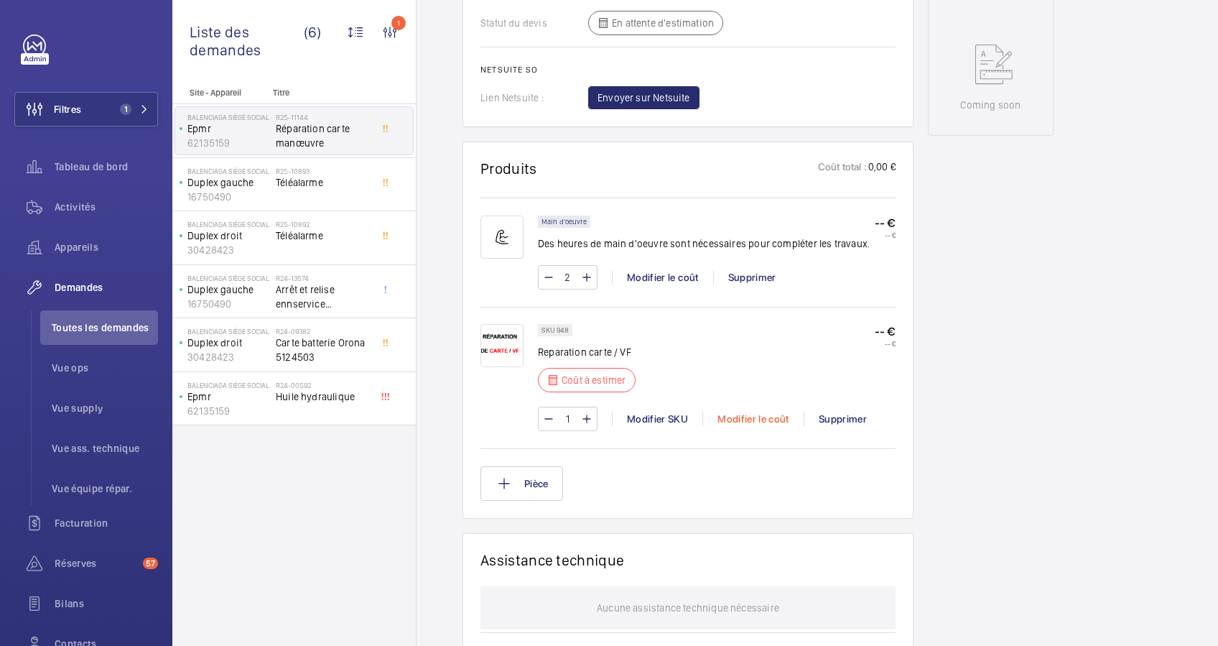
click at [731, 414] on div "Modifier le coût" at bounding box center [752, 419] width 101 height 14
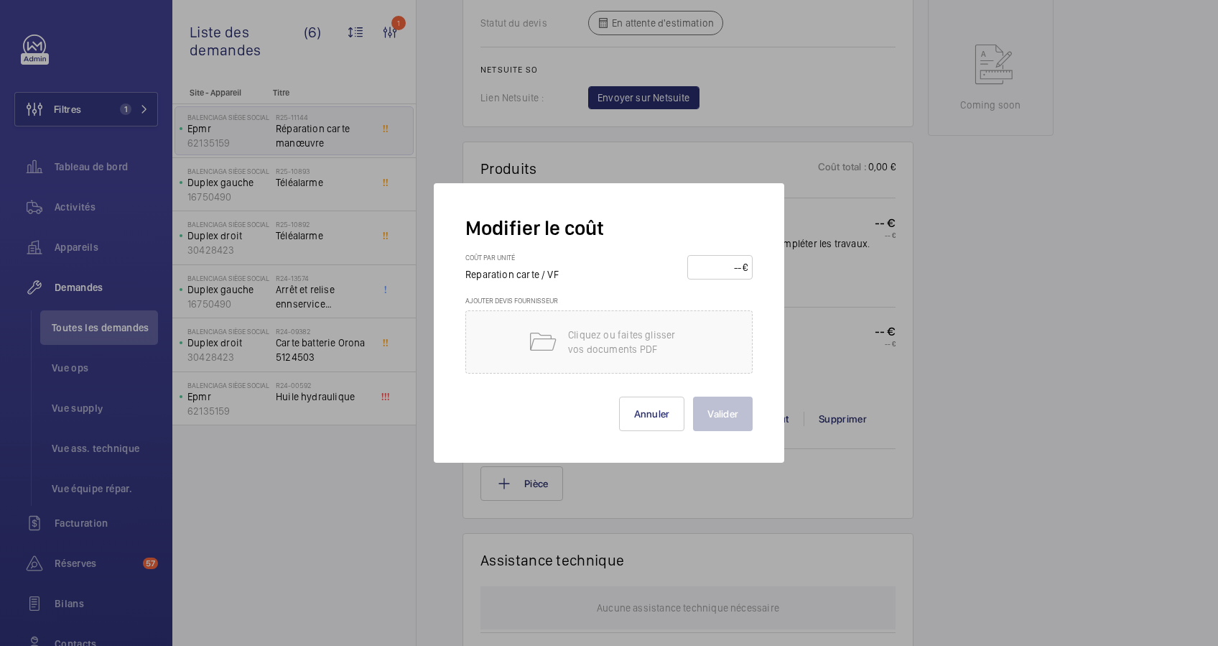
click at [710, 270] on input "number" at bounding box center [717, 267] width 50 height 23
type input "180"
click at [726, 412] on button "Valider" at bounding box center [723, 413] width 60 height 34
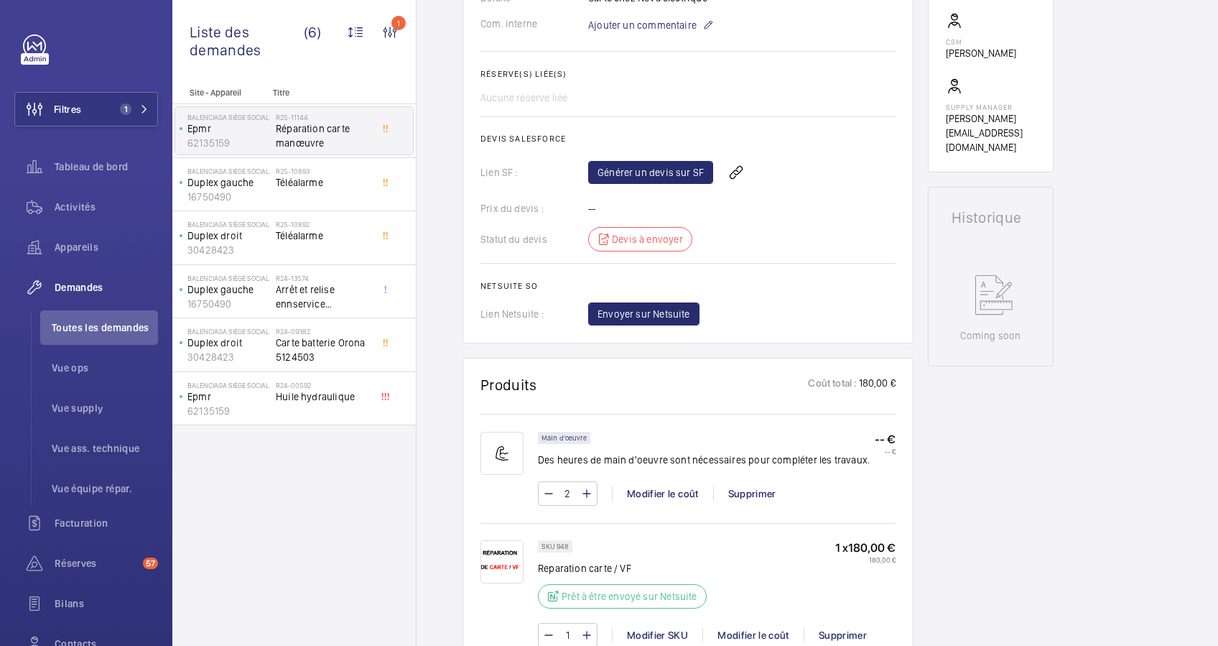
scroll to position [384, 0]
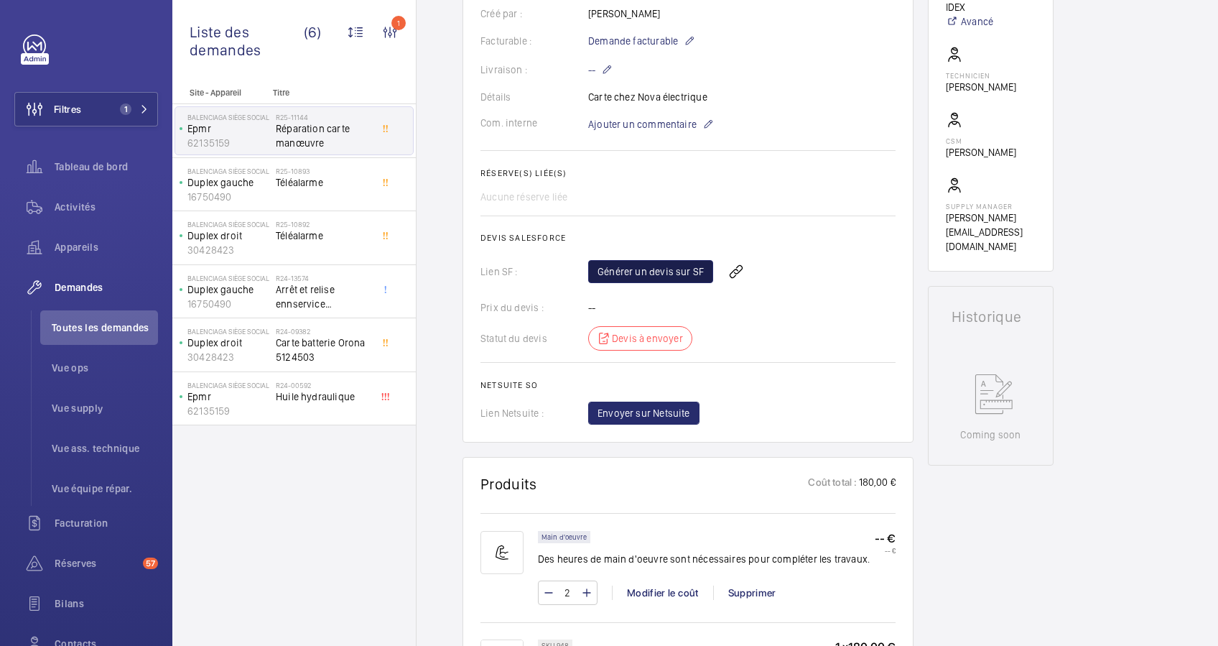
click at [664, 271] on link "Générer un devis sur SF" at bounding box center [650, 271] width 125 height 23
